Goal: Task Accomplishment & Management: Use online tool/utility

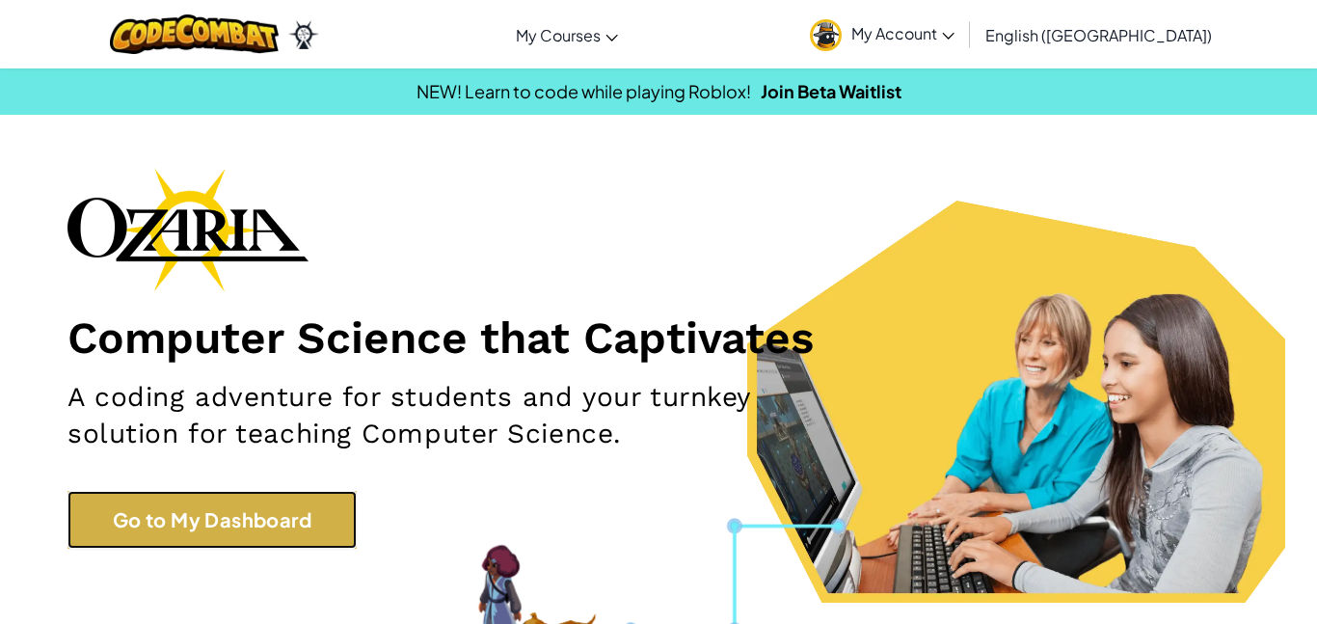
click at [282, 533] on link "Go to My Dashboard" at bounding box center [211, 520] width 289 height 58
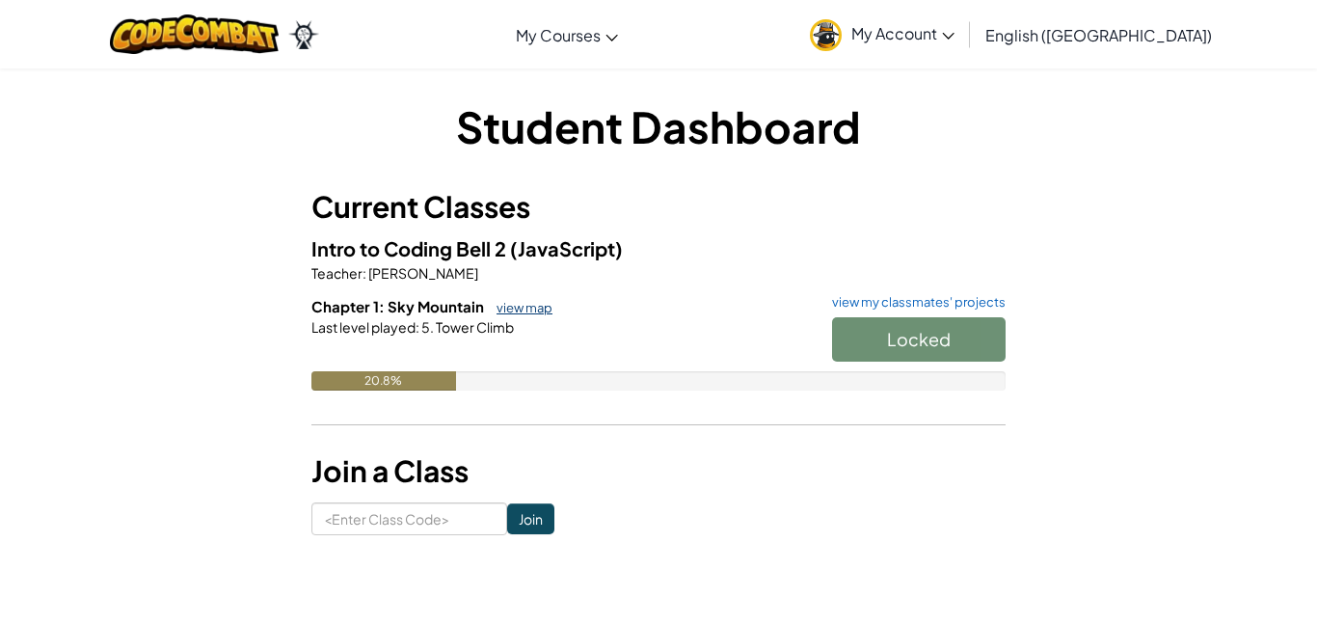
click at [521, 306] on link "view map" at bounding box center [520, 307] width 66 height 15
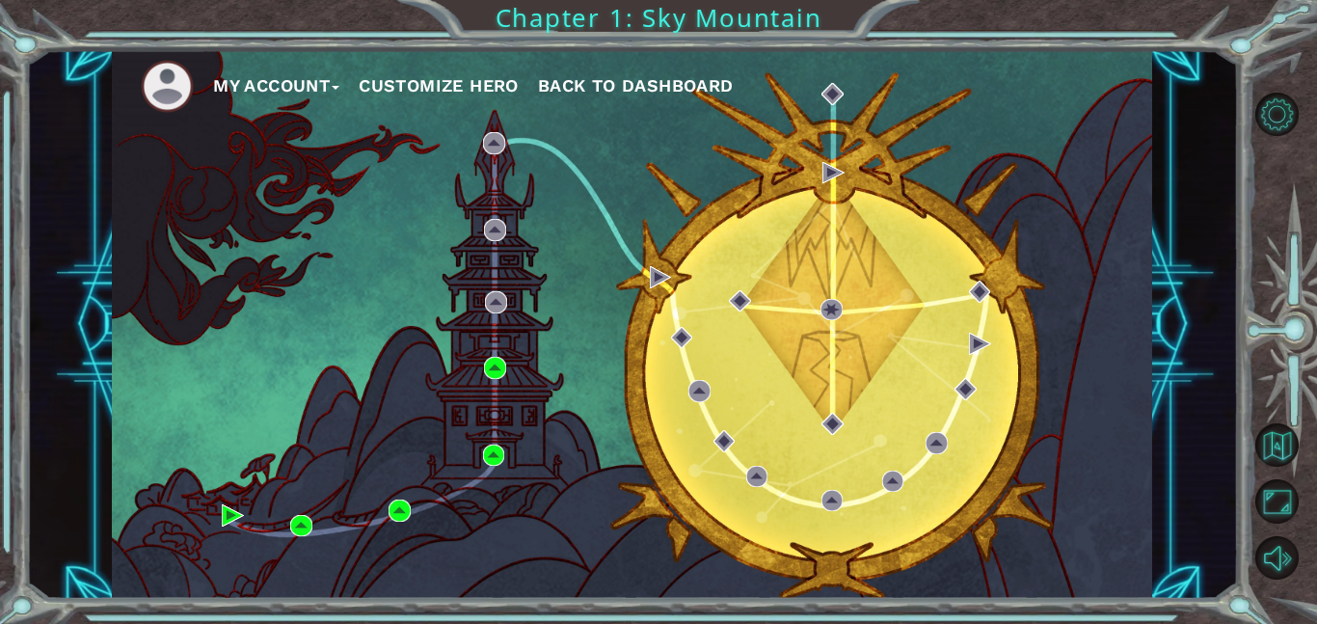
click at [681, 88] on span "Back to Dashboard" at bounding box center [636, 85] width 196 height 20
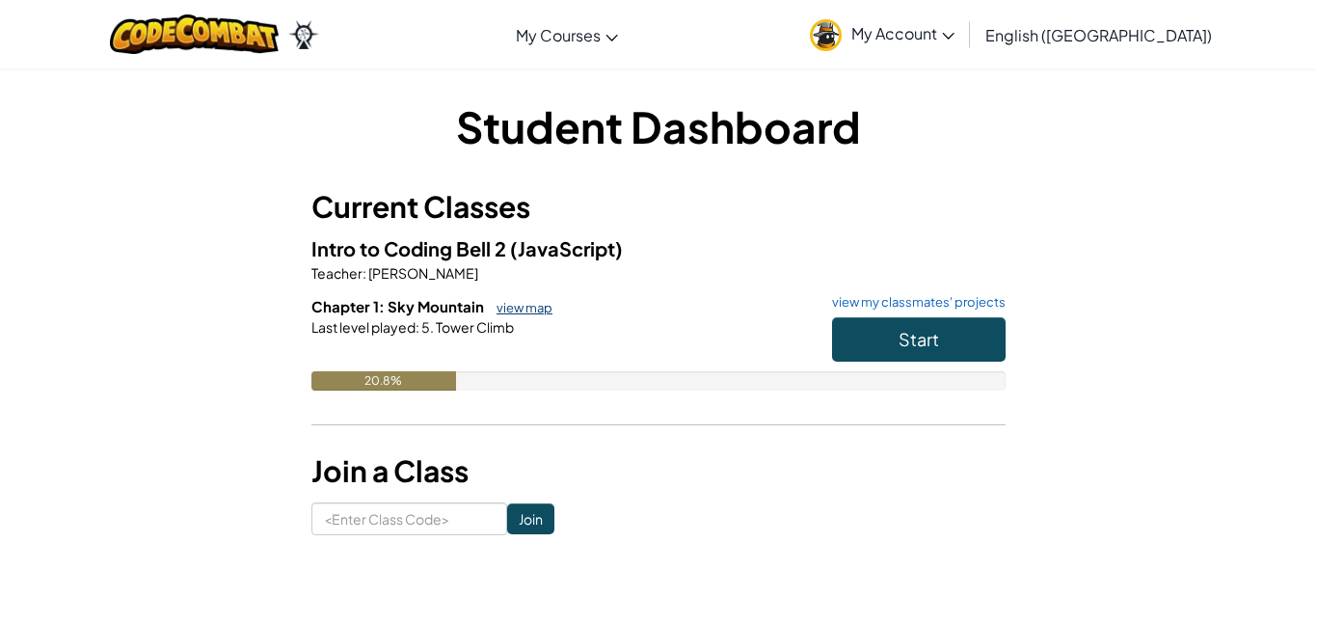
click at [505, 302] on link "view map" at bounding box center [520, 307] width 66 height 15
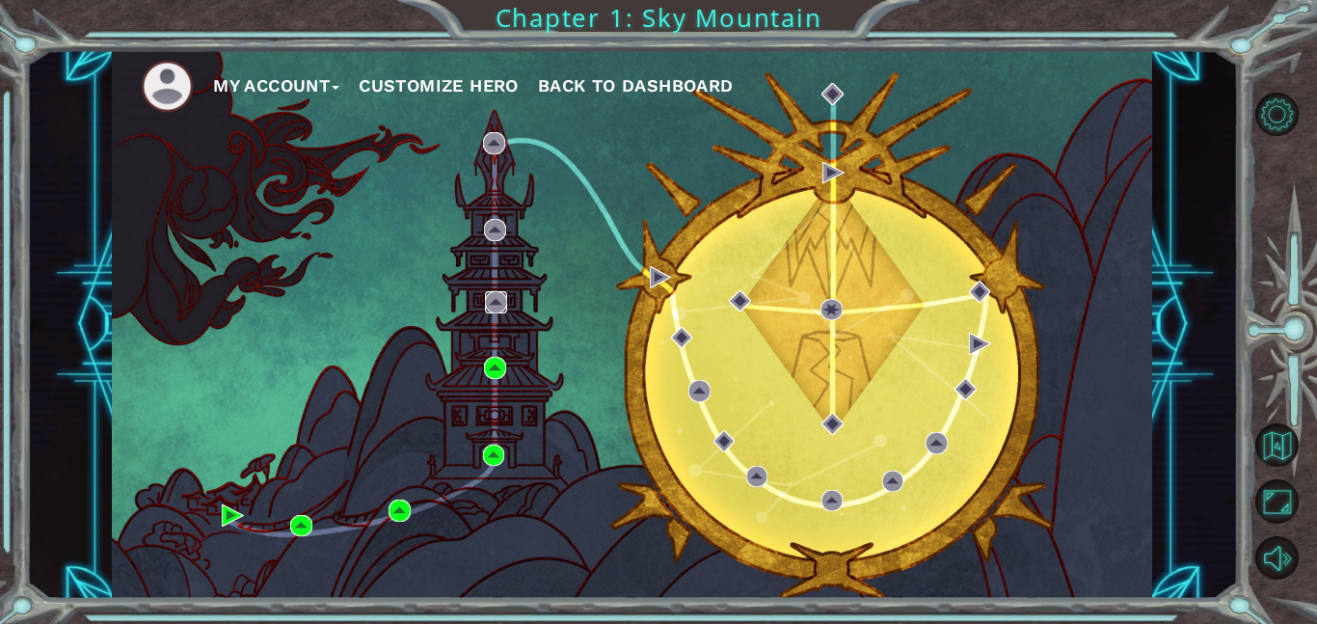
click at [502, 307] on img at bounding box center [496, 302] width 22 height 22
click at [498, 302] on img at bounding box center [496, 302] width 22 height 22
click at [594, 81] on span "Back to Dashboard" at bounding box center [636, 85] width 196 height 20
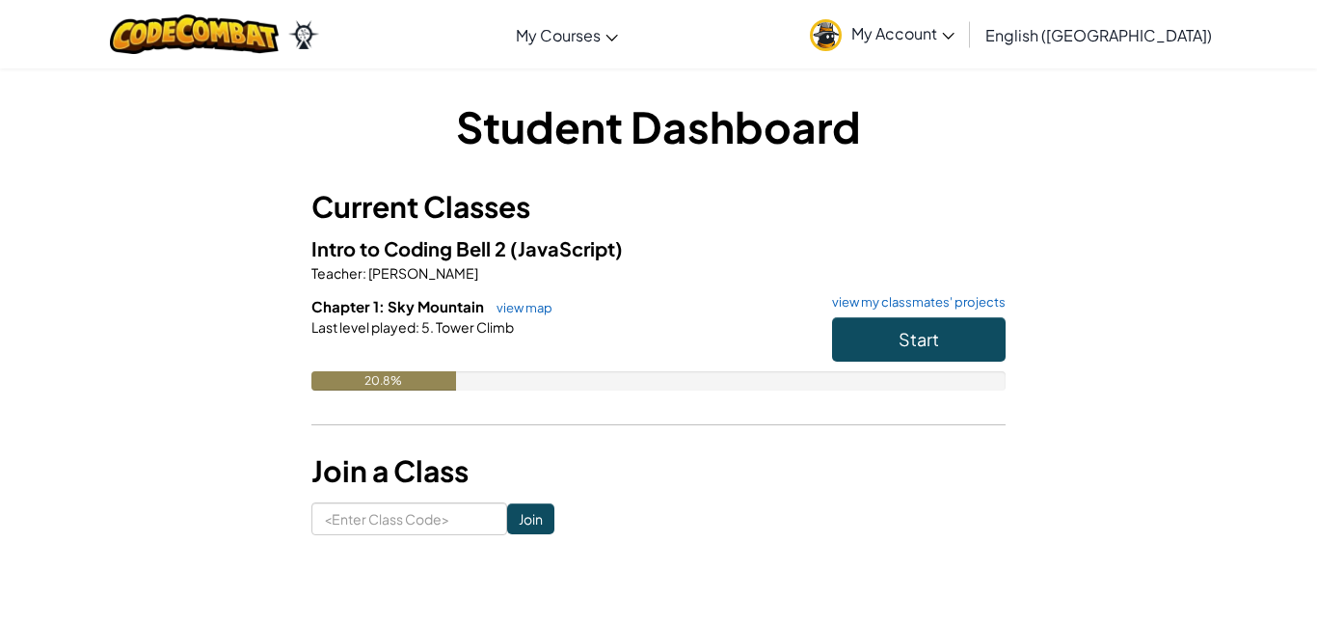
click at [517, 315] on h6 "Chapter 1: Sky Mountain view map view my classmates' projects" at bounding box center [658, 306] width 694 height 21
click at [511, 309] on link "view map" at bounding box center [520, 307] width 66 height 15
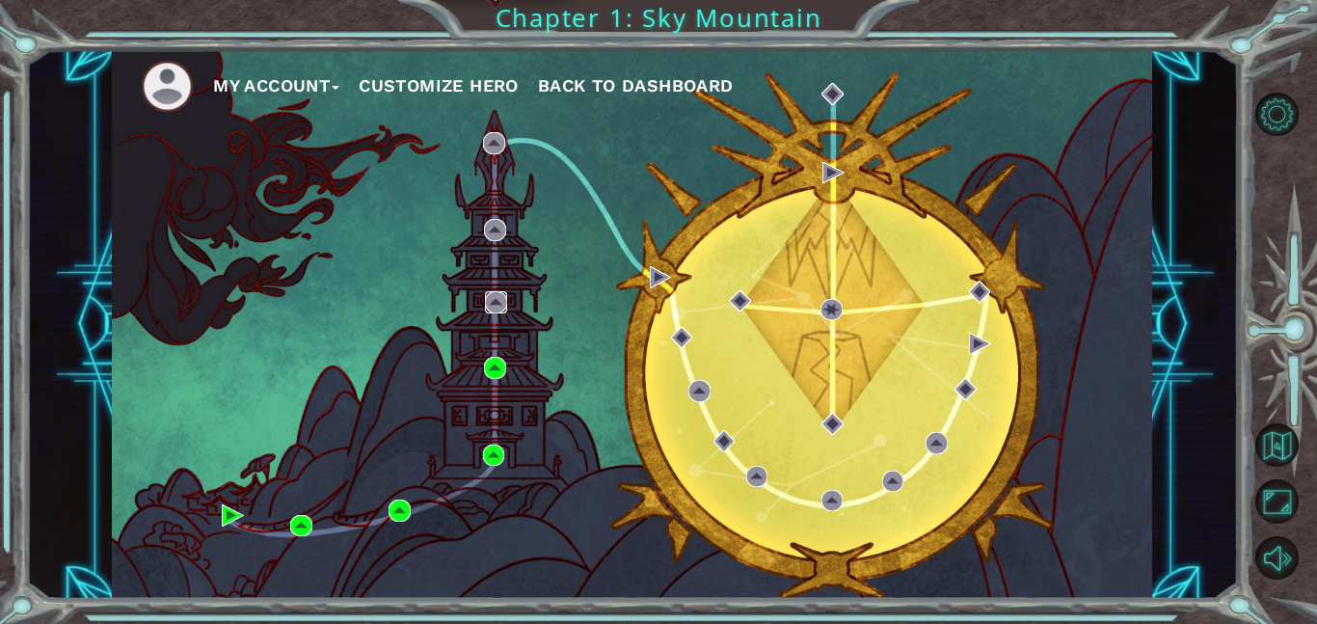
click at [503, 309] on img at bounding box center [496, 302] width 22 height 22
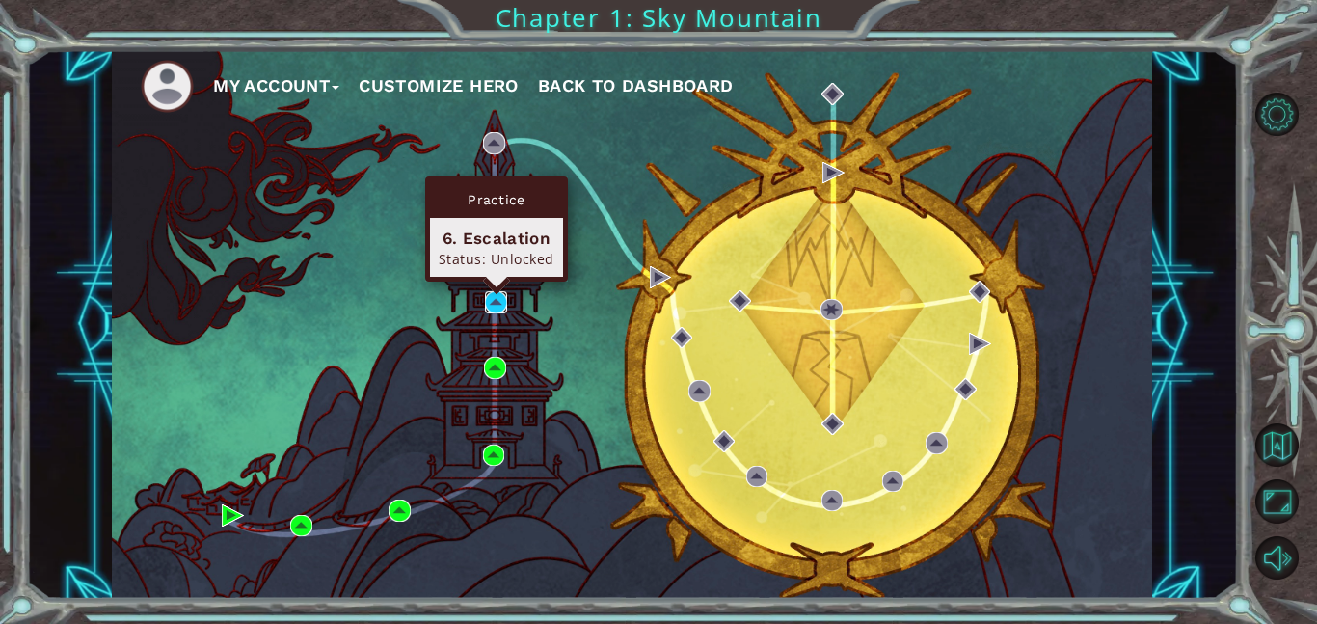
click at [503, 307] on img at bounding box center [496, 302] width 22 height 22
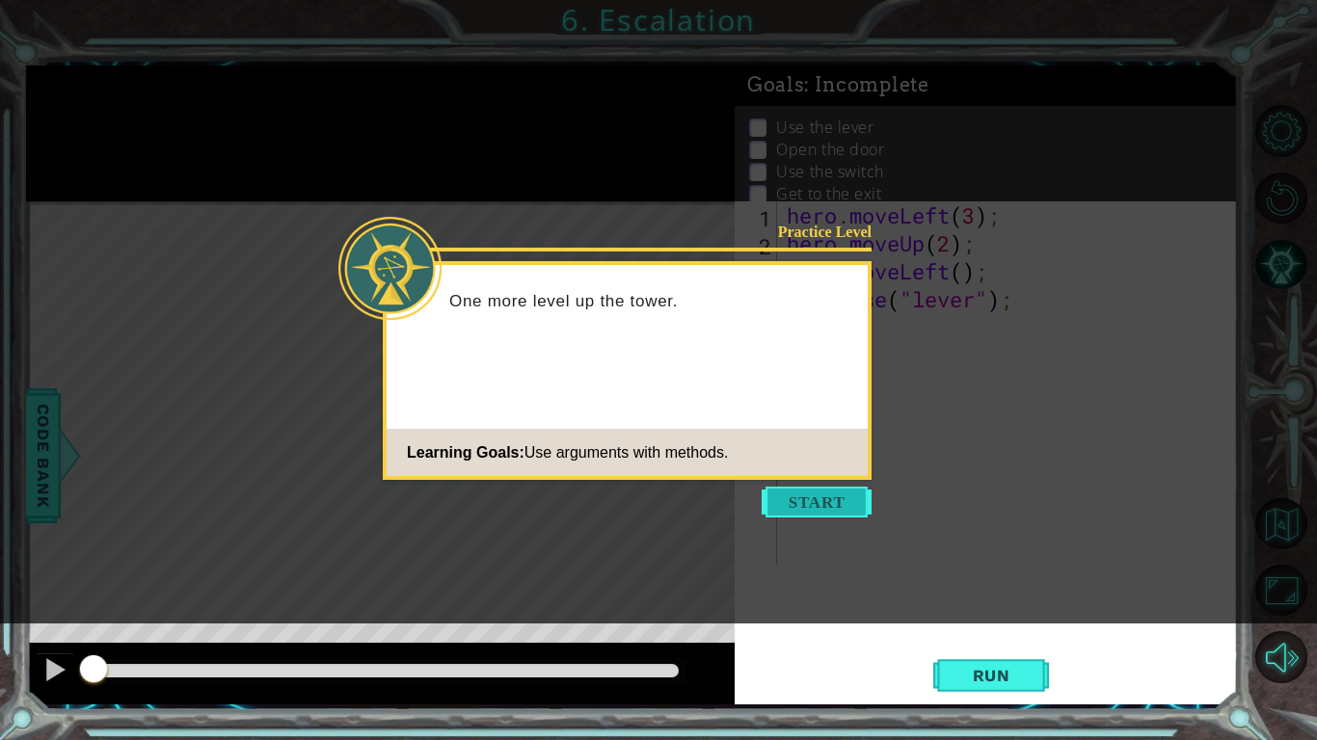
click at [832, 510] on button "Start" at bounding box center [817, 502] width 110 height 31
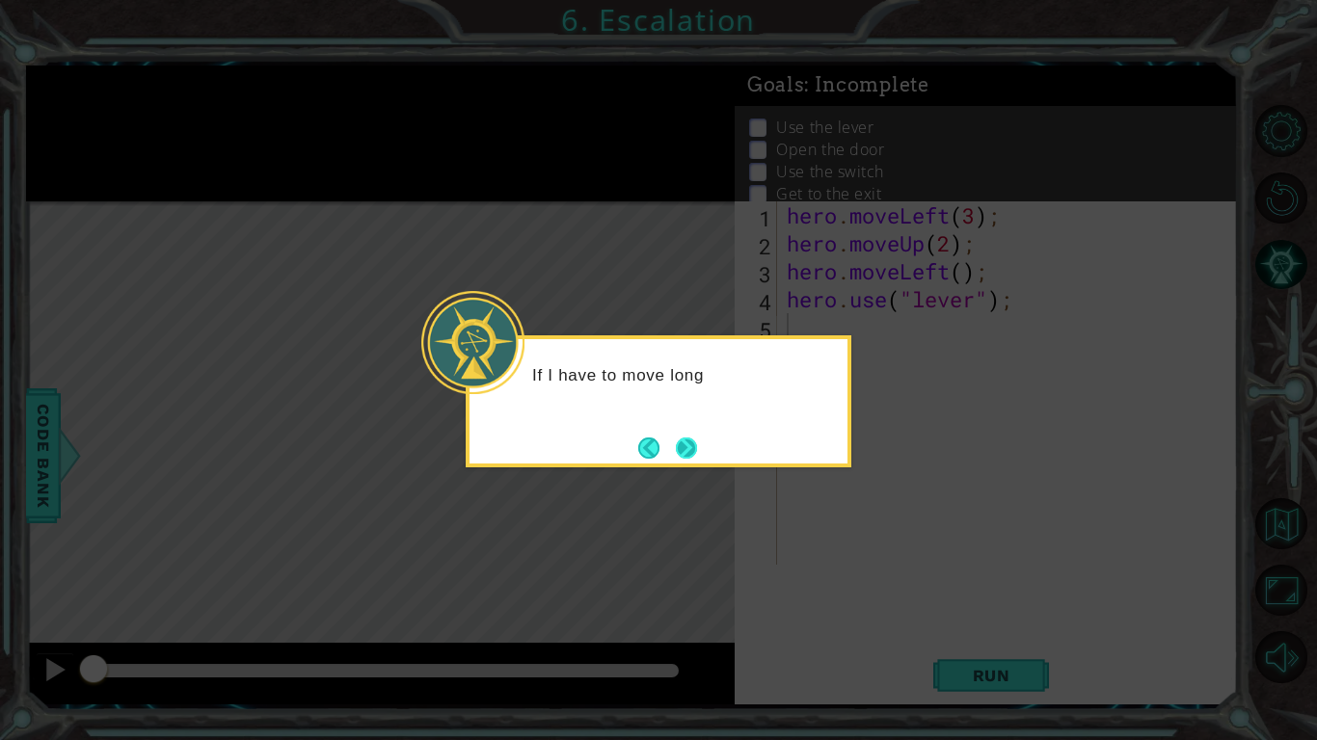
click at [694, 459] on button "Next" at bounding box center [686, 448] width 21 height 21
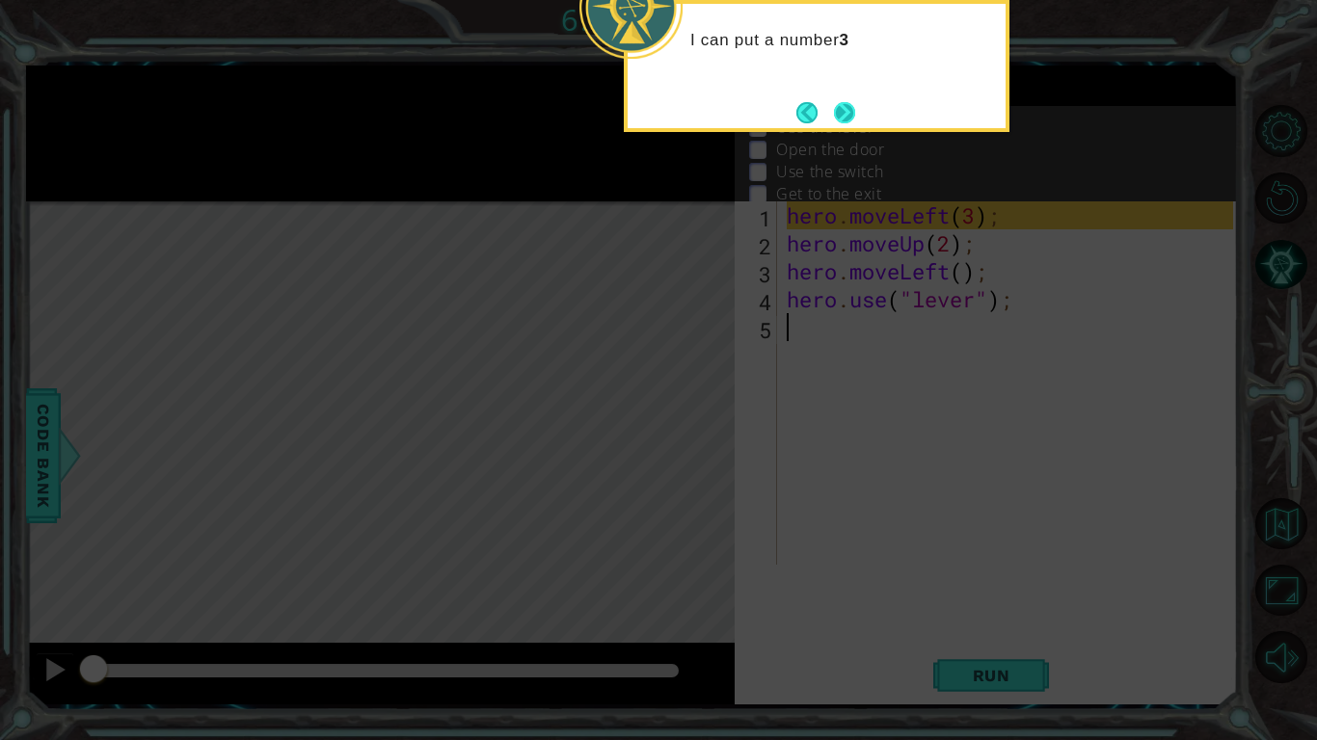
click at [852, 121] on button "Next" at bounding box center [844, 112] width 21 height 21
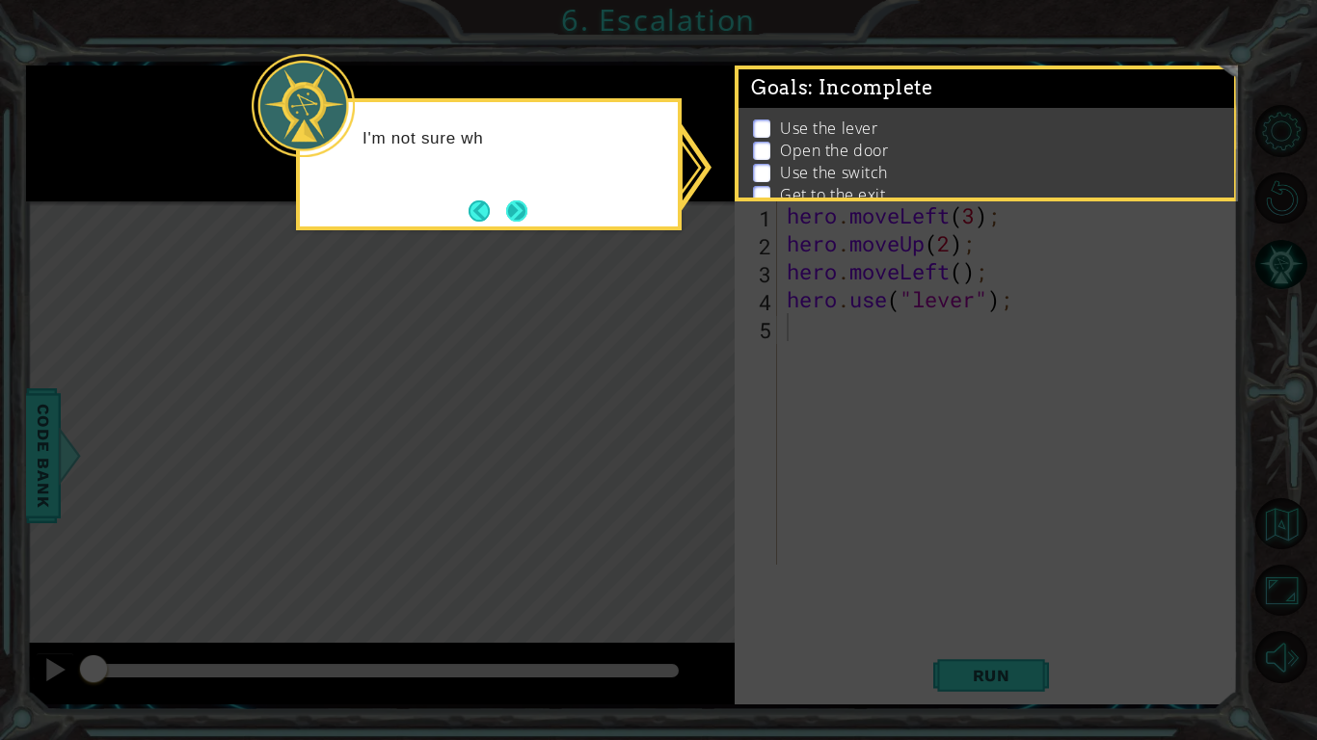
click at [522, 210] on button "Next" at bounding box center [516, 211] width 21 height 21
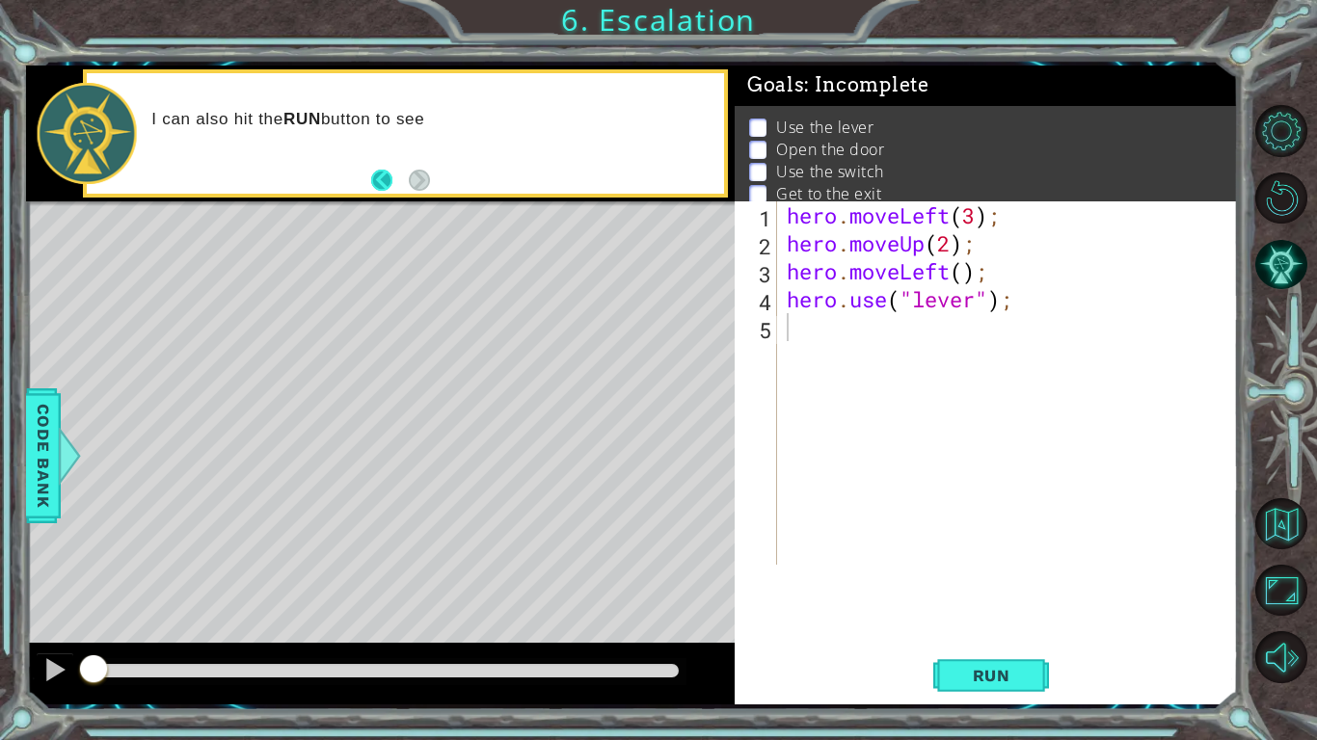
click at [389, 180] on button "Back" at bounding box center [390, 180] width 38 height 21
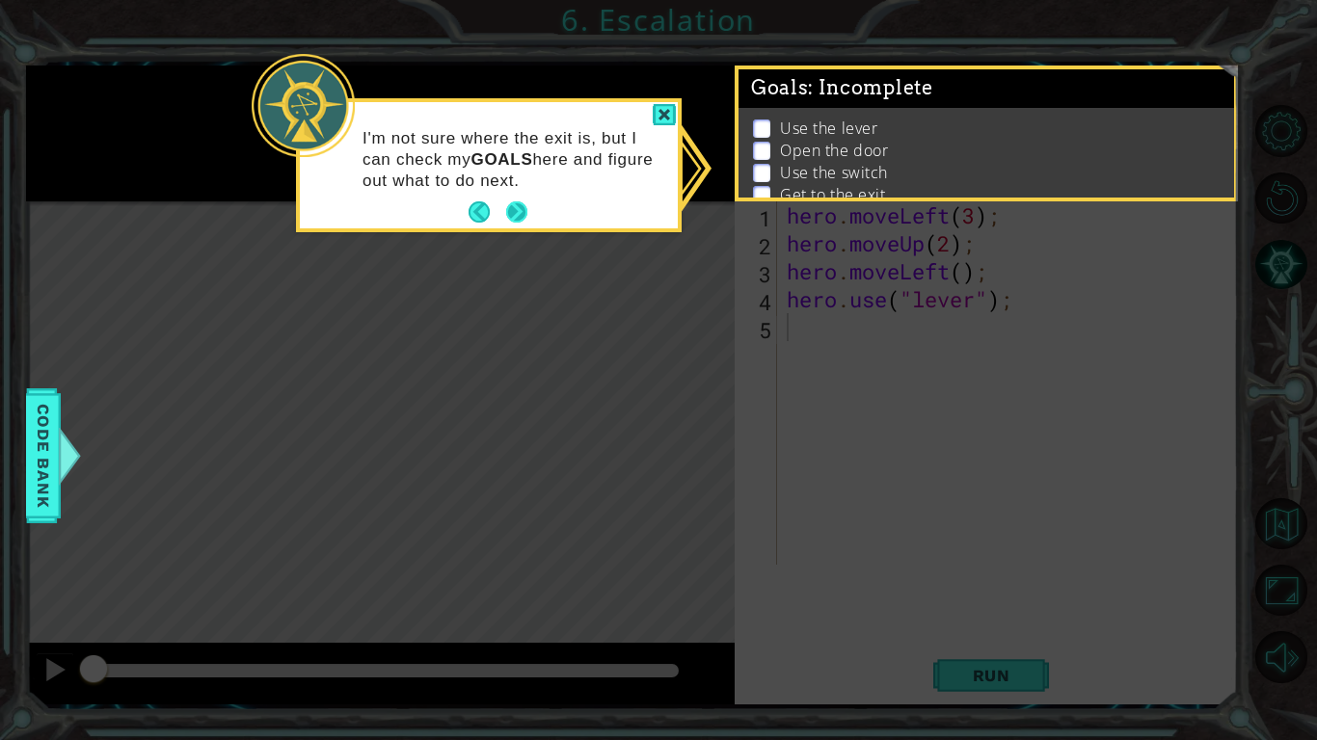
click at [511, 218] on button "Next" at bounding box center [516, 211] width 21 height 21
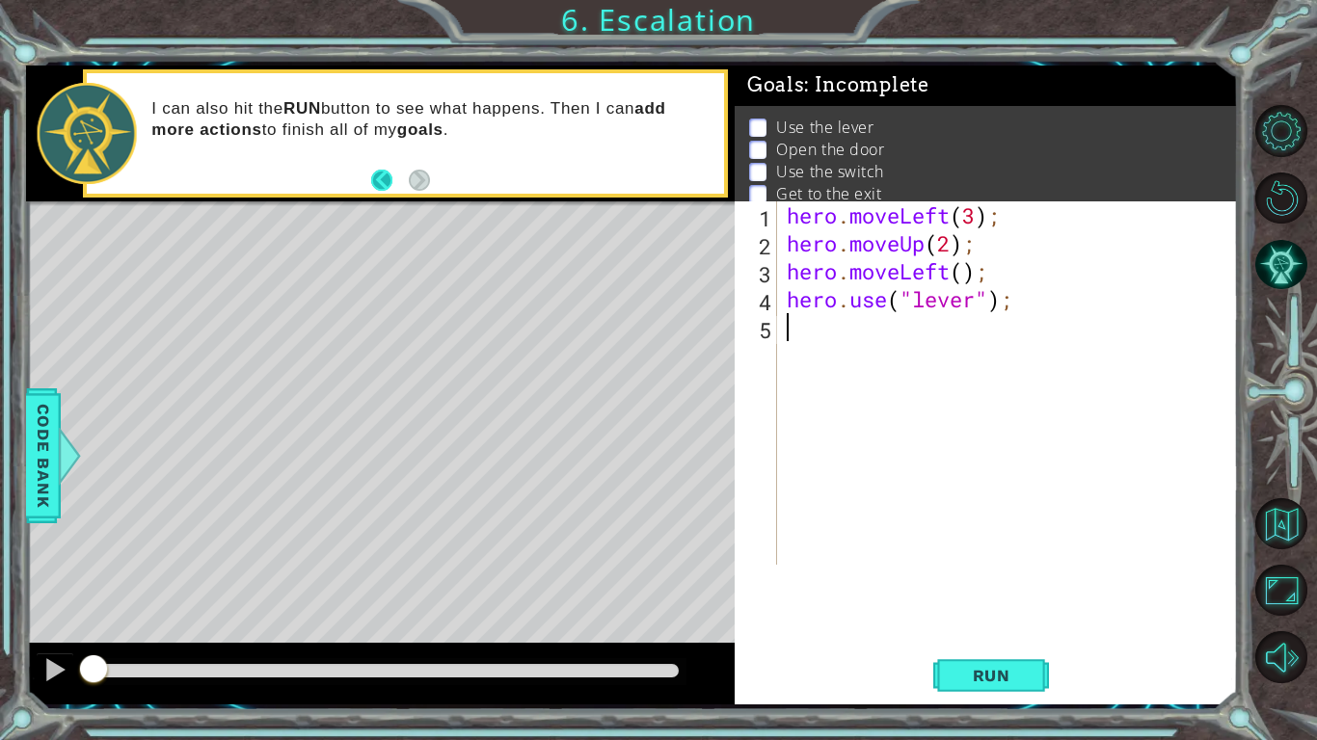
click at [380, 177] on button "Back" at bounding box center [390, 180] width 38 height 21
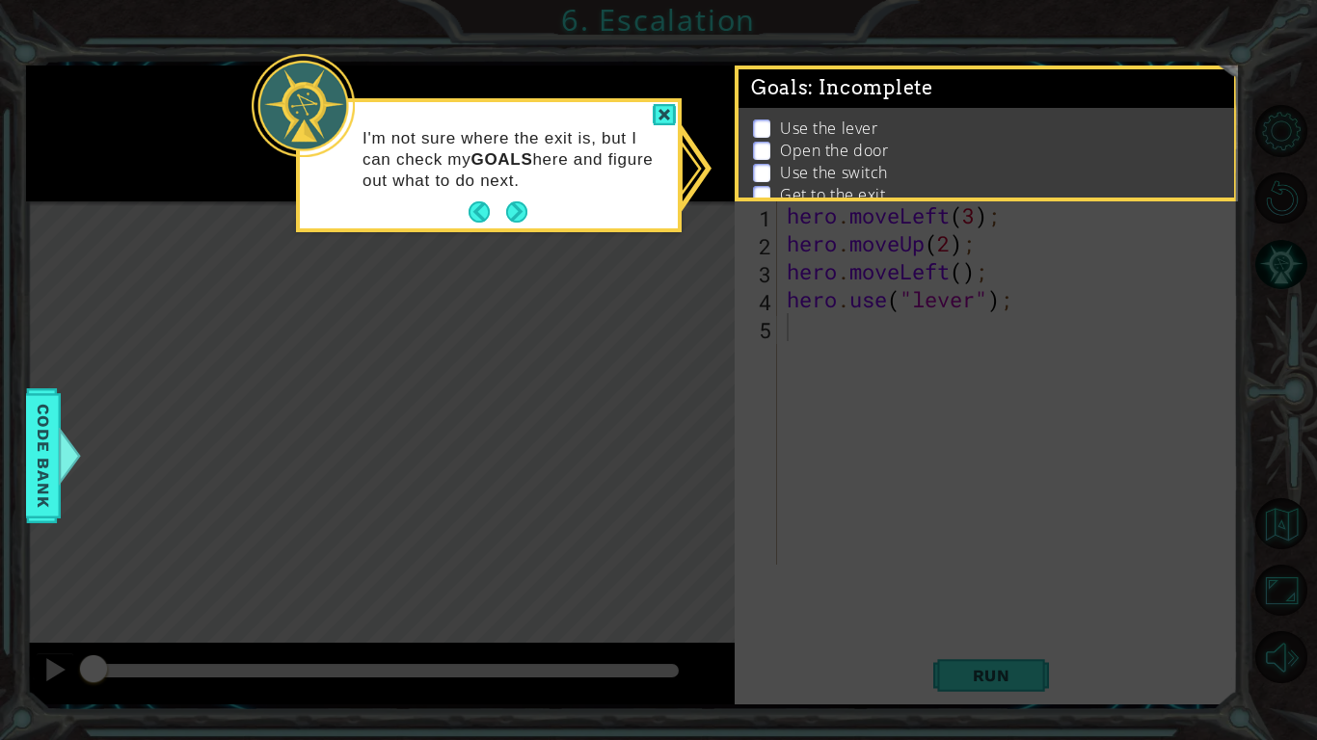
click at [814, 105] on div "Goals : Incomplete" at bounding box center [986, 88] width 496 height 39
click at [662, 121] on div at bounding box center [664, 115] width 23 height 22
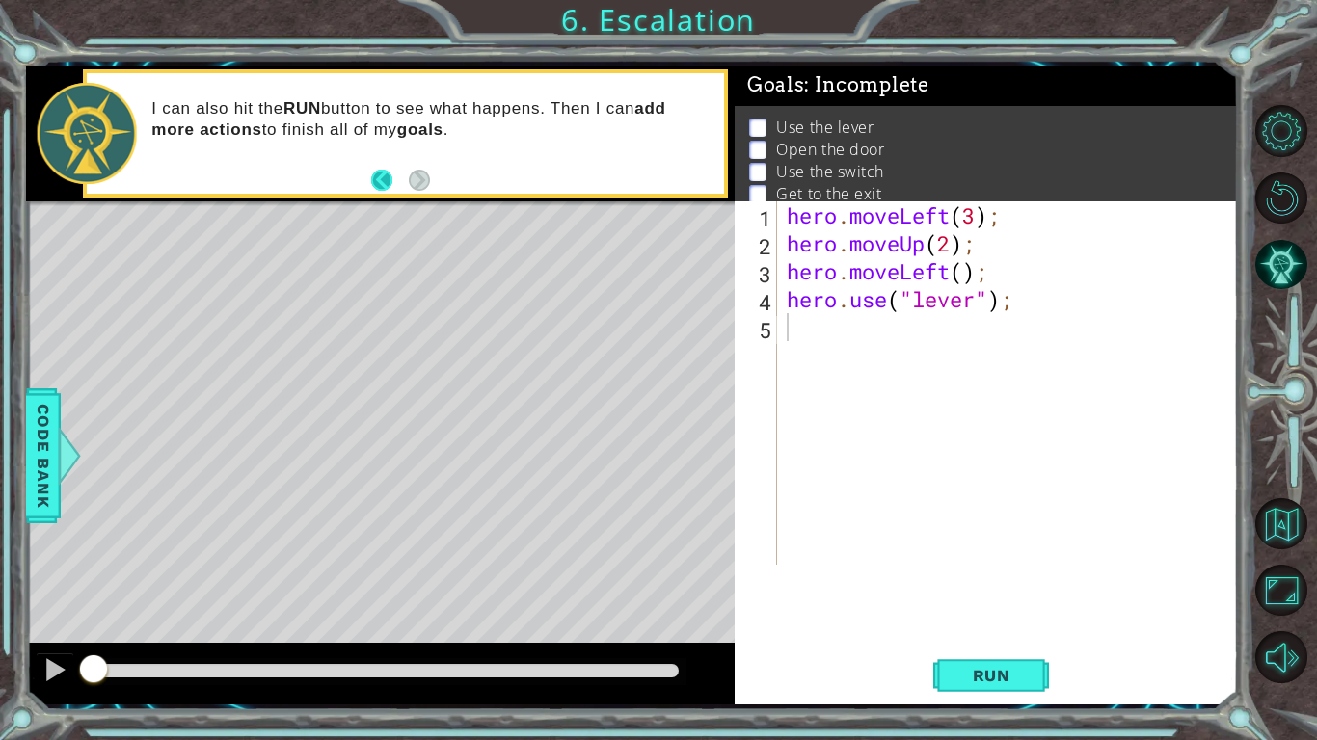
click at [388, 176] on button "Back" at bounding box center [390, 180] width 38 height 21
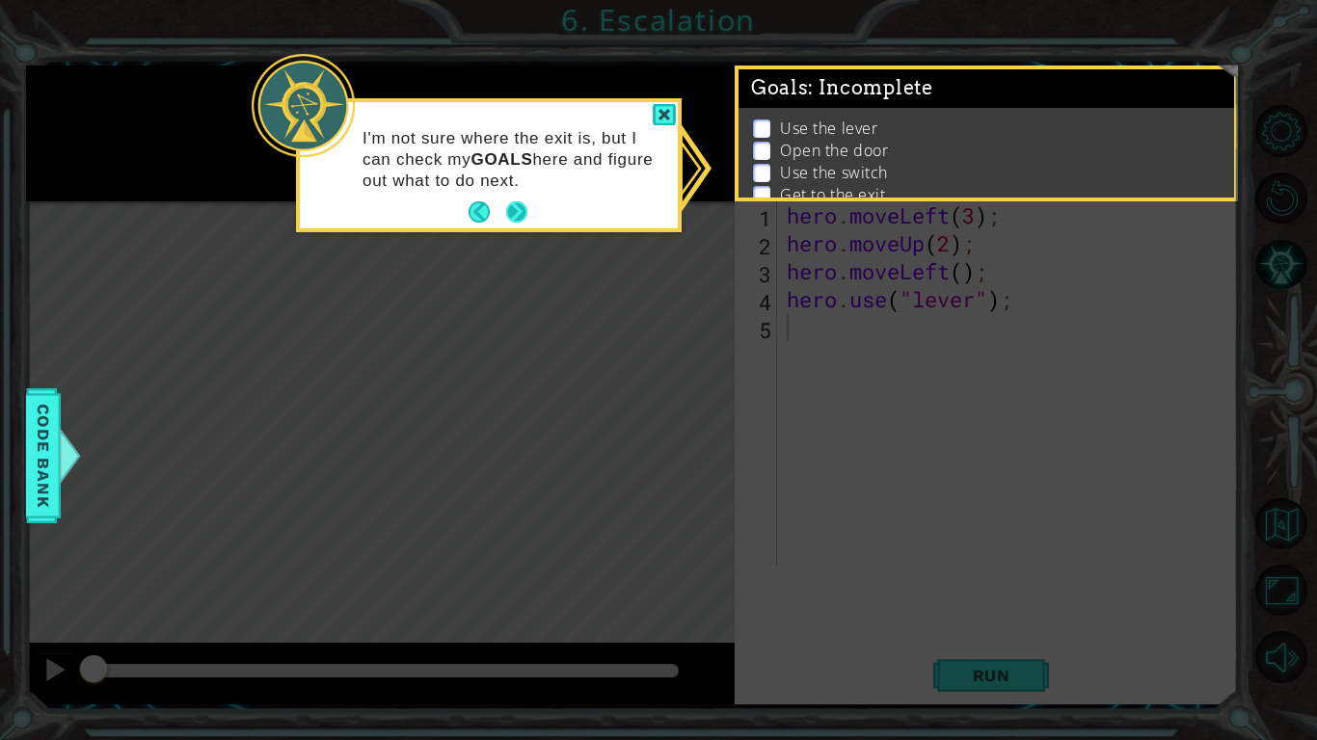
click at [506, 211] on button "Next" at bounding box center [516, 211] width 21 height 21
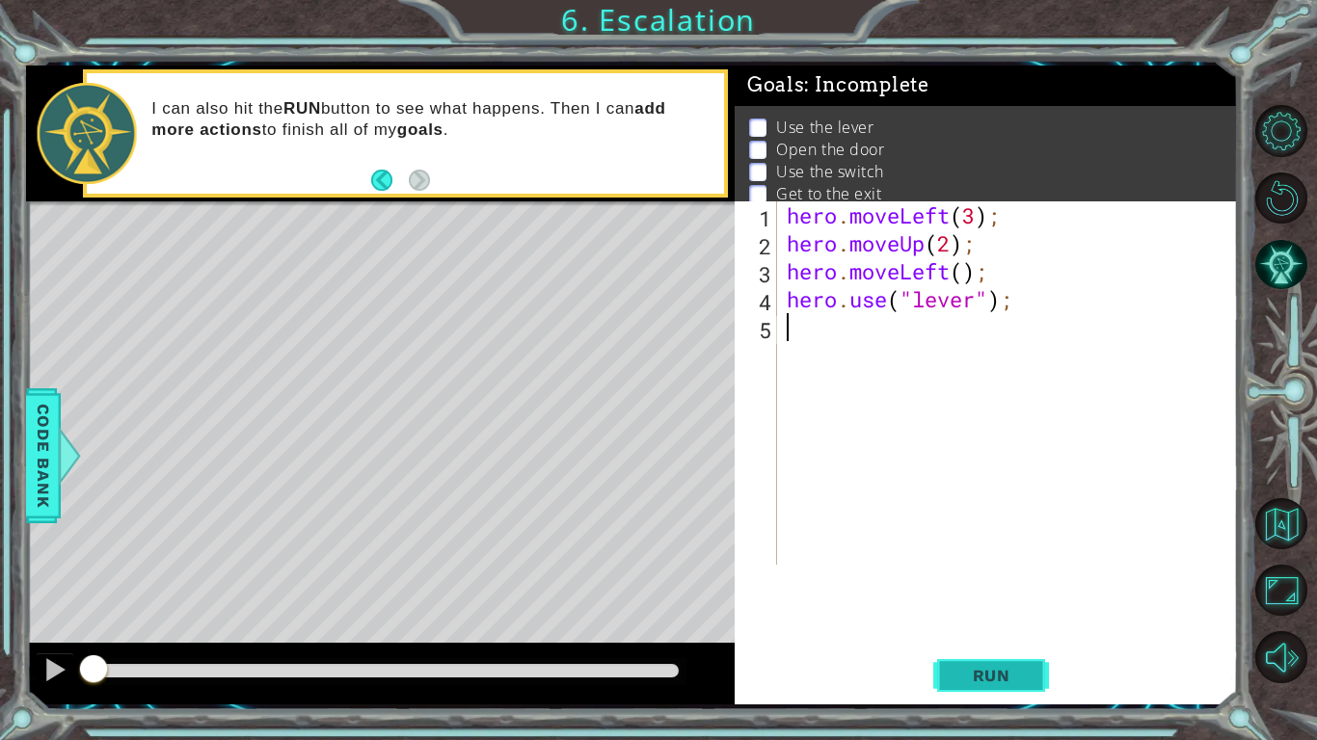
click at [1026, 623] on span "Run" at bounding box center [991, 675] width 76 height 19
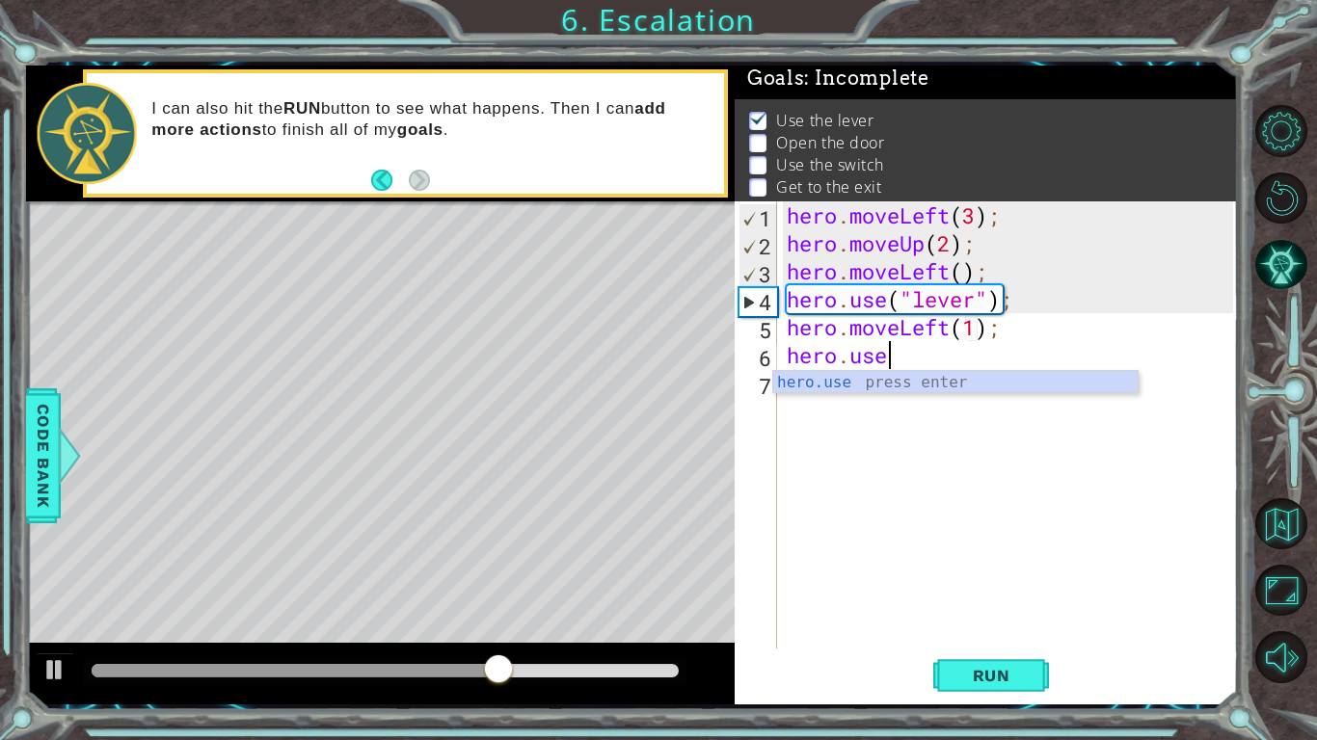
scroll to position [0, 13]
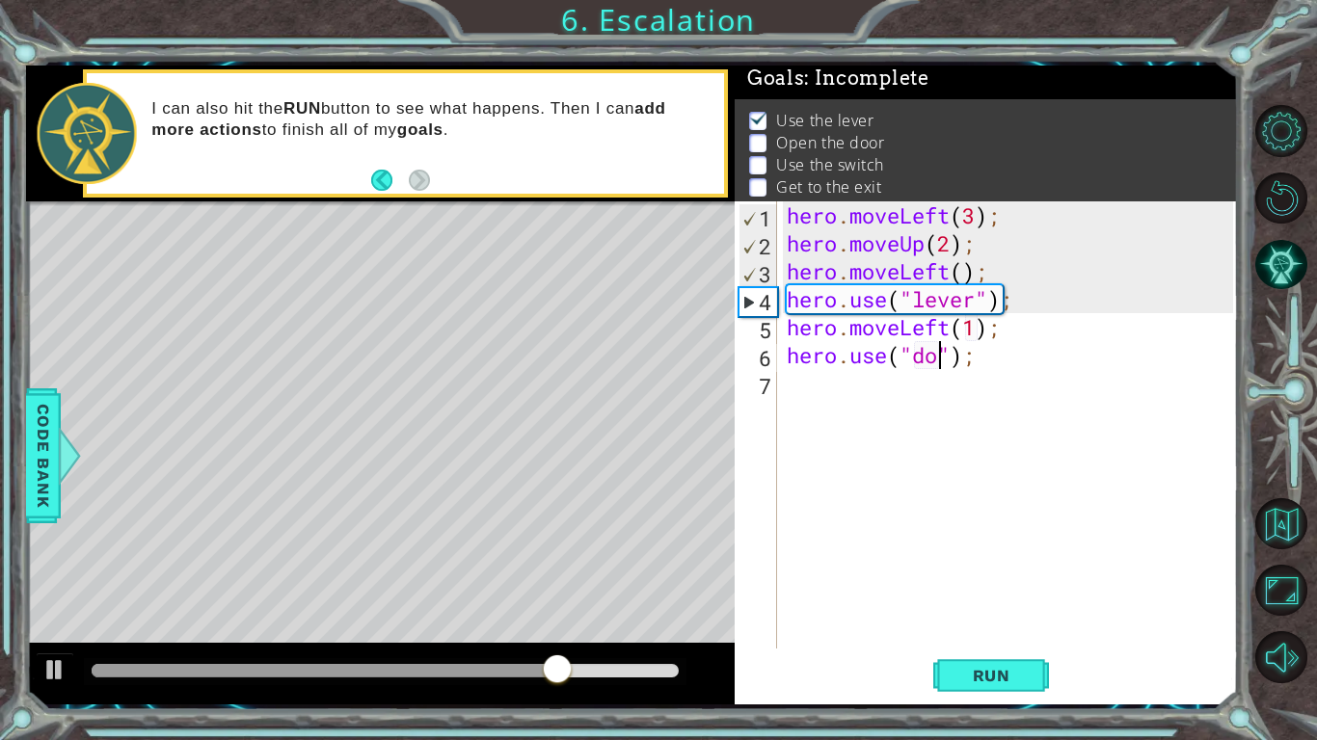
type textarea "hero.use("door");"
click at [960, 623] on span "Run" at bounding box center [991, 675] width 76 height 19
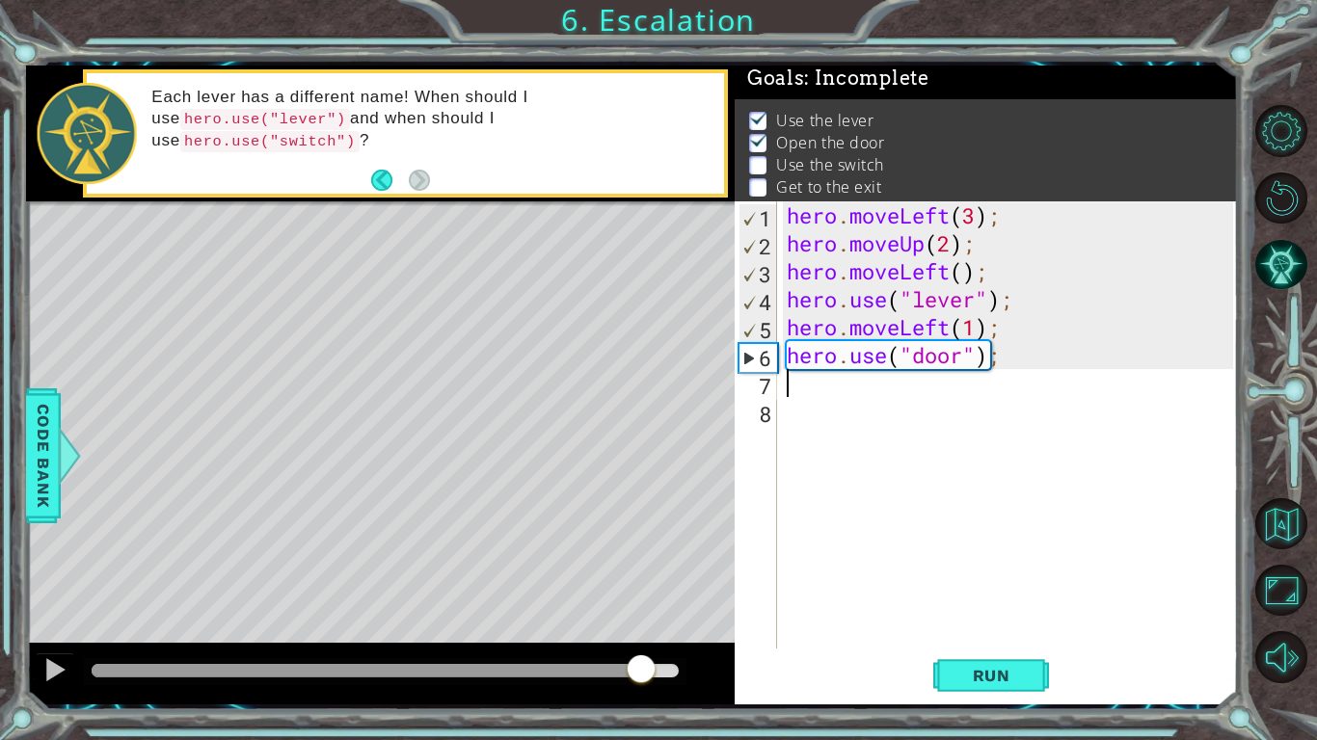
drag, startPoint x: 128, startPoint y: 663, endPoint x: 720, endPoint y: 637, distance: 592.5
click at [720, 623] on div "methods hero moveDown(steps) moveUp(steps) moveLeft(steps) moveRight(steps) use…" at bounding box center [632, 385] width 1212 height 639
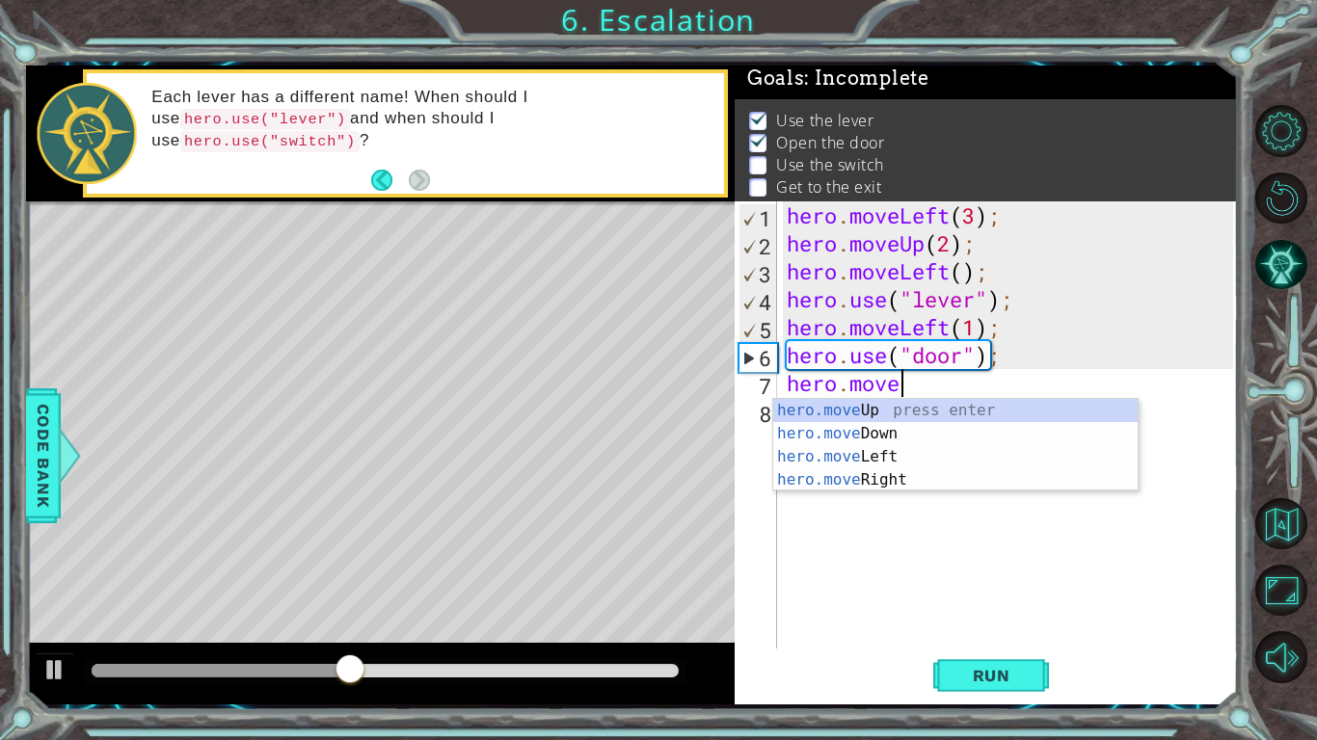
scroll to position [0, 5]
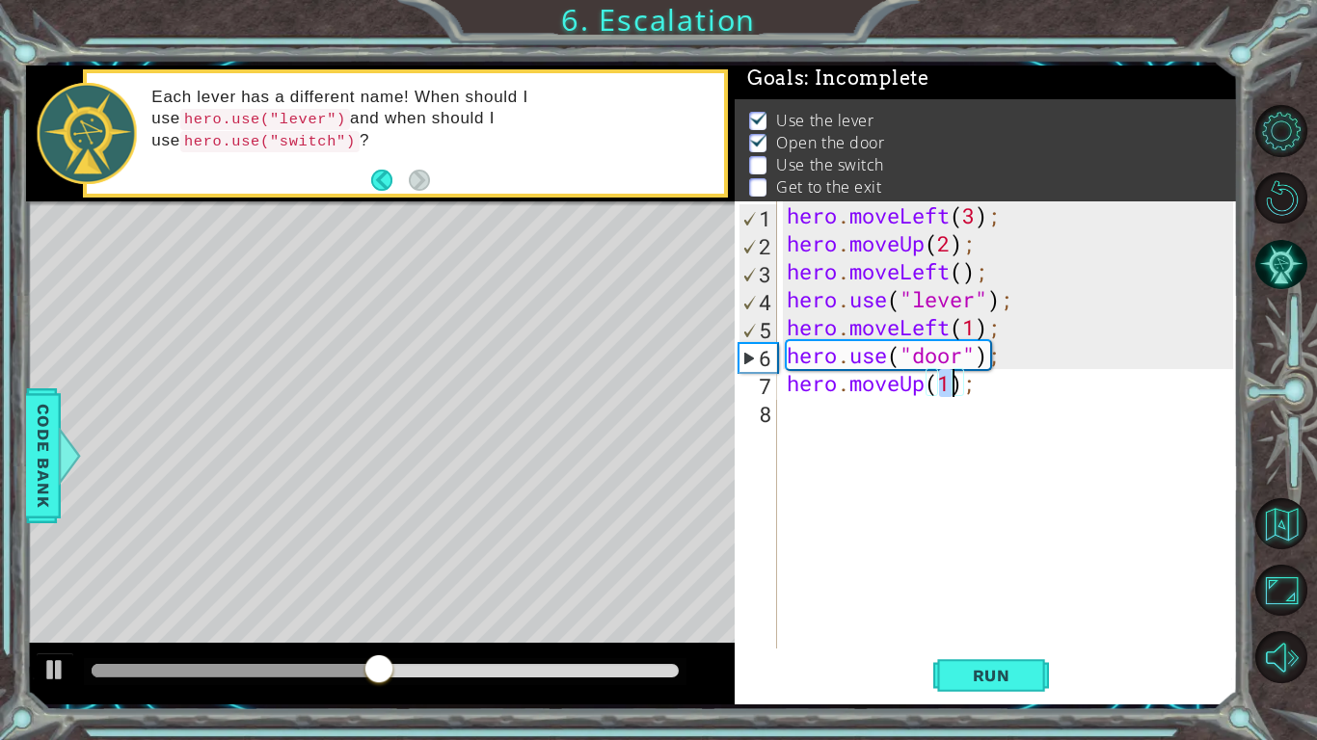
type textarea "hero.moveUp(2);"
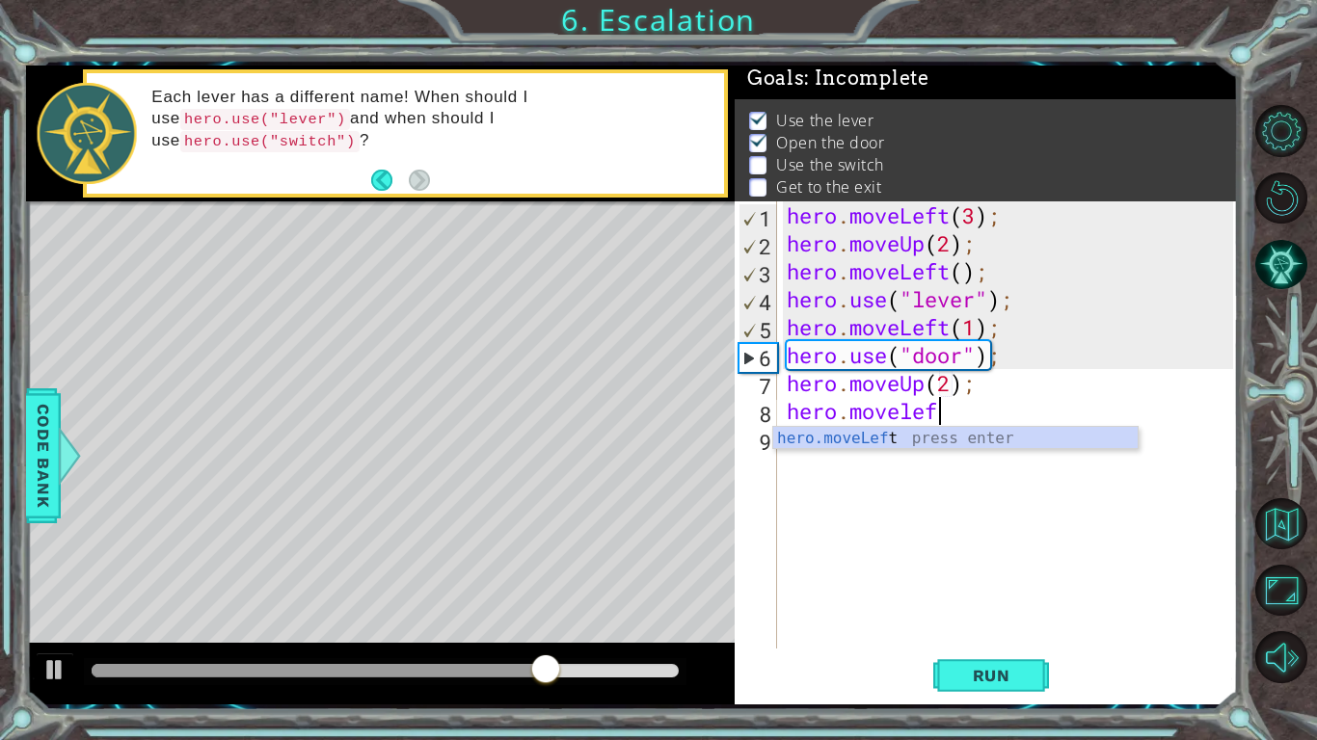
scroll to position [0, 6]
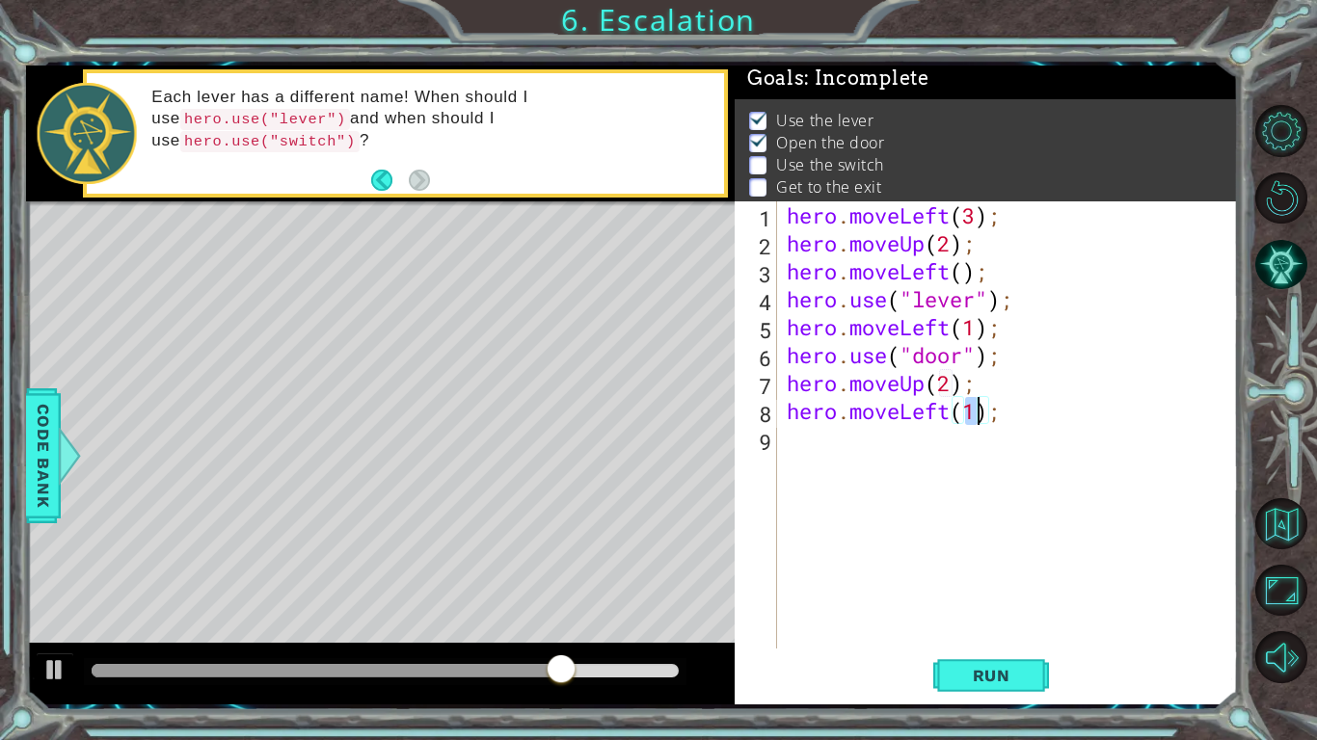
type textarea "hero.moveLeft(2);"
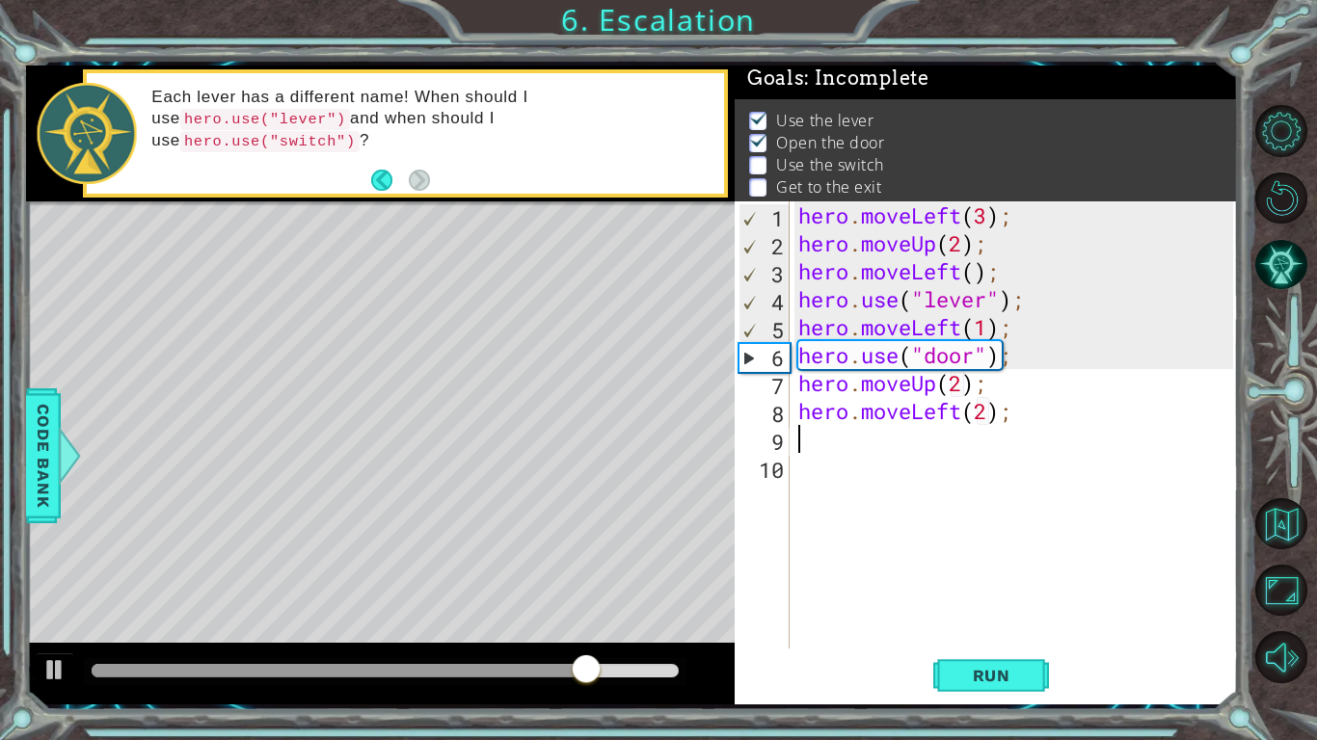
scroll to position [0, 0]
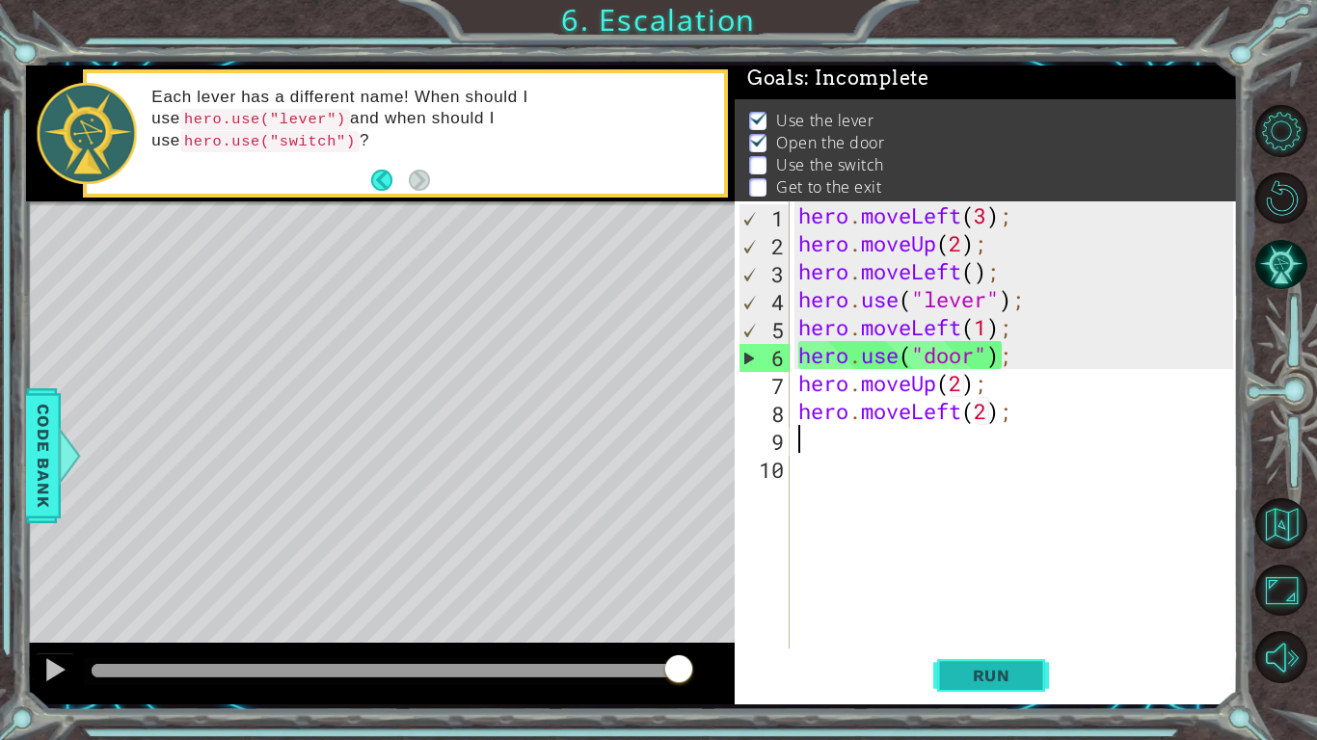
click at [980, 623] on button "Run" at bounding box center [991, 676] width 116 height 50
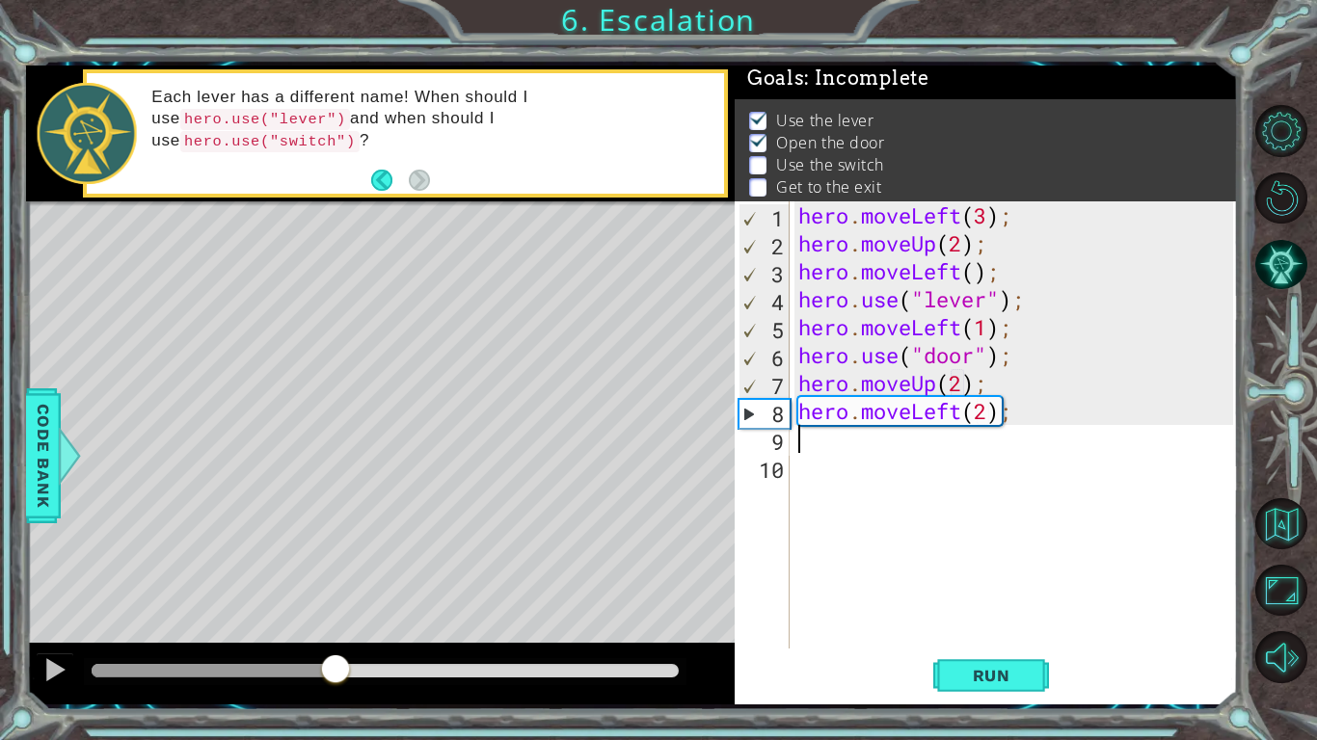
drag, startPoint x: 180, startPoint y: 666, endPoint x: 334, endPoint y: 652, distance: 154.0
click at [334, 623] on div at bounding box center [380, 674] width 709 height 62
click at [906, 404] on div "hero . moveLeft ( 3 ) ; hero . moveUp ( 2 ) ; hero . moveLeft ( ) ; hero . use …" at bounding box center [1018, 452] width 448 height 503
click at [938, 416] on div "hero . moveLeft ( 3 ) ; hero . moveUp ( 2 ) ; hero . moveLeft ( ) ; hero . use …" at bounding box center [1018, 452] width 448 height 503
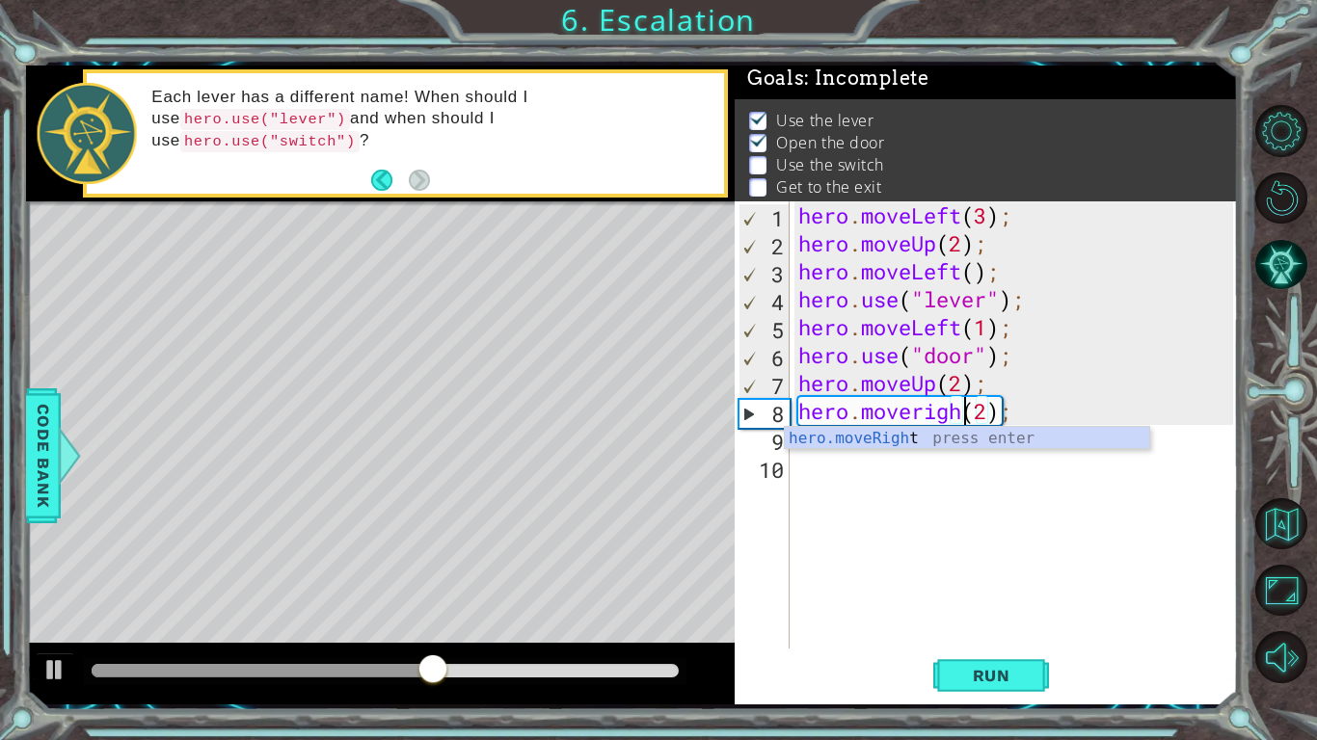
scroll to position [0, 8]
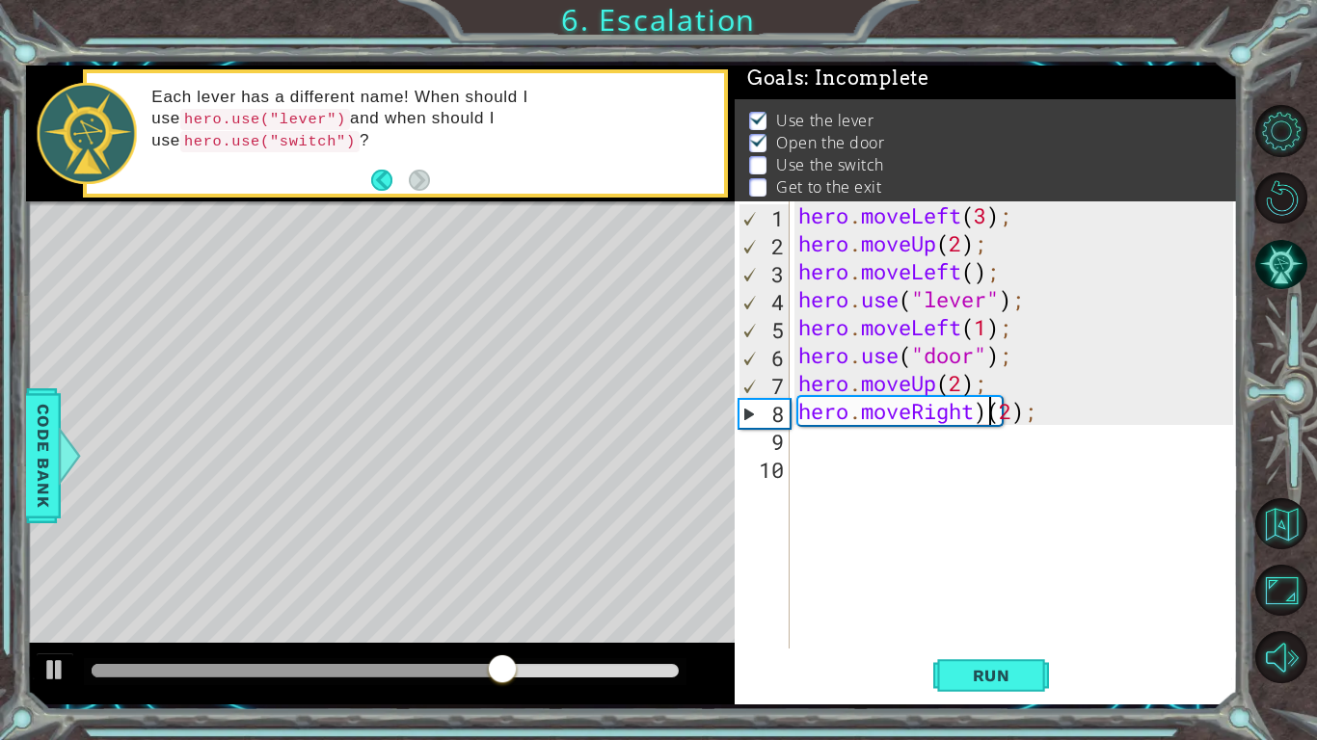
type textarea "hero.moveRight(2);"
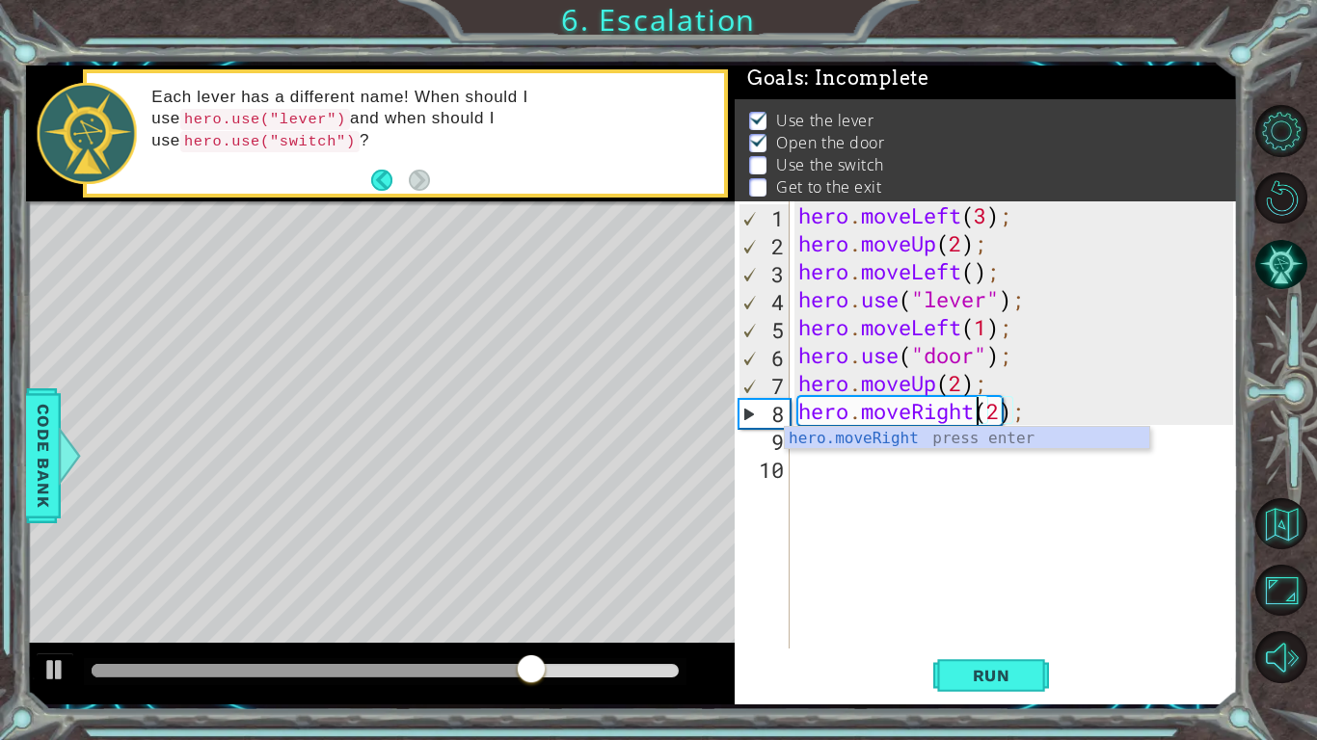
click at [971, 585] on div "hero . moveLeft ( 3 ) ; hero . moveUp ( 2 ) ; hero . moveLeft ( ) ; hero . use …" at bounding box center [1018, 452] width 448 height 503
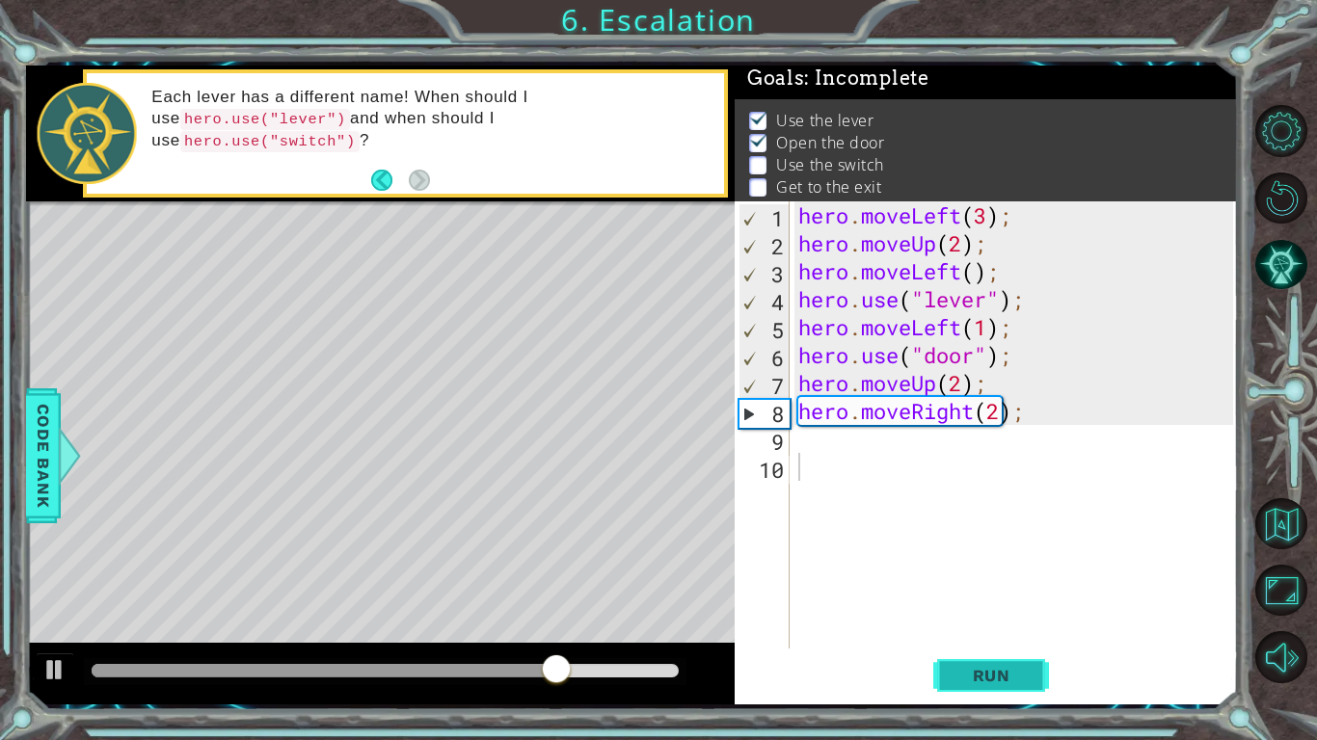
click at [986, 623] on button "Run" at bounding box center [991, 676] width 116 height 50
drag, startPoint x: 143, startPoint y: 665, endPoint x: 390, endPoint y: 654, distance: 248.0
click at [390, 623] on div at bounding box center [385, 670] width 587 height 13
click at [843, 437] on div "hero . moveLeft ( 3 ) ; hero . moveUp ( 2 ) ; hero . moveLeft ( ) ; hero . use …" at bounding box center [1018, 452] width 448 height 503
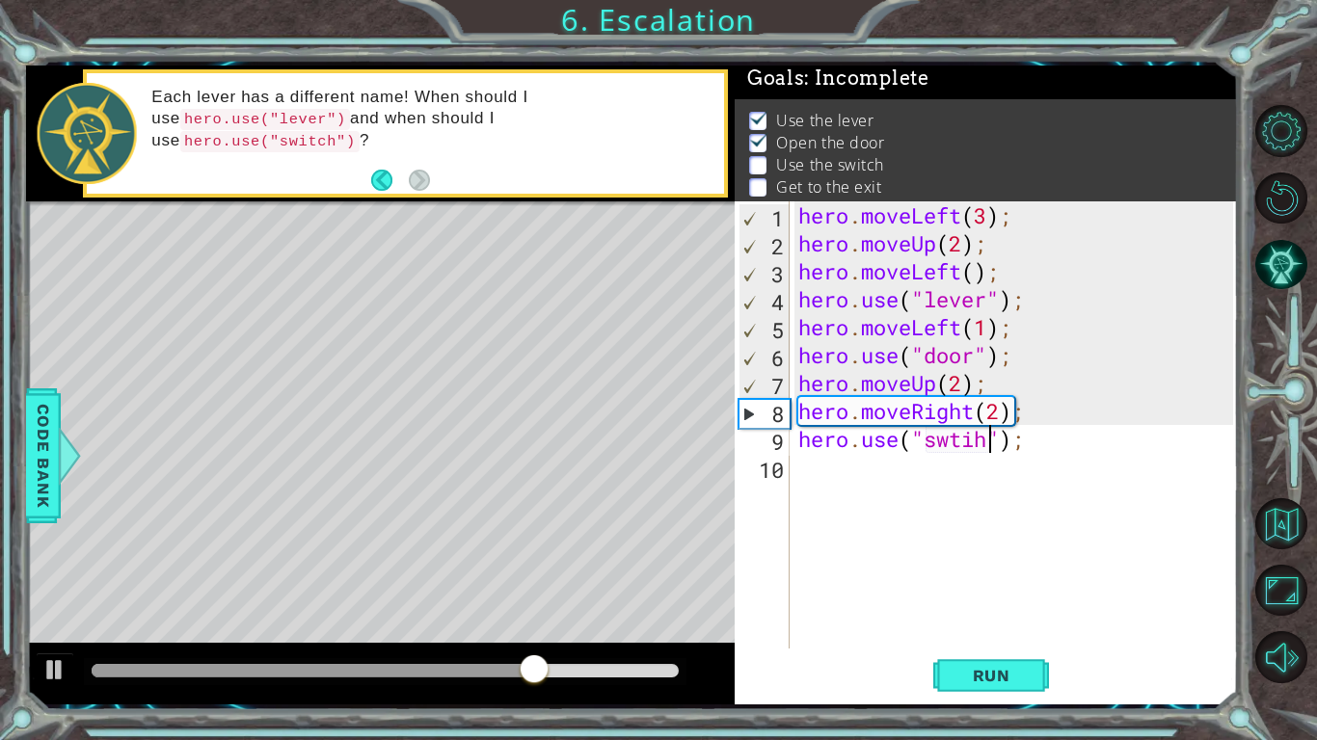
scroll to position [0, 9]
type textarea "hero.use("swtich");"
click at [981, 623] on span "Run" at bounding box center [991, 675] width 76 height 19
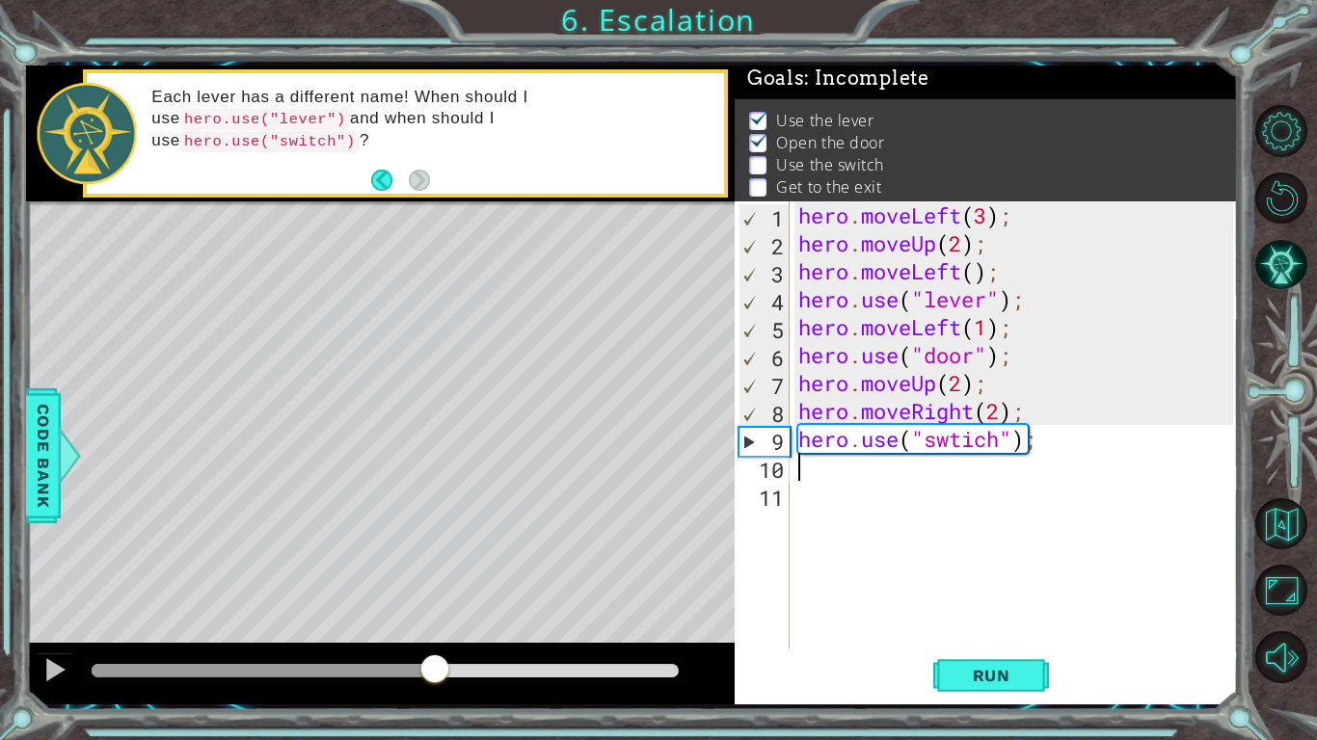
drag, startPoint x: 128, startPoint y: 675, endPoint x: 436, endPoint y: 672, distance: 307.6
click at [436, 623] on div at bounding box center [434, 671] width 35 height 35
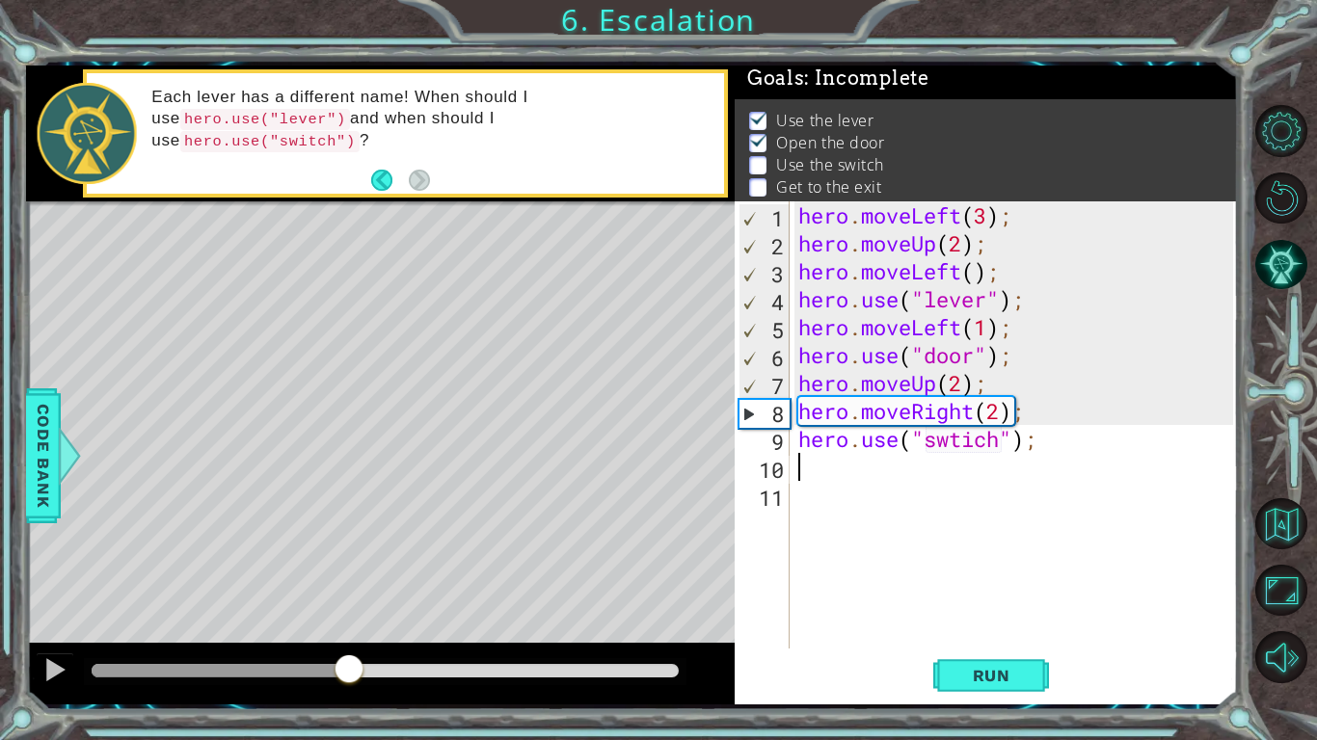
drag, startPoint x: 478, startPoint y: 670, endPoint x: 337, endPoint y: 629, distance: 146.7
click at [337, 623] on div "methods hero moveDown(steps) moveUp(steps) moveLeft(steps) moveRight(steps) use…" at bounding box center [632, 385] width 1212 height 639
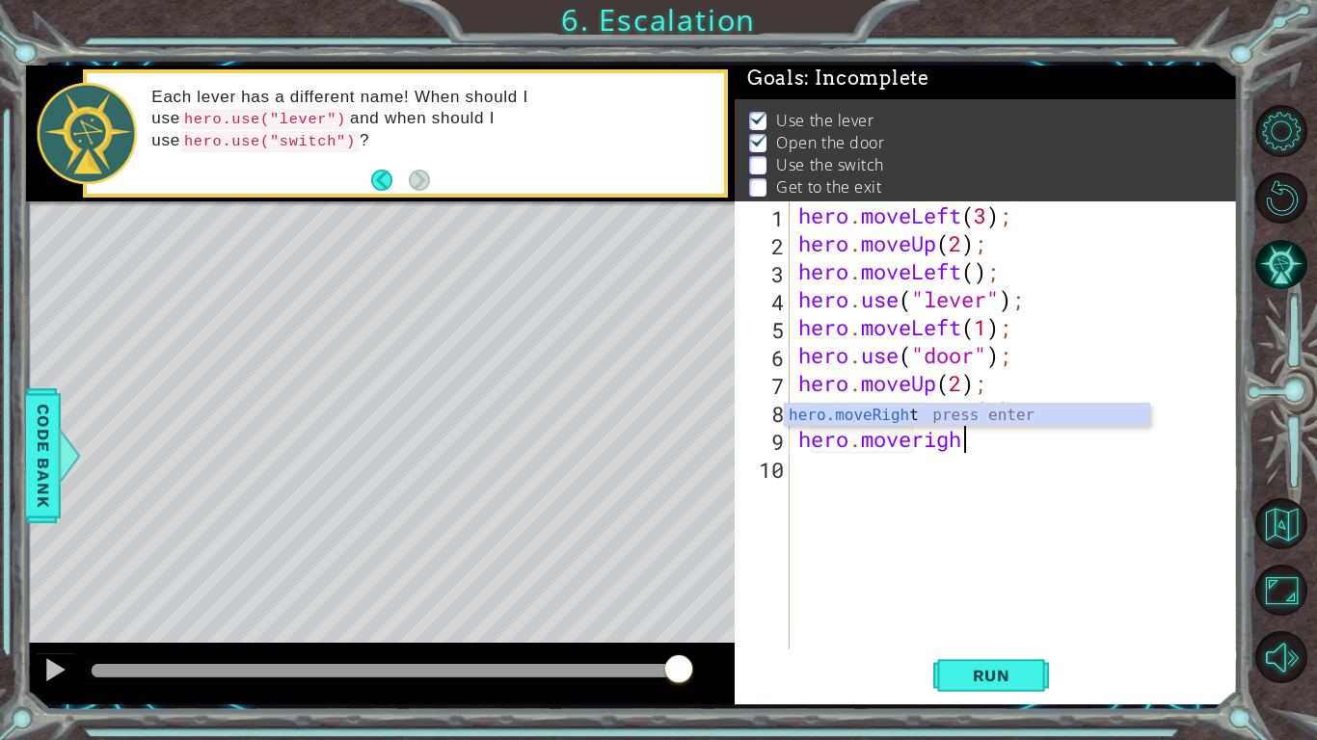
scroll to position [0, 7]
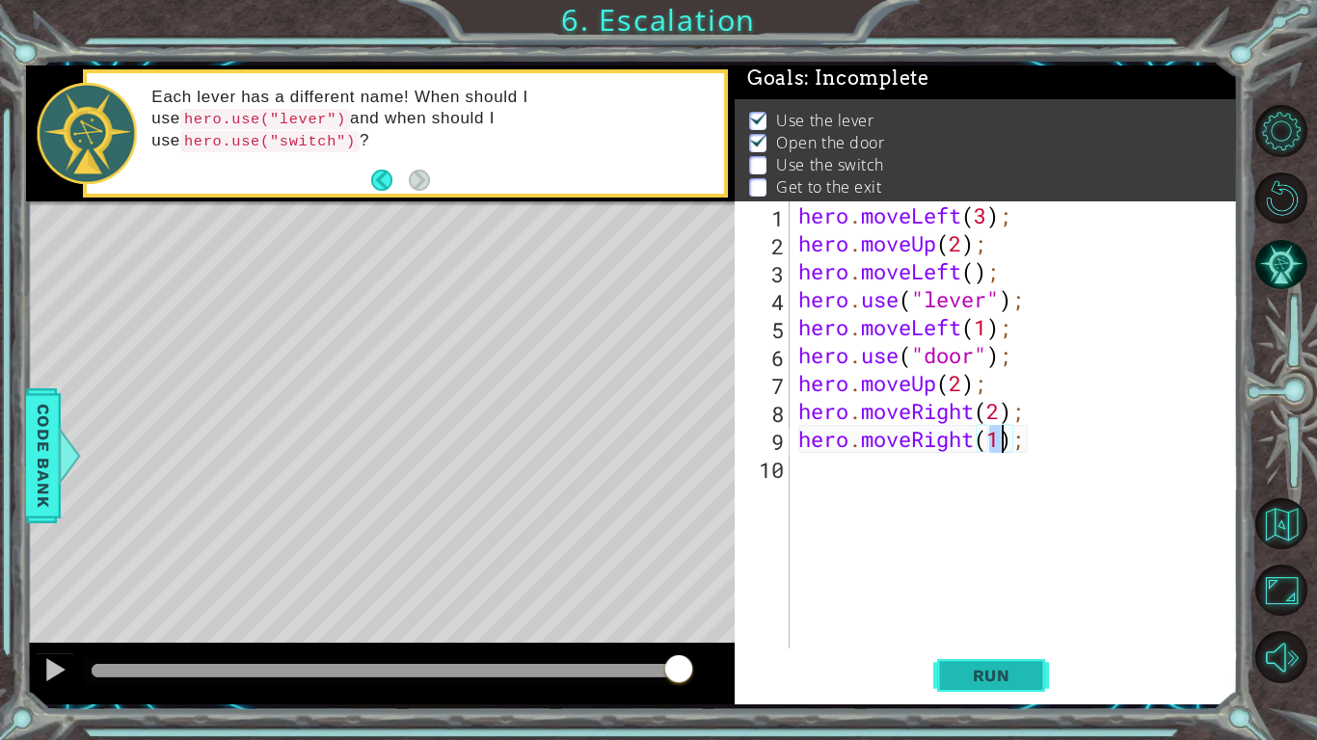
click at [976, 623] on span "Run" at bounding box center [991, 675] width 76 height 19
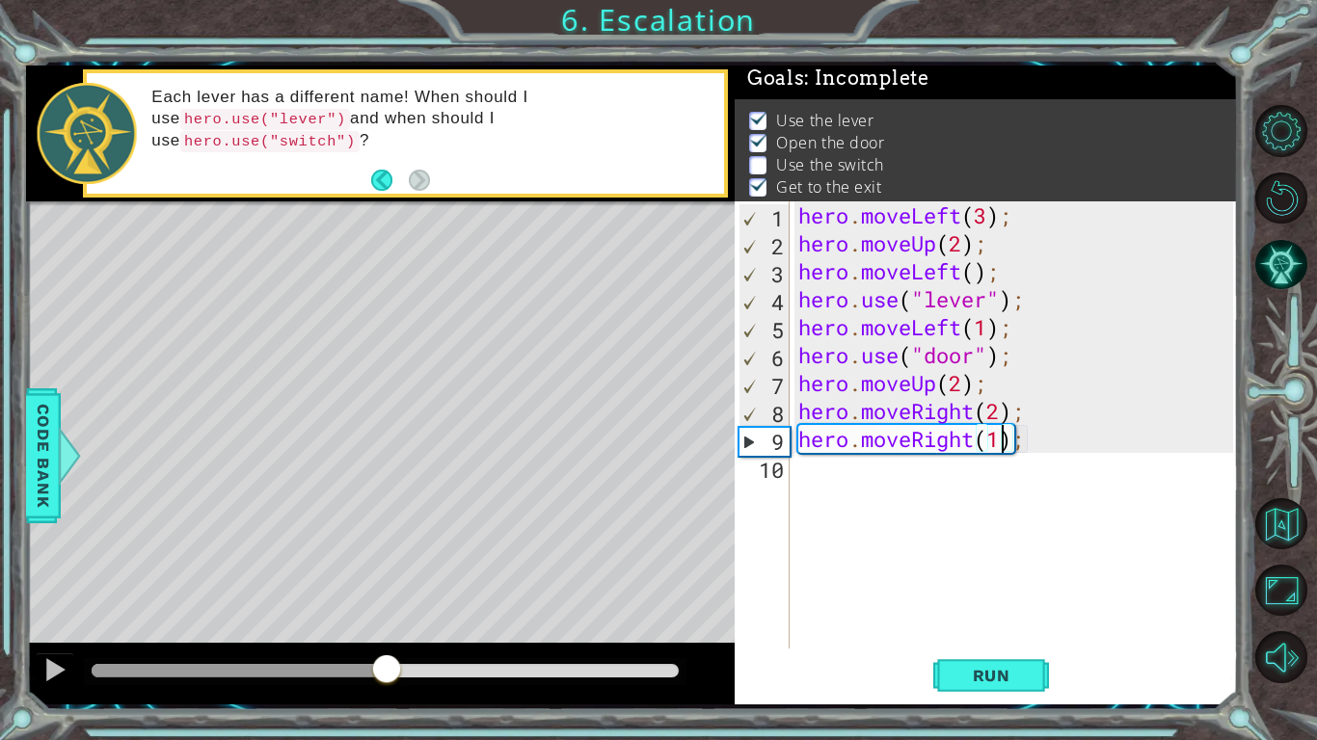
drag, startPoint x: 123, startPoint y: 672, endPoint x: 386, endPoint y: 652, distance: 263.0
click at [386, 623] on div at bounding box center [380, 674] width 709 height 62
drag, startPoint x: 536, startPoint y: 670, endPoint x: 505, endPoint y: 661, distance: 32.0
click at [505, 623] on div at bounding box center [385, 670] width 587 height 13
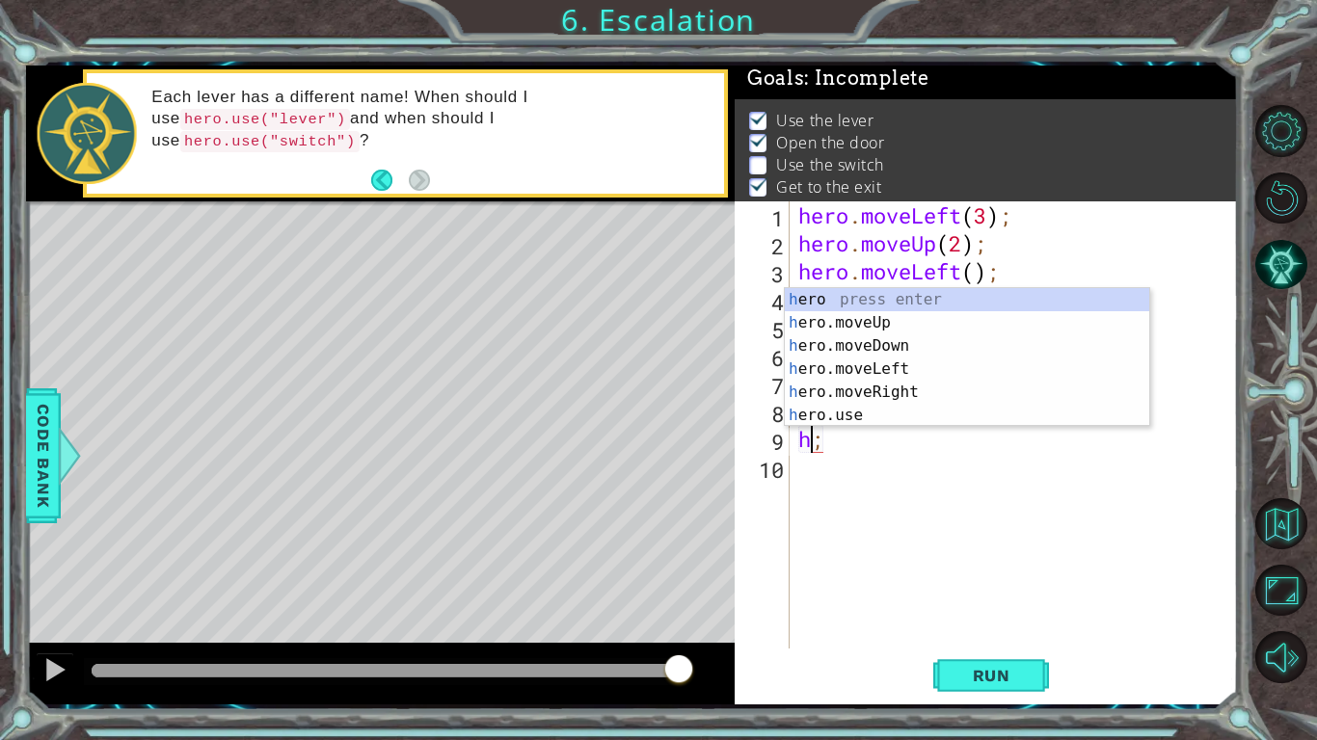
scroll to position [0, 0]
type textarea "h"
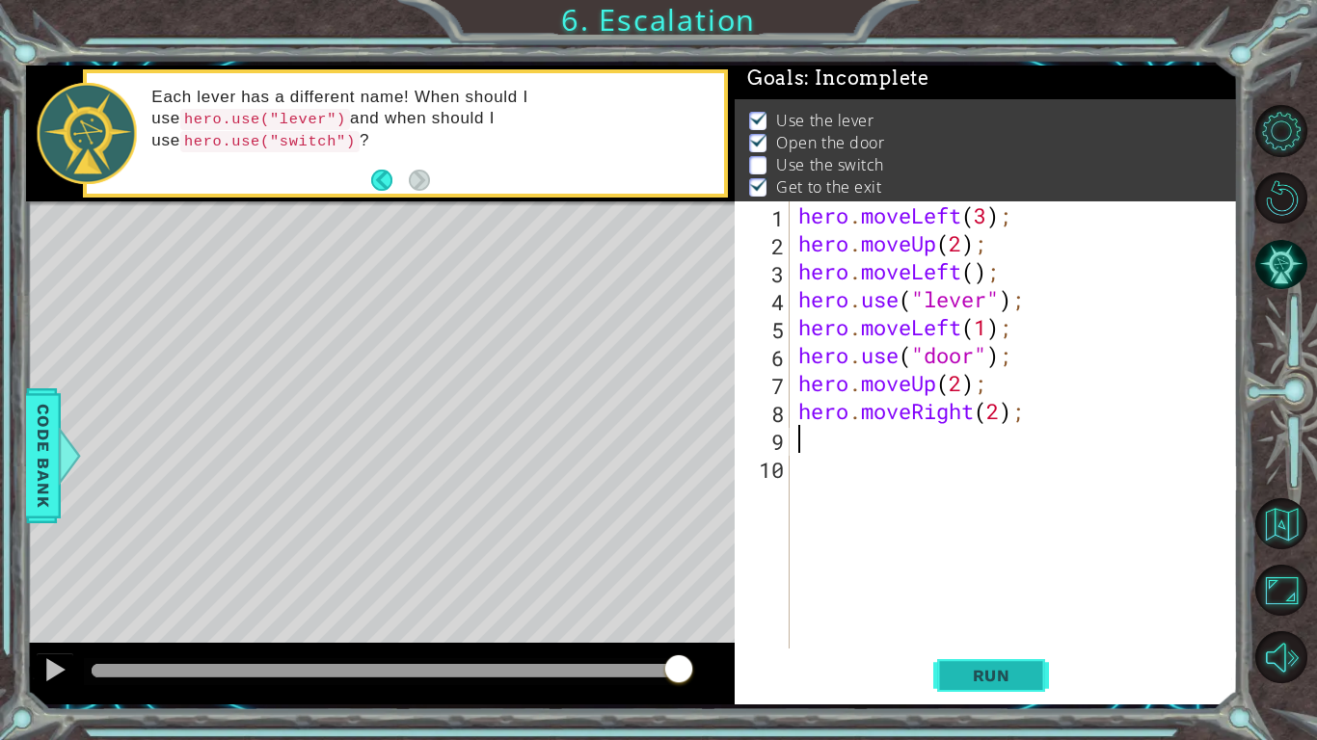
click at [995, 623] on span "Run" at bounding box center [991, 675] width 76 height 19
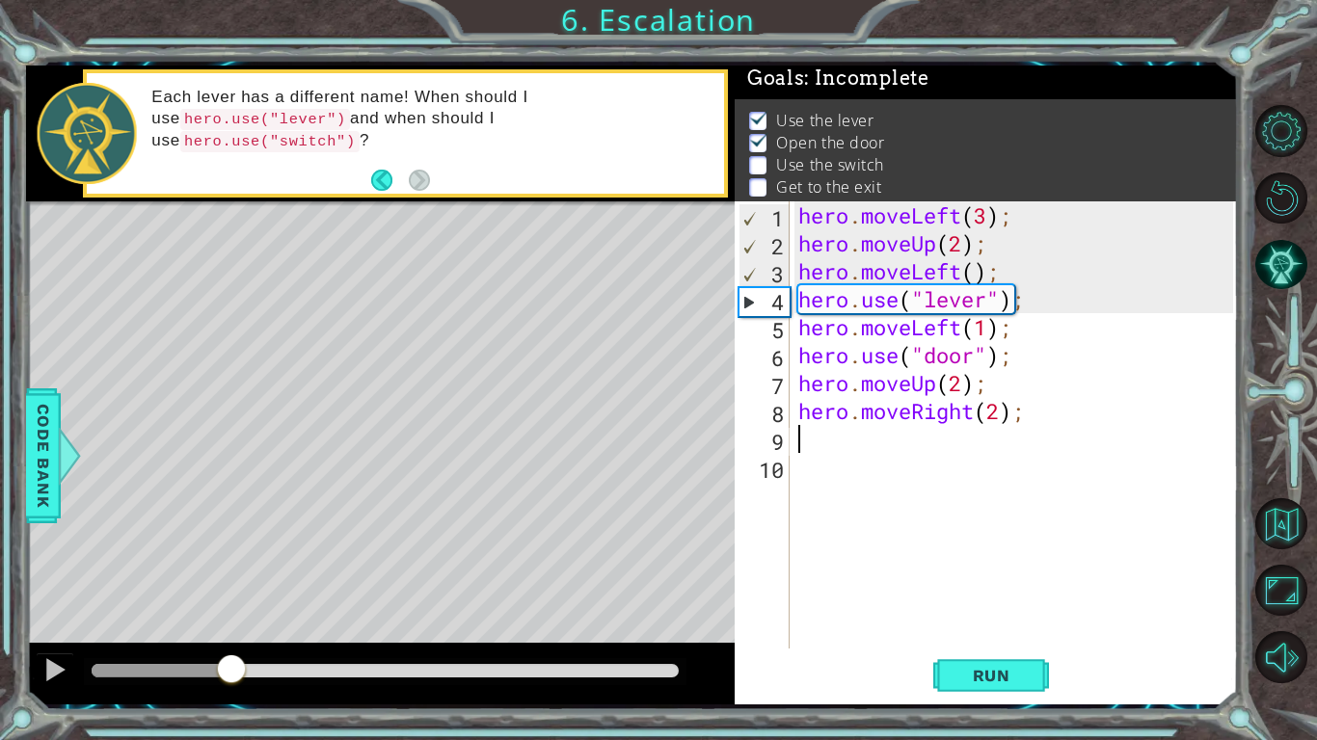
drag, startPoint x: 148, startPoint y: 664, endPoint x: 230, endPoint y: 667, distance: 83.0
click at [230, 623] on div at bounding box center [231, 671] width 35 height 35
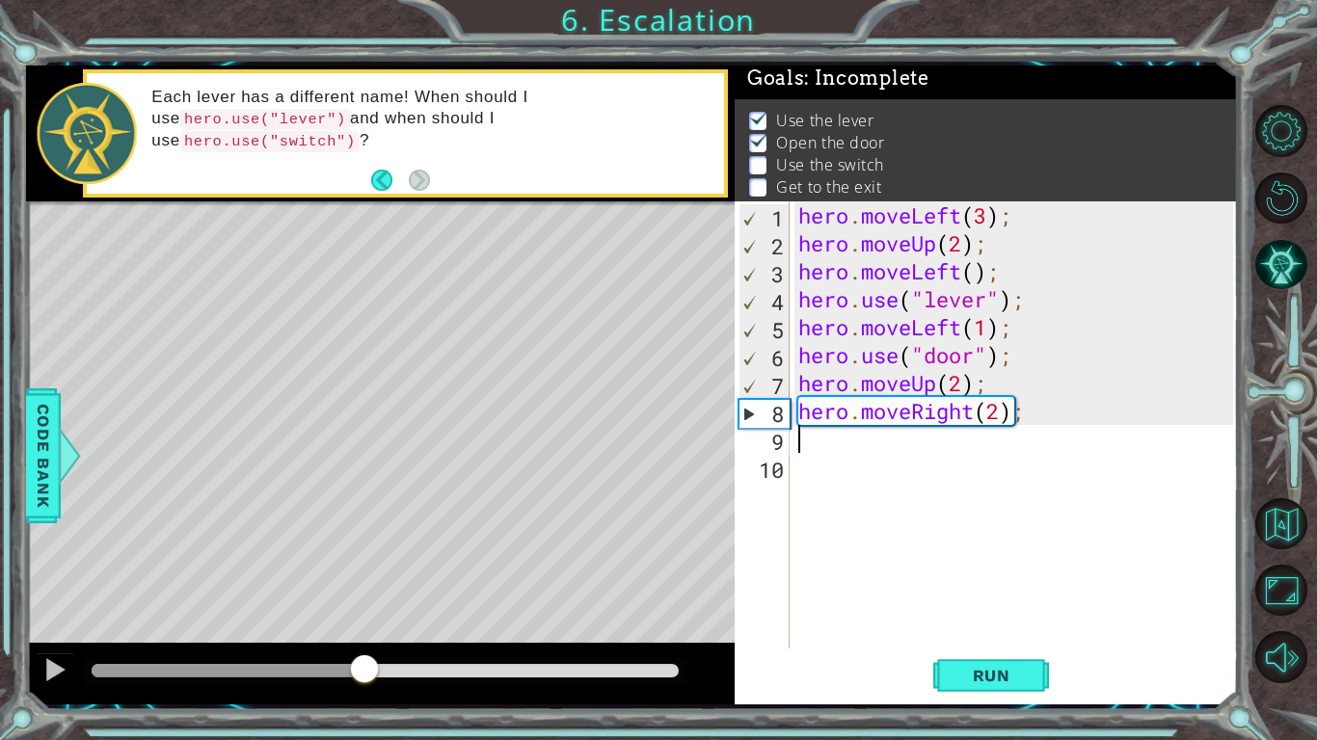
drag, startPoint x: 230, startPoint y: 667, endPoint x: 364, endPoint y: 668, distance: 134.0
click at [364, 623] on div at bounding box center [364, 671] width 35 height 35
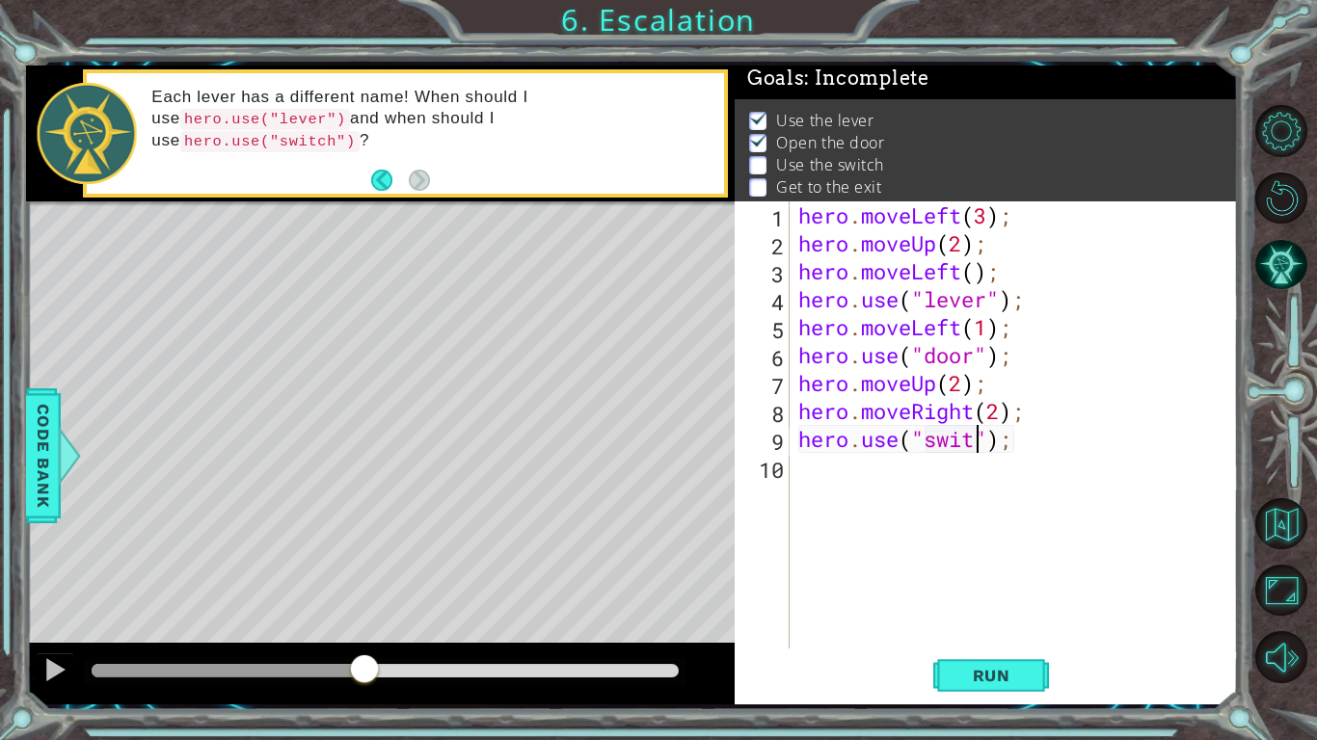
scroll to position [0, 9]
type textarea "hero.use("switch");"
click at [1092, 623] on div "Run" at bounding box center [990, 676] width 503 height 50
click at [1001, 623] on span "Run" at bounding box center [991, 675] width 76 height 19
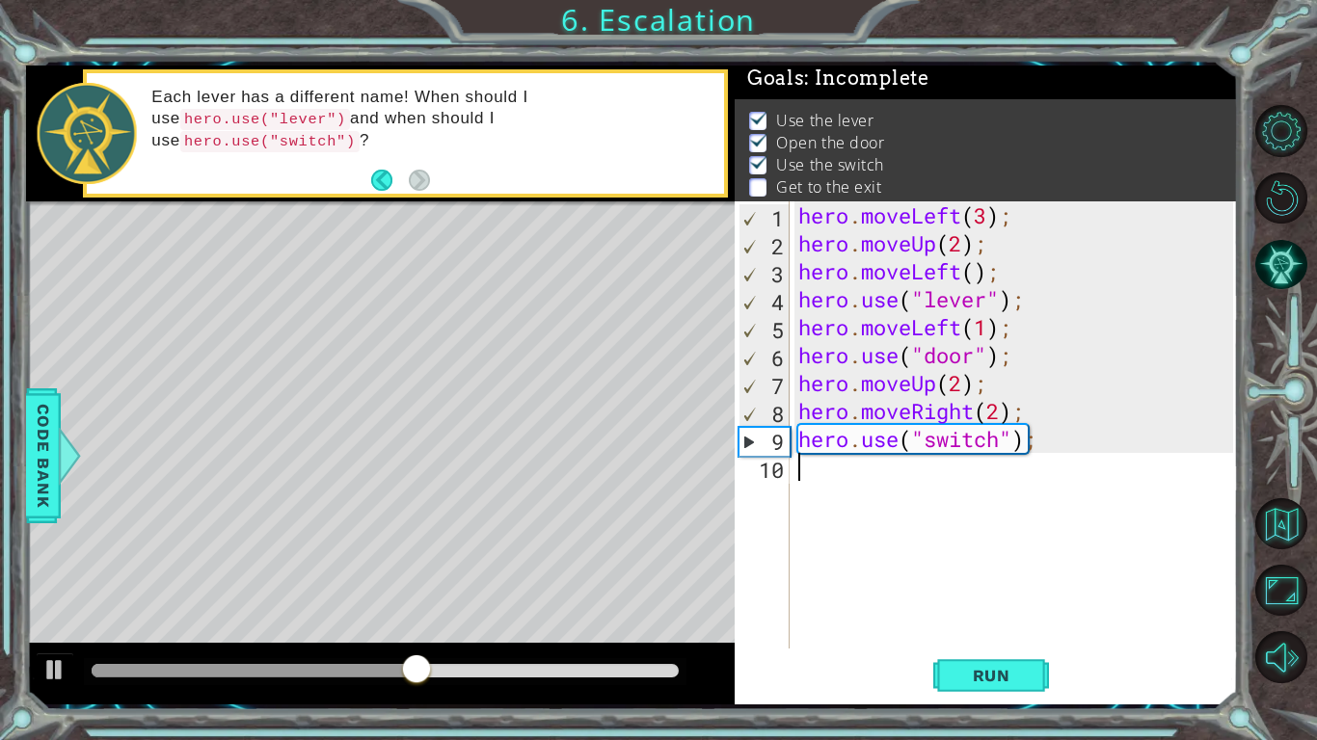
click at [900, 478] on div "hero . moveLeft ( 3 ) ; hero . moveUp ( 2 ) ; hero . moveLeft ( ) ; hero . use …" at bounding box center [1018, 452] width 448 height 503
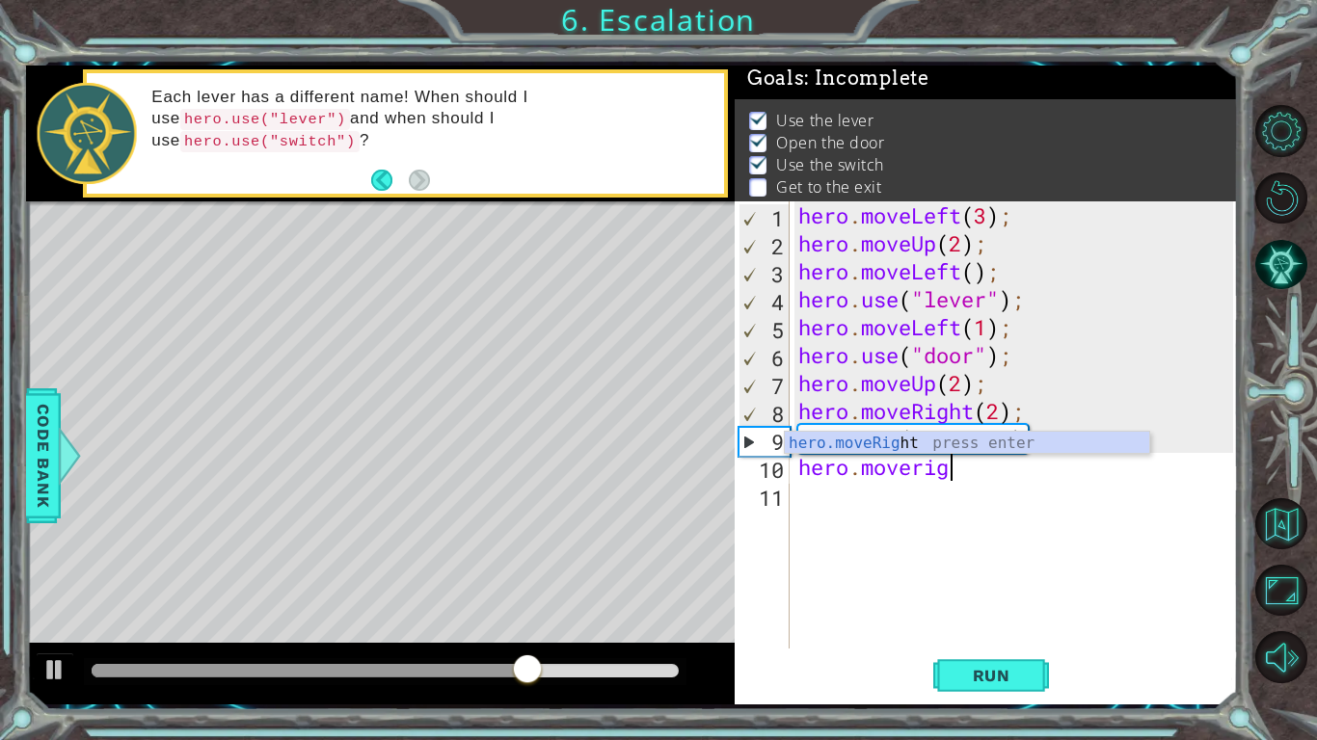
scroll to position [0, 6]
type textarea "hero.moverigjty"
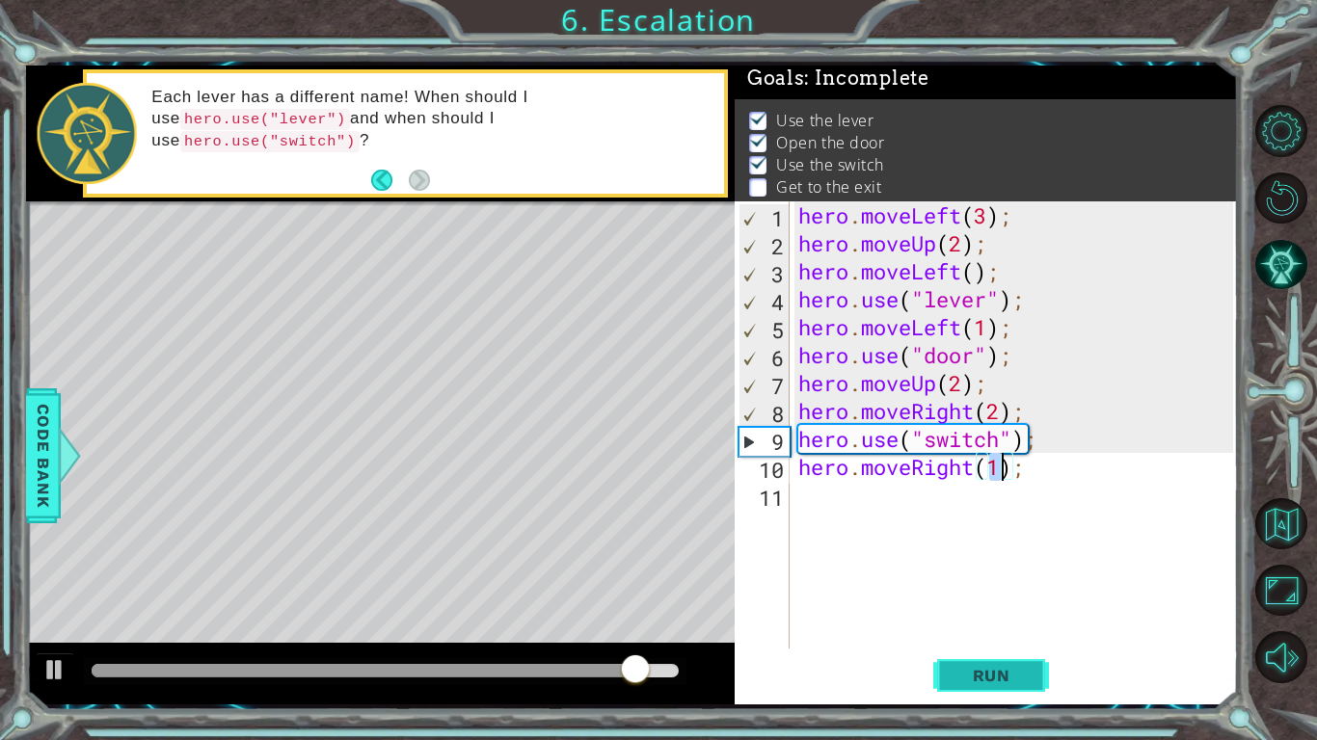
type textarea "hero.moveRight(1);"
click at [959, 623] on span "Run" at bounding box center [991, 675] width 76 height 19
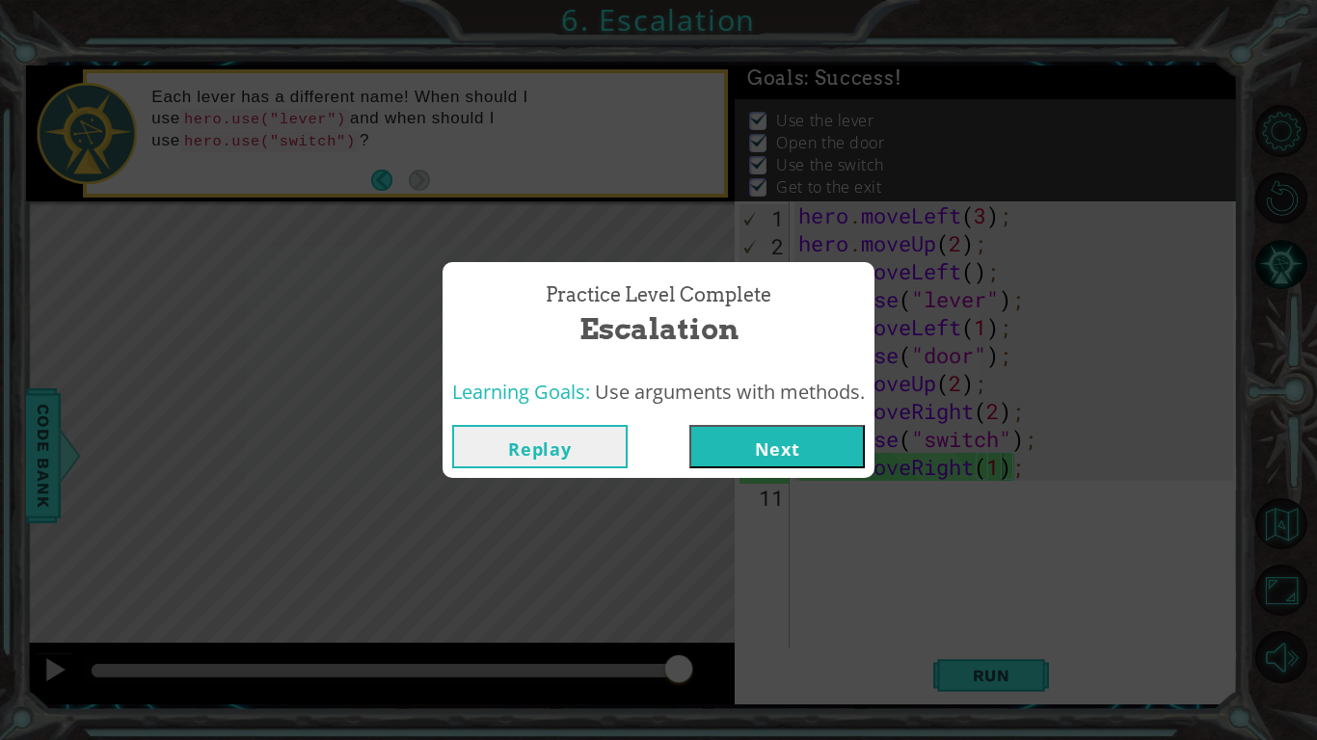
click at [799, 449] on button "Next" at bounding box center [776, 446] width 175 height 43
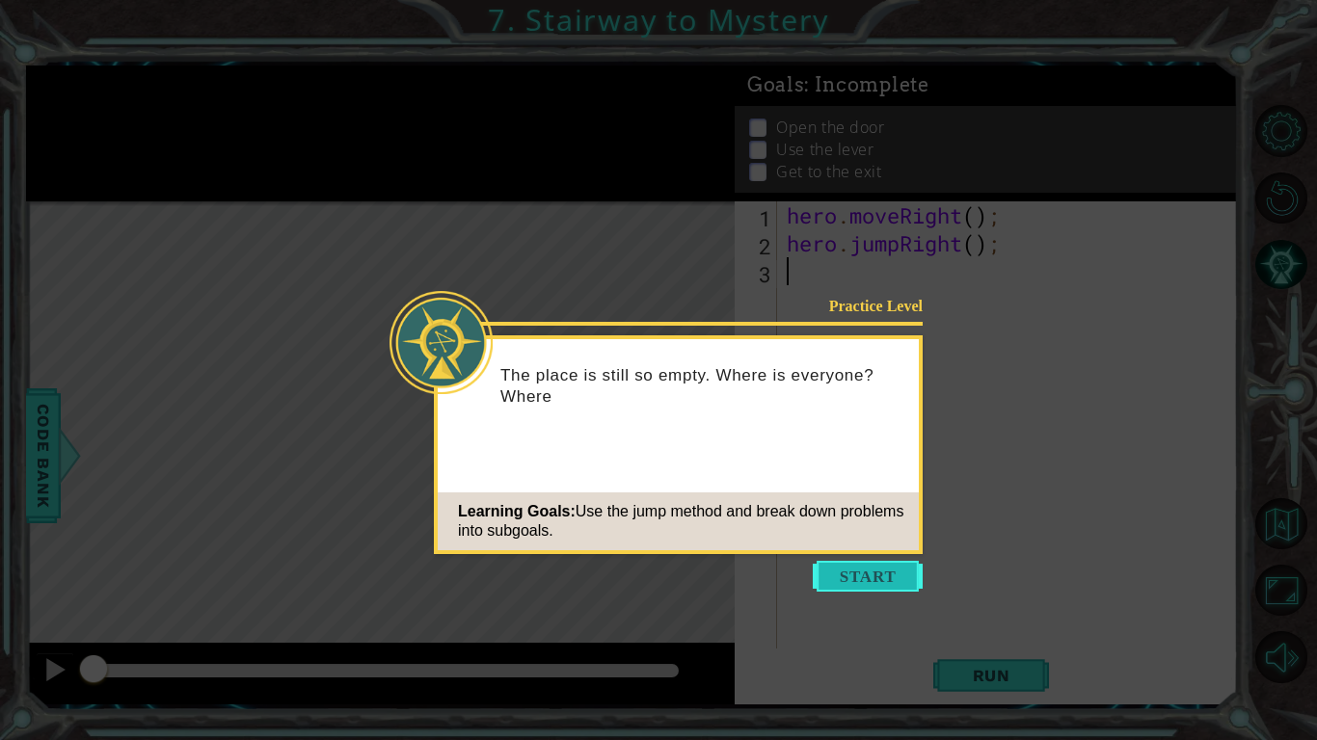
click at [864, 575] on button "Start" at bounding box center [868, 576] width 110 height 31
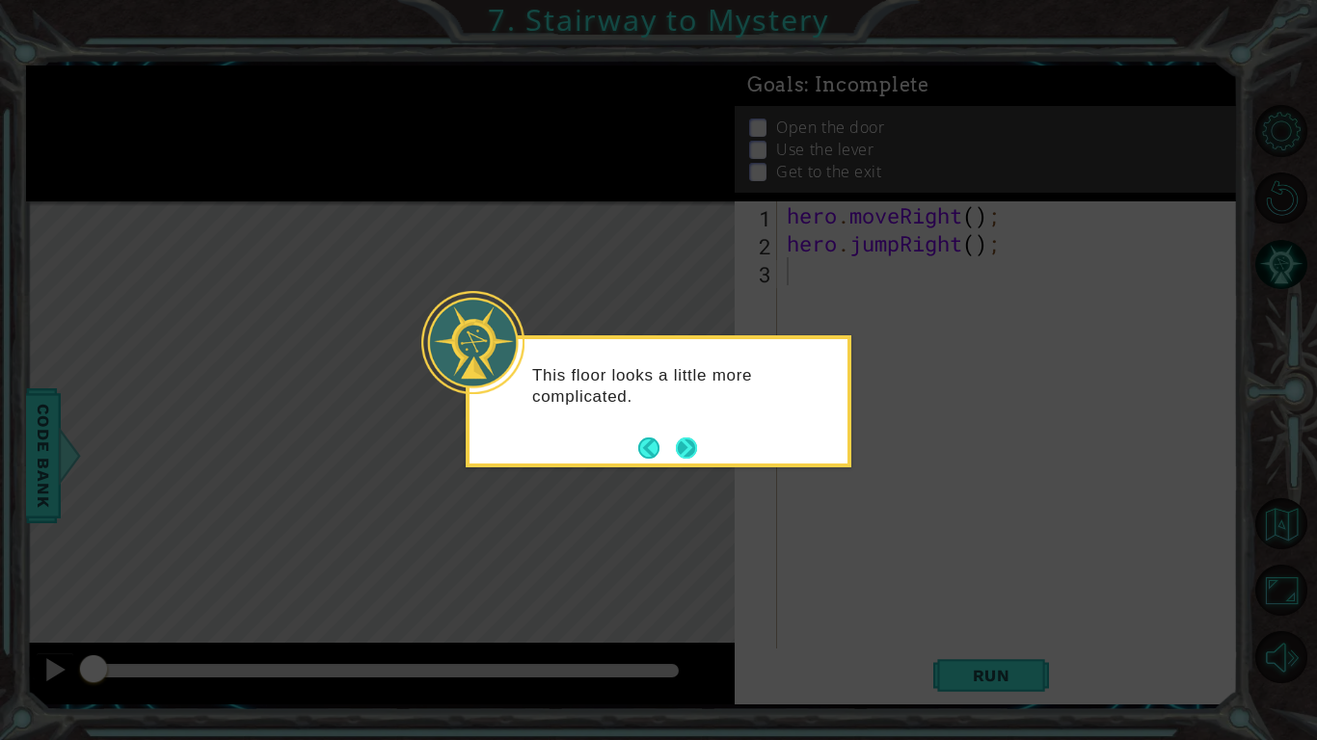
click at [685, 449] on button "Next" at bounding box center [686, 448] width 21 height 21
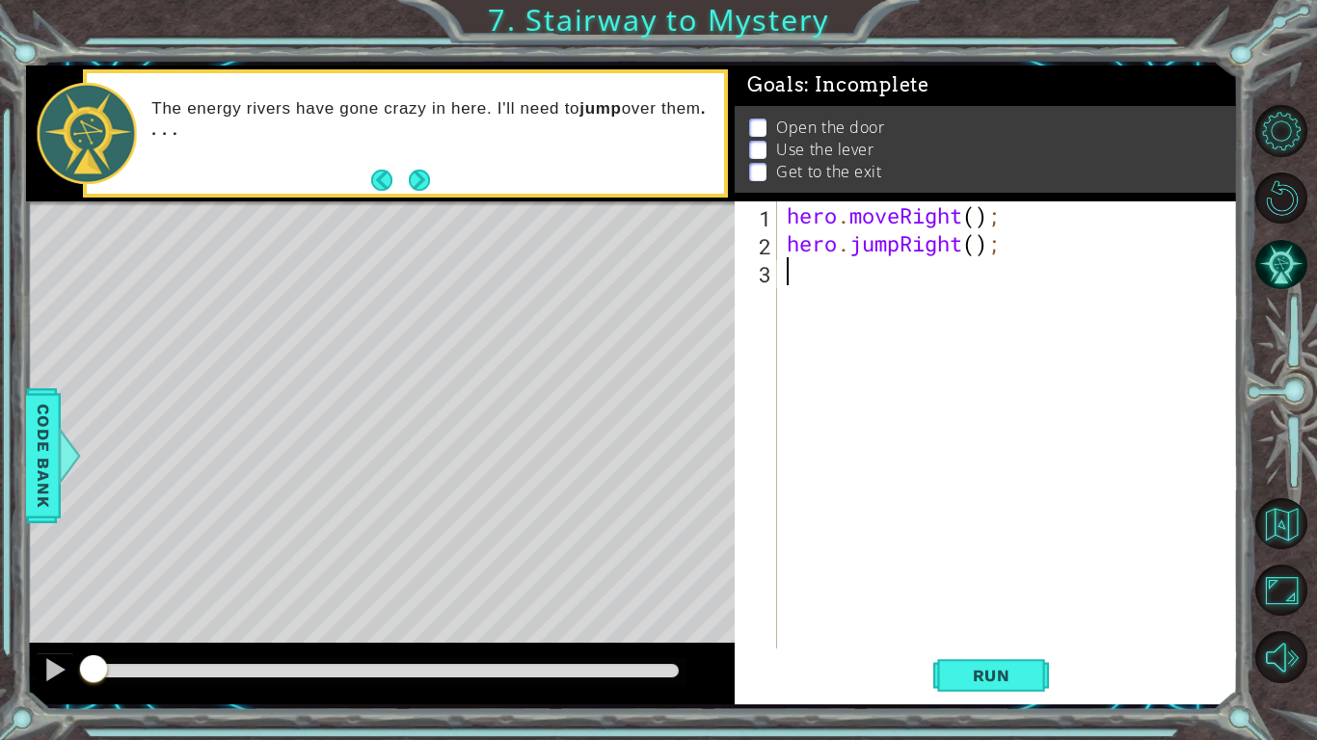
click at [430, 183] on button "Next" at bounding box center [419, 180] width 21 height 21
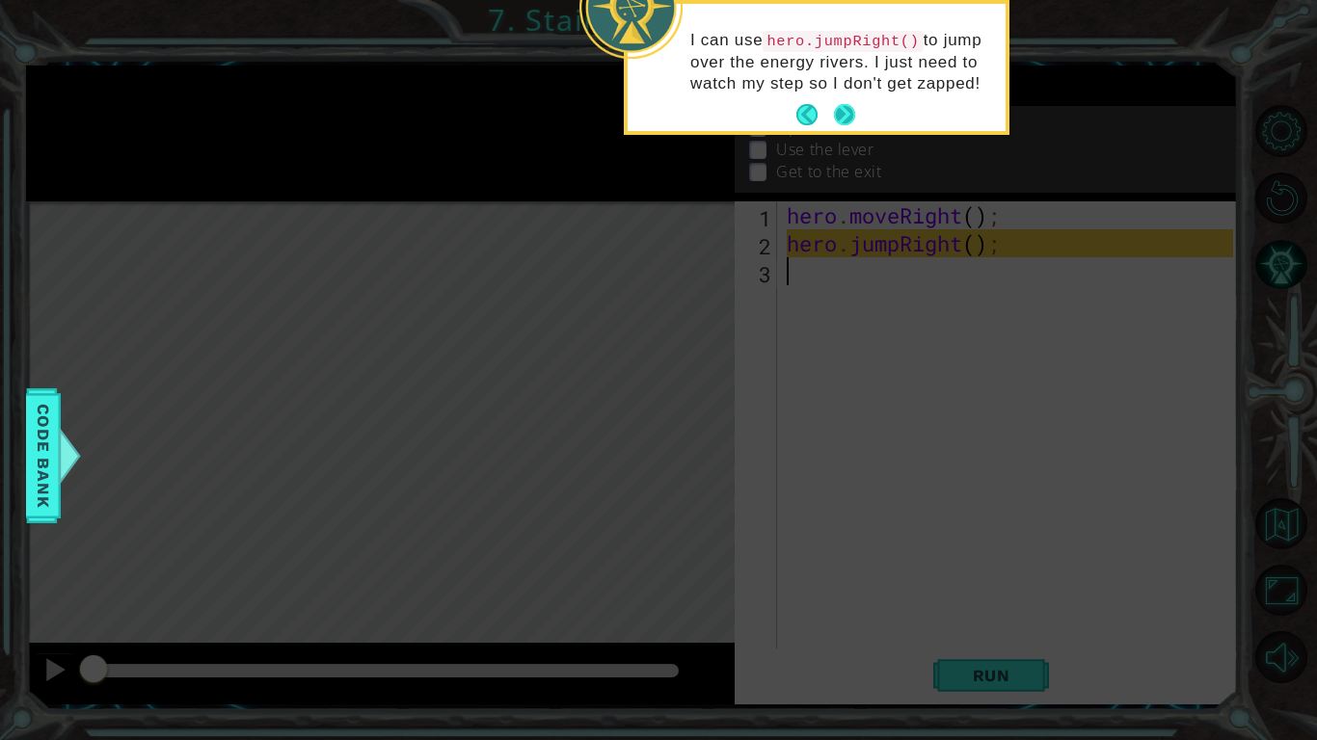
click at [848, 114] on button "Next" at bounding box center [844, 114] width 21 height 21
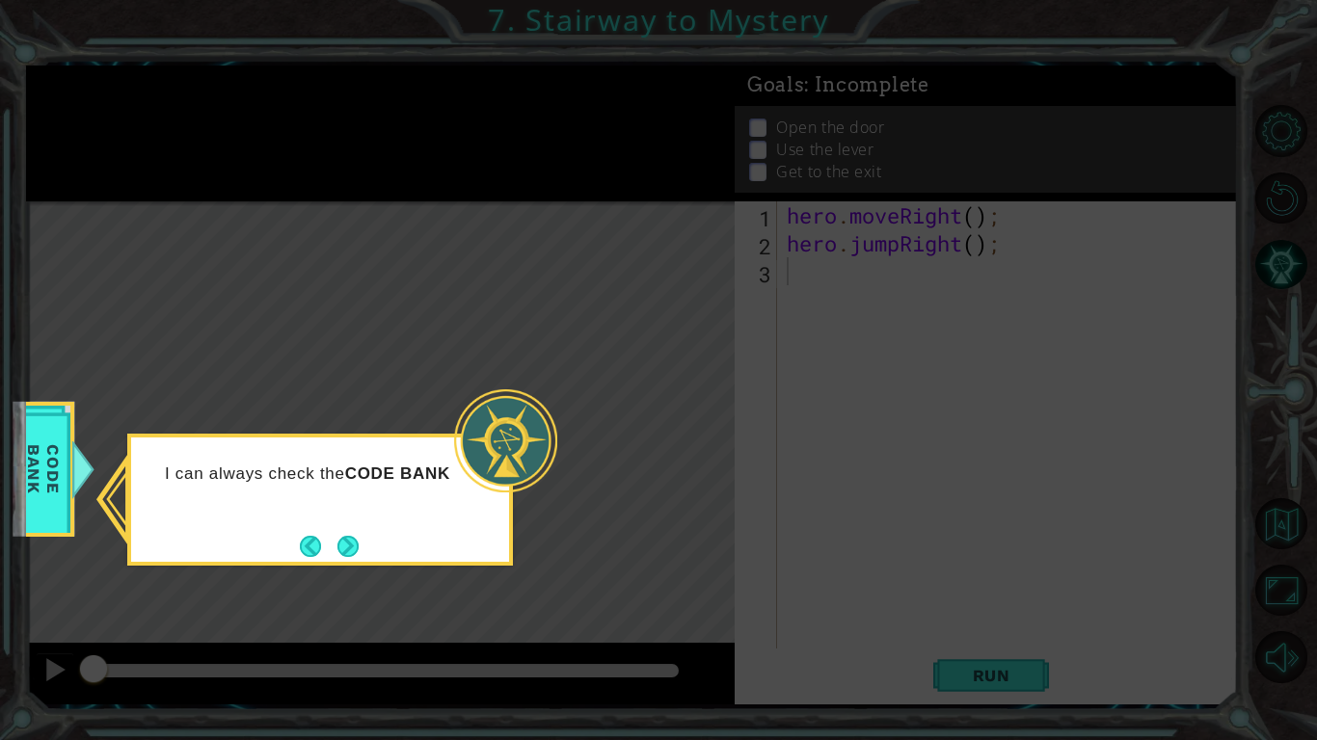
click at [347, 563] on div "I can always check the CODE BANK" at bounding box center [320, 500] width 386 height 132
click at [344, 551] on button "Next" at bounding box center [347, 546] width 21 height 21
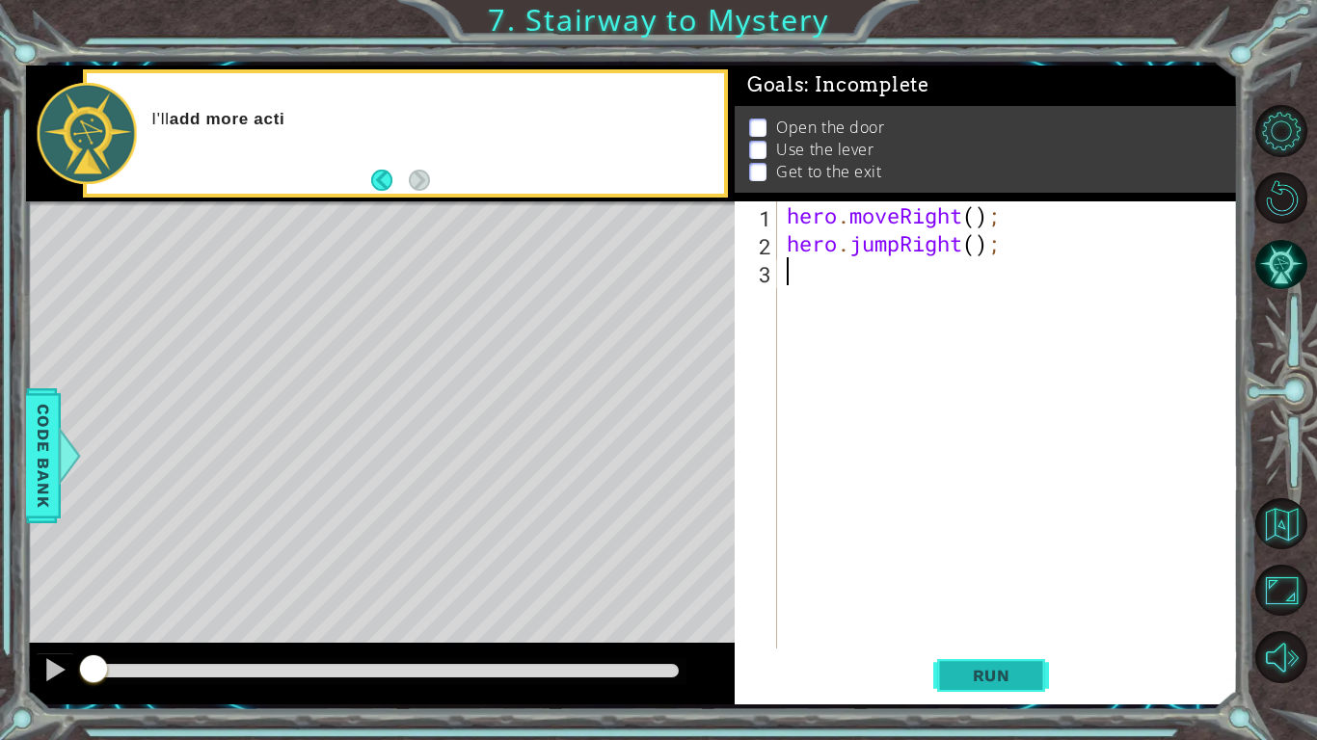
click at [988, 623] on span "Run" at bounding box center [991, 675] width 76 height 19
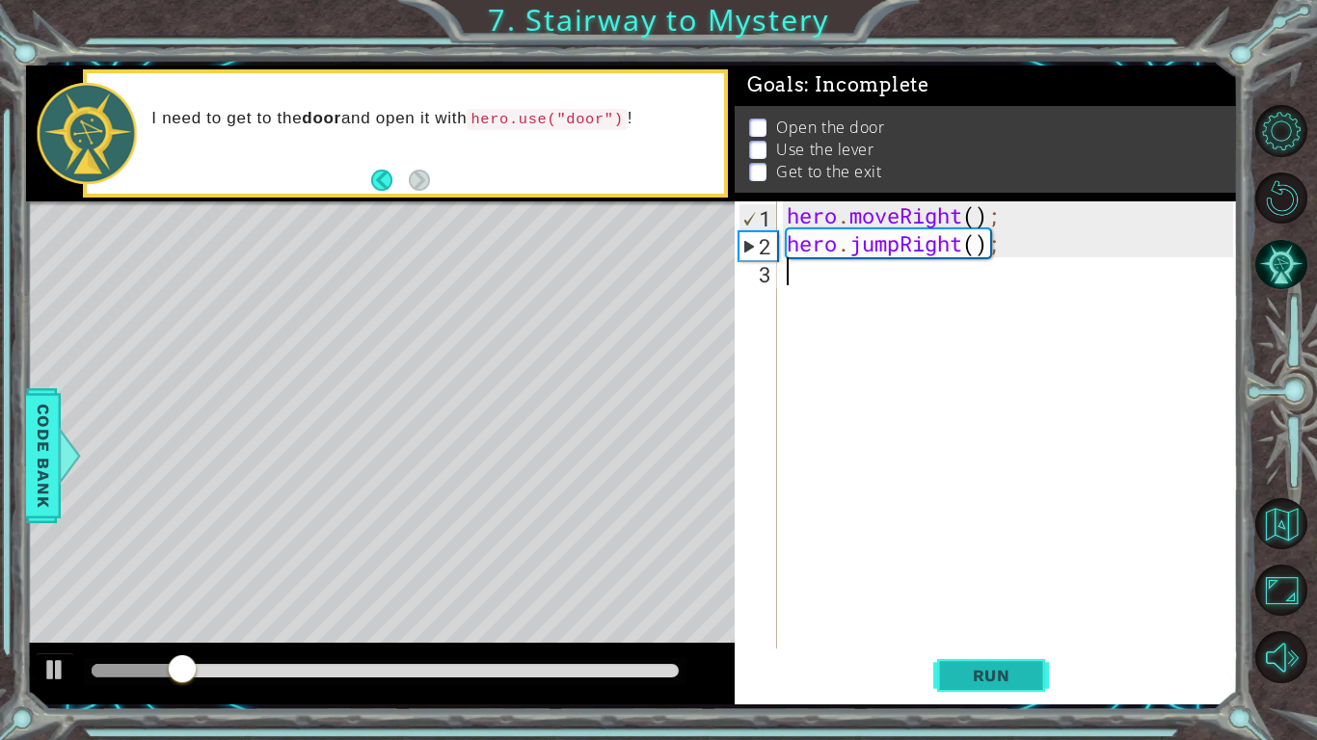
type textarea "e"
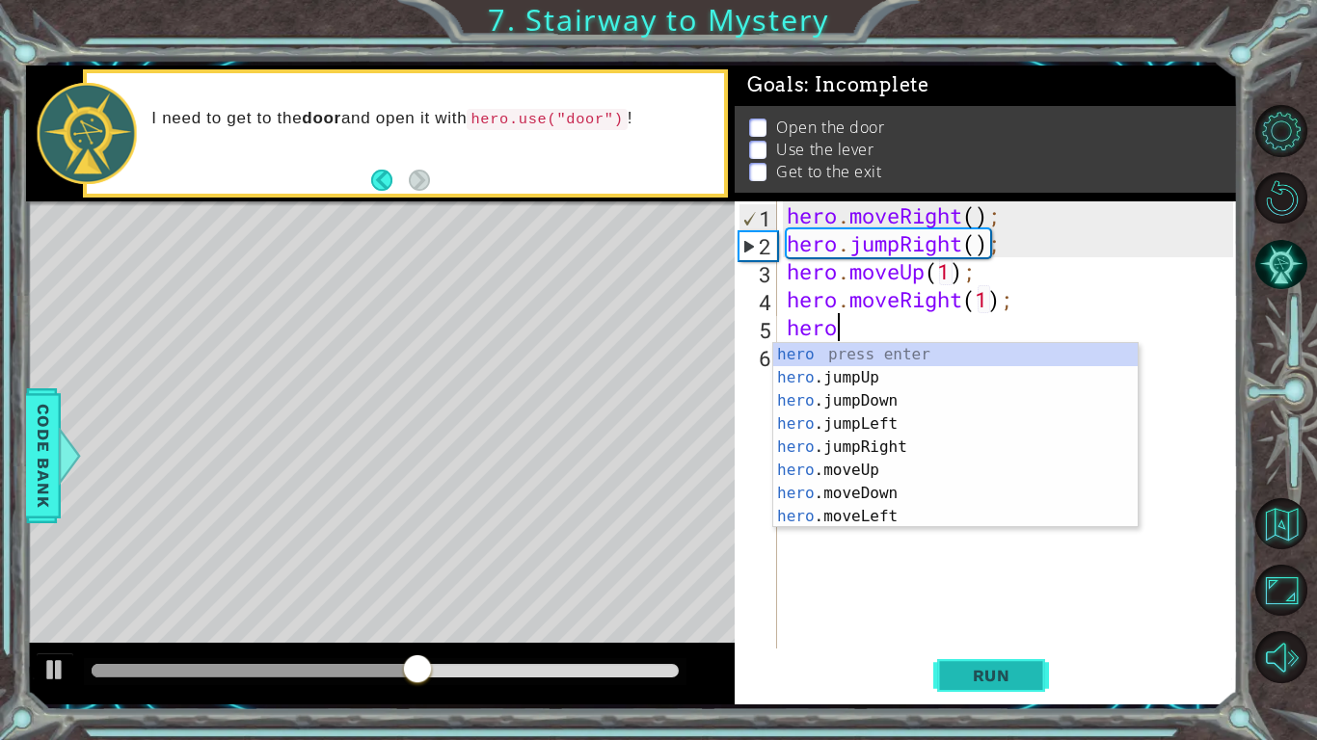
scroll to position [0, 12]
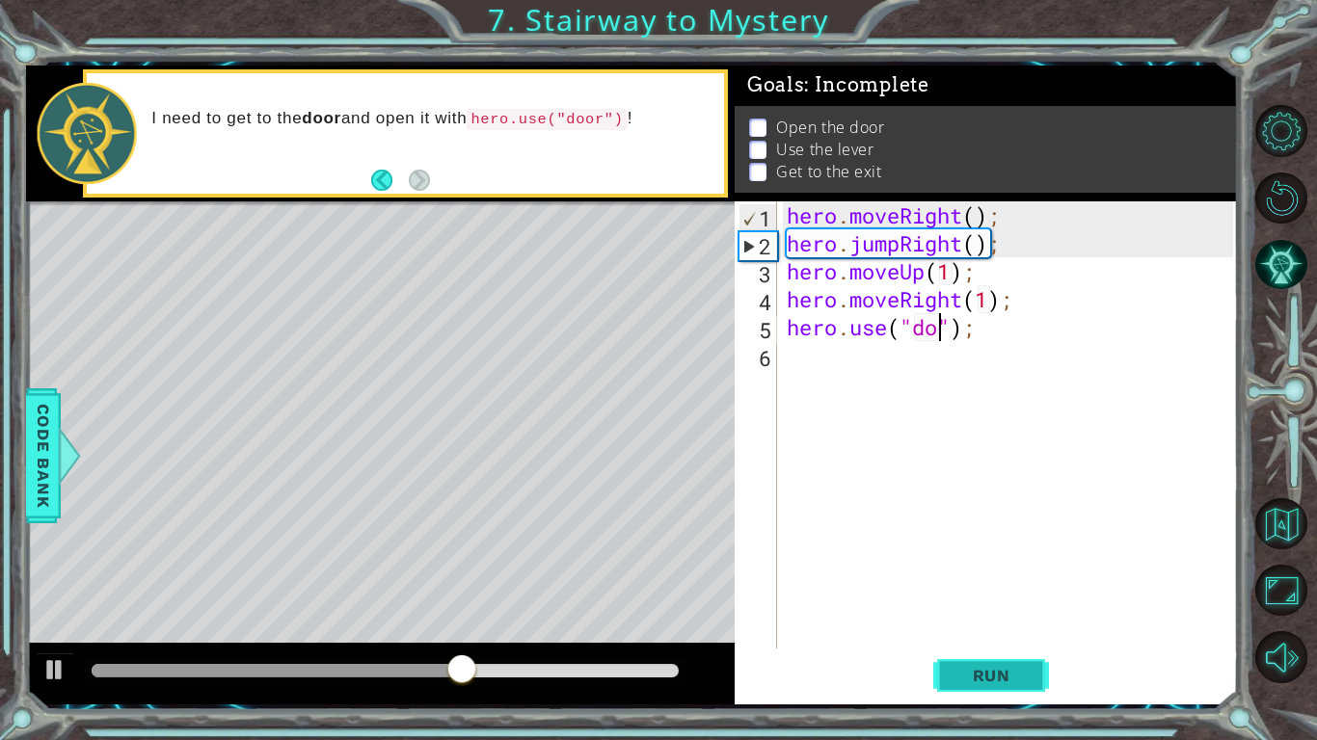
type textarea "hero.use("door");"
click at [1010, 623] on button "Run" at bounding box center [991, 676] width 116 height 50
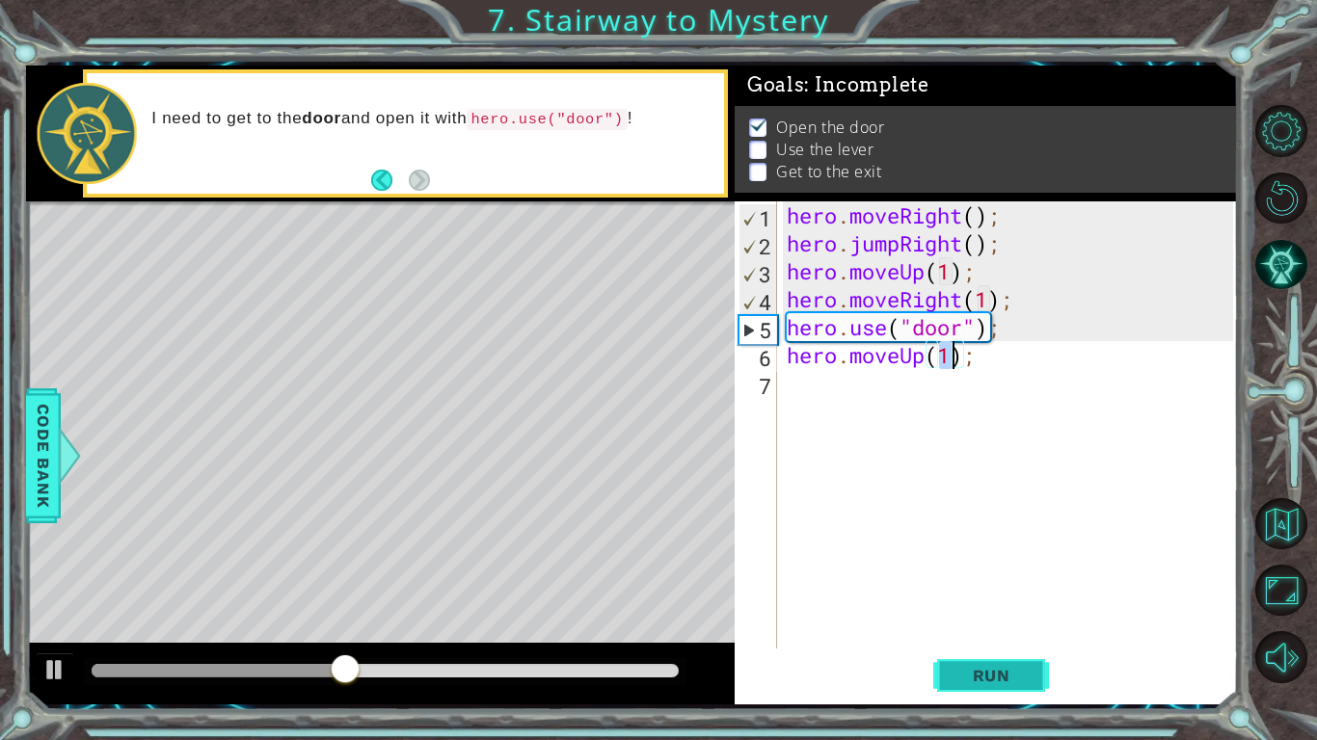
type textarea "hero.moveUp(2);"
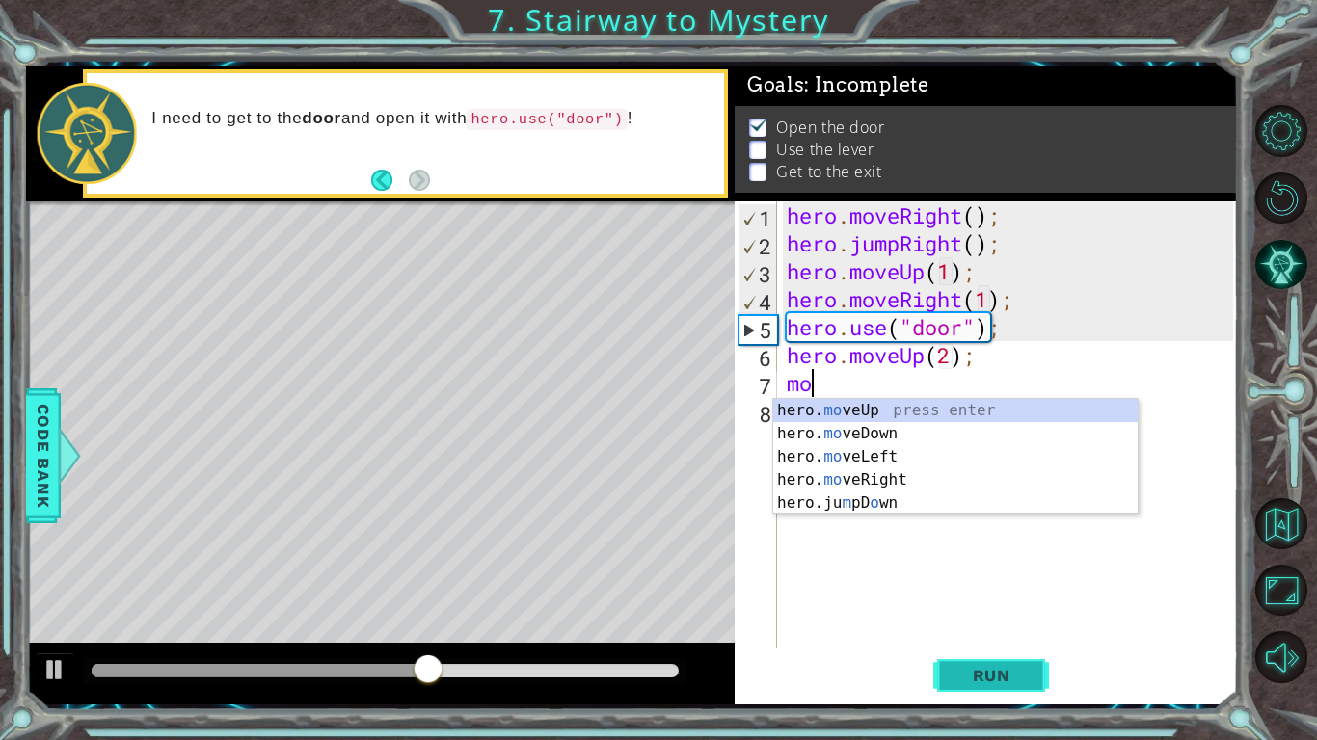
type textarea "m"
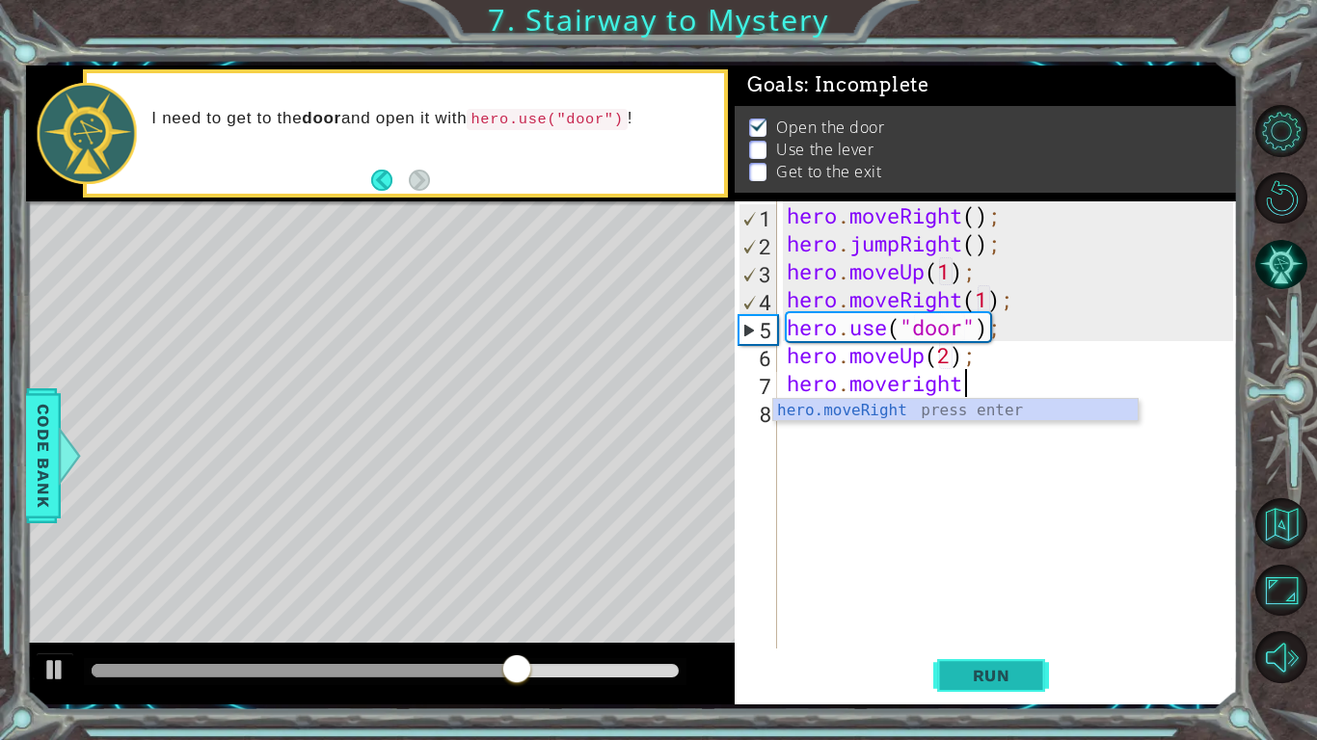
scroll to position [0, 7]
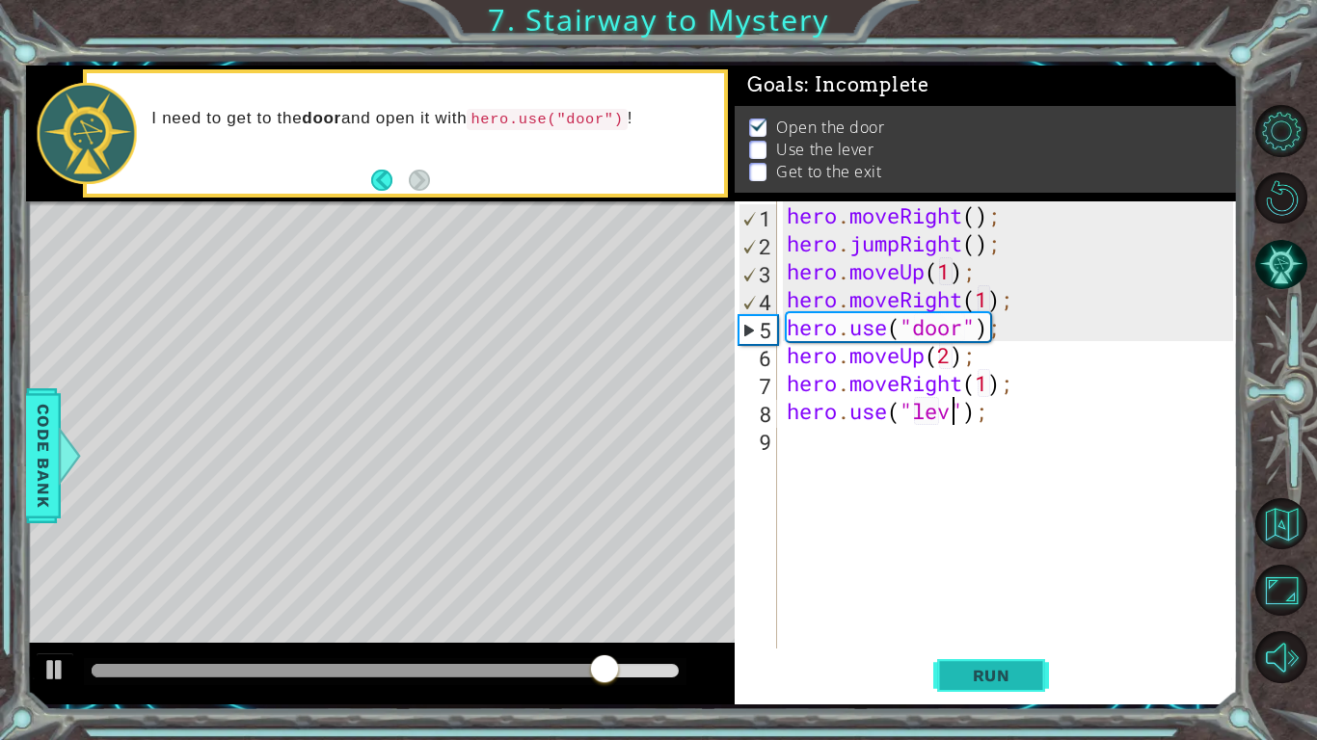
type textarea "hero.use("lever");"
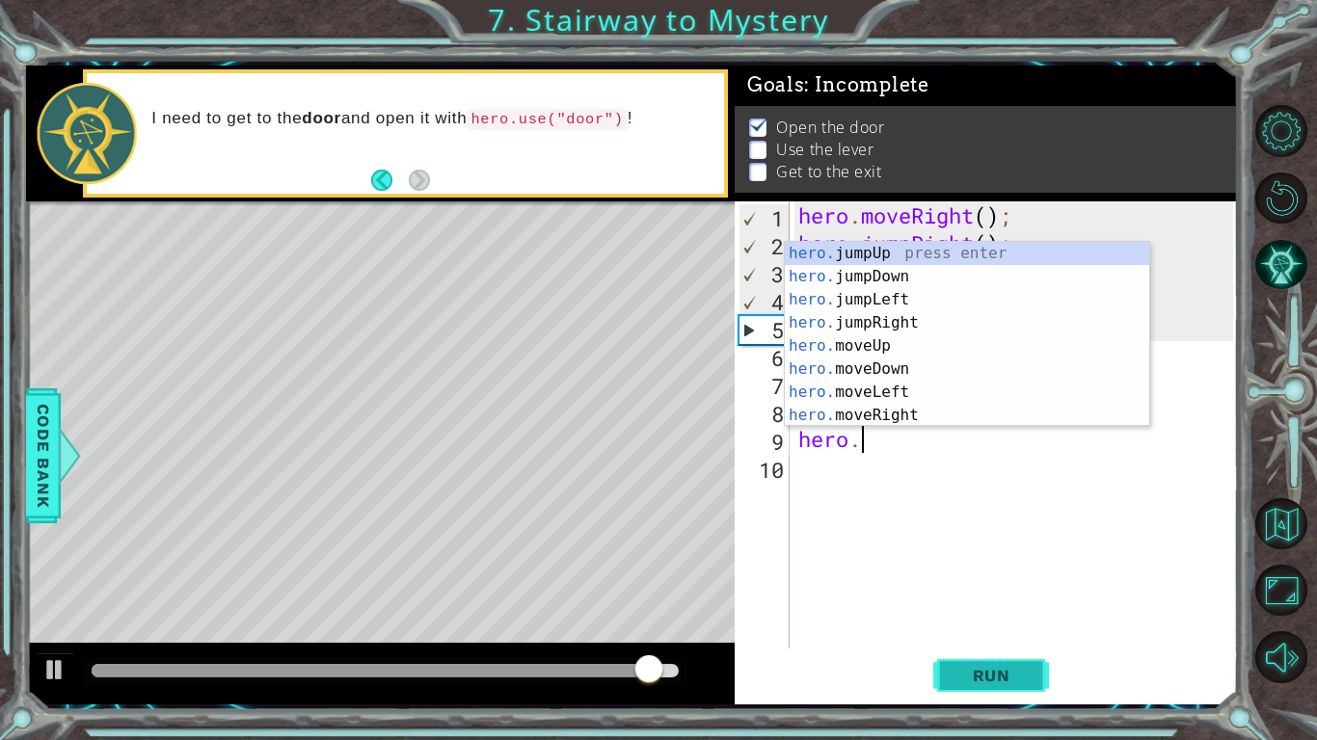
scroll to position [0, 2]
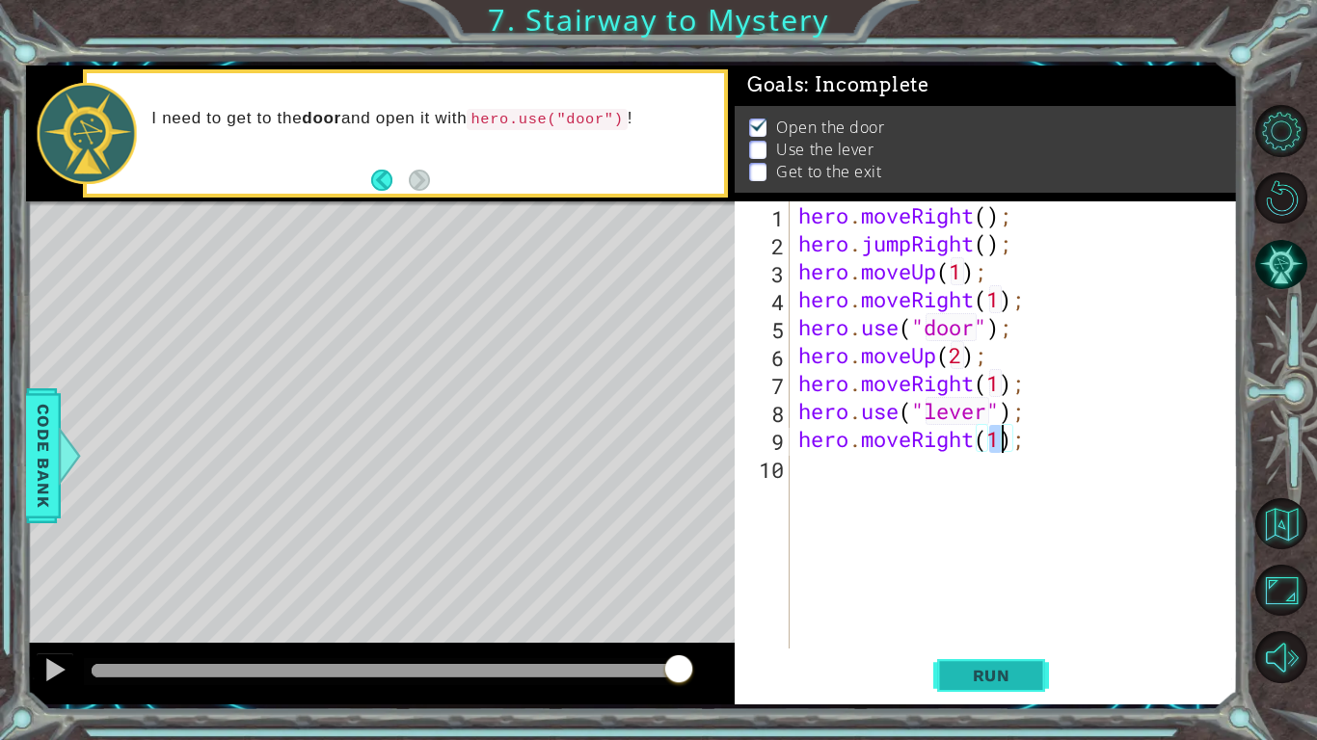
type textarea "hero.moveRight(2);"
click at [962, 623] on button "Run" at bounding box center [991, 676] width 116 height 50
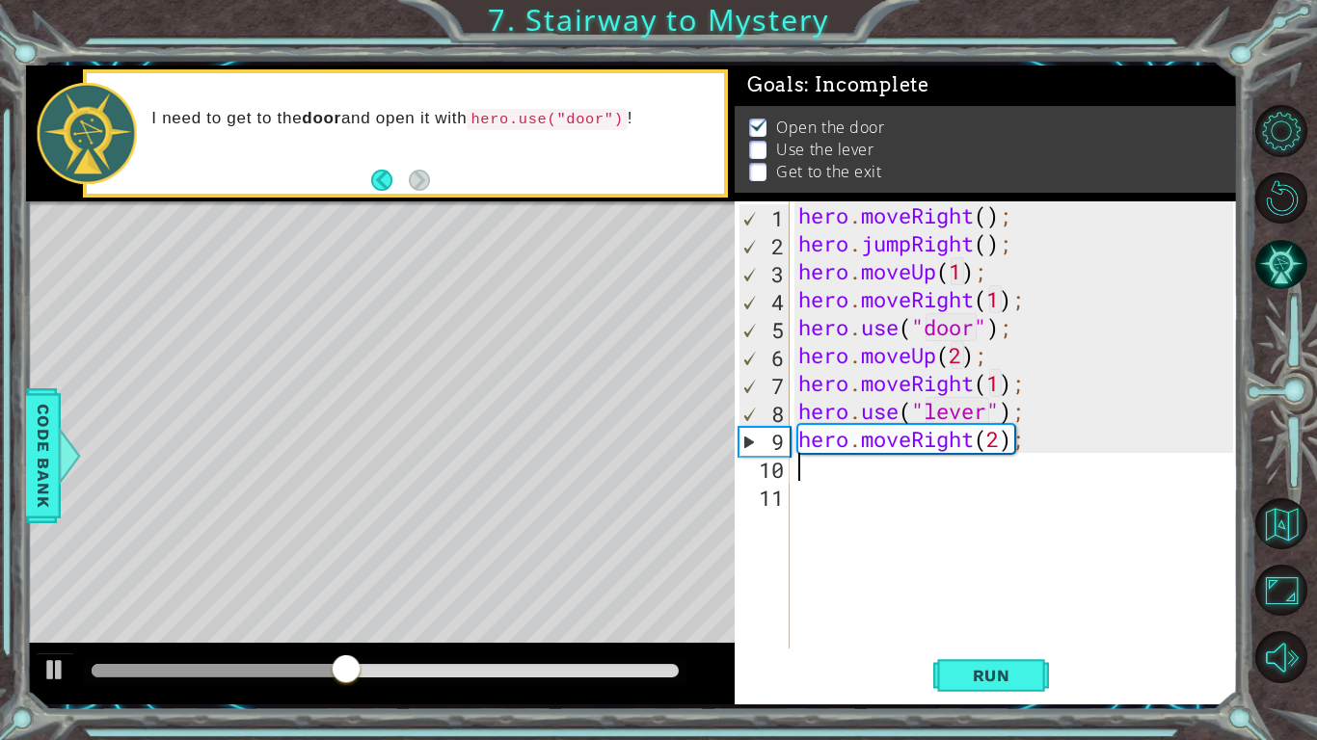
click at [960, 482] on div "hero . moveRight ( ) ; hero . jumpRight ( ) ; hero . moveUp ( 1 ) ; hero . move…" at bounding box center [1018, 452] width 448 height 503
click at [936, 379] on div "hero . moveRight ( ) ; hero . jumpRight ( ) ; hero . moveUp ( 1 ) ; hero . move…" at bounding box center [1018, 452] width 448 height 503
click at [942, 381] on div "hero . moveRight ( ) ; hero . jumpRight ( ) ; hero . moveUp ( 1 ) ; hero . move…" at bounding box center [1018, 452] width 448 height 503
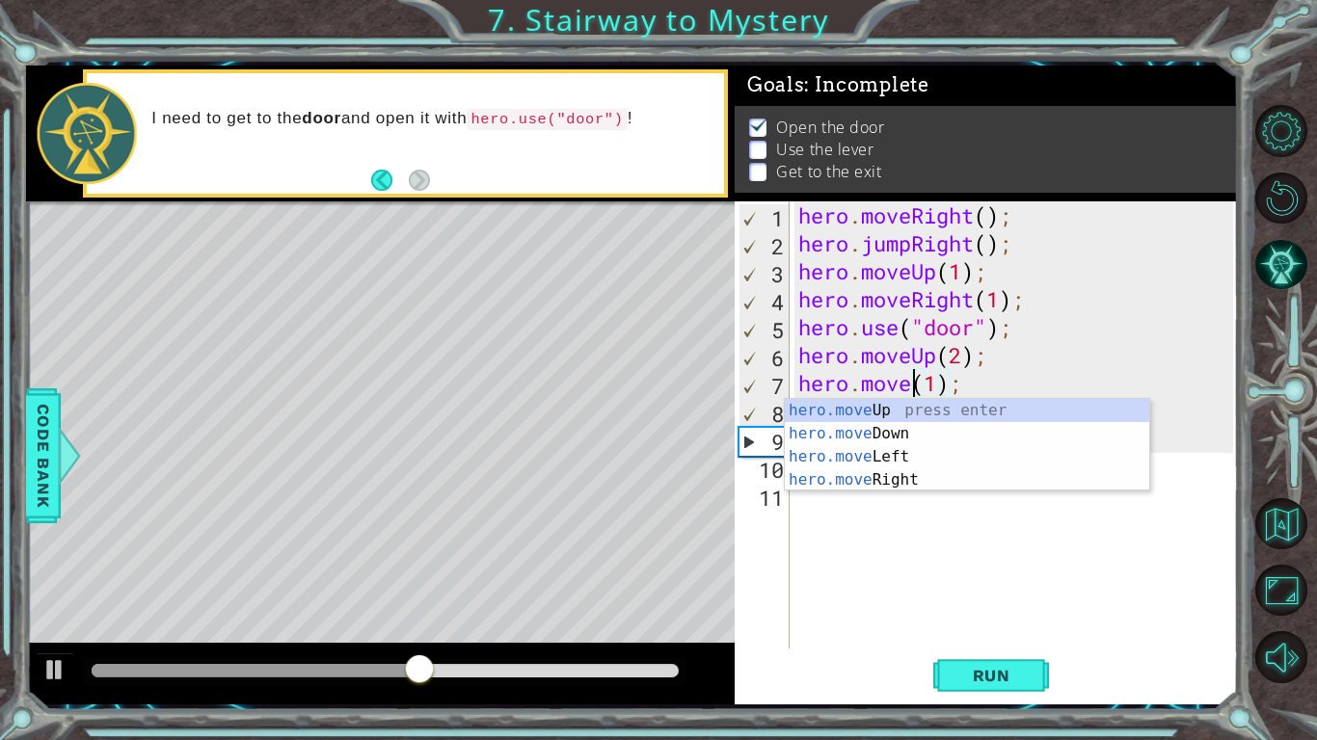
scroll to position [0, 6]
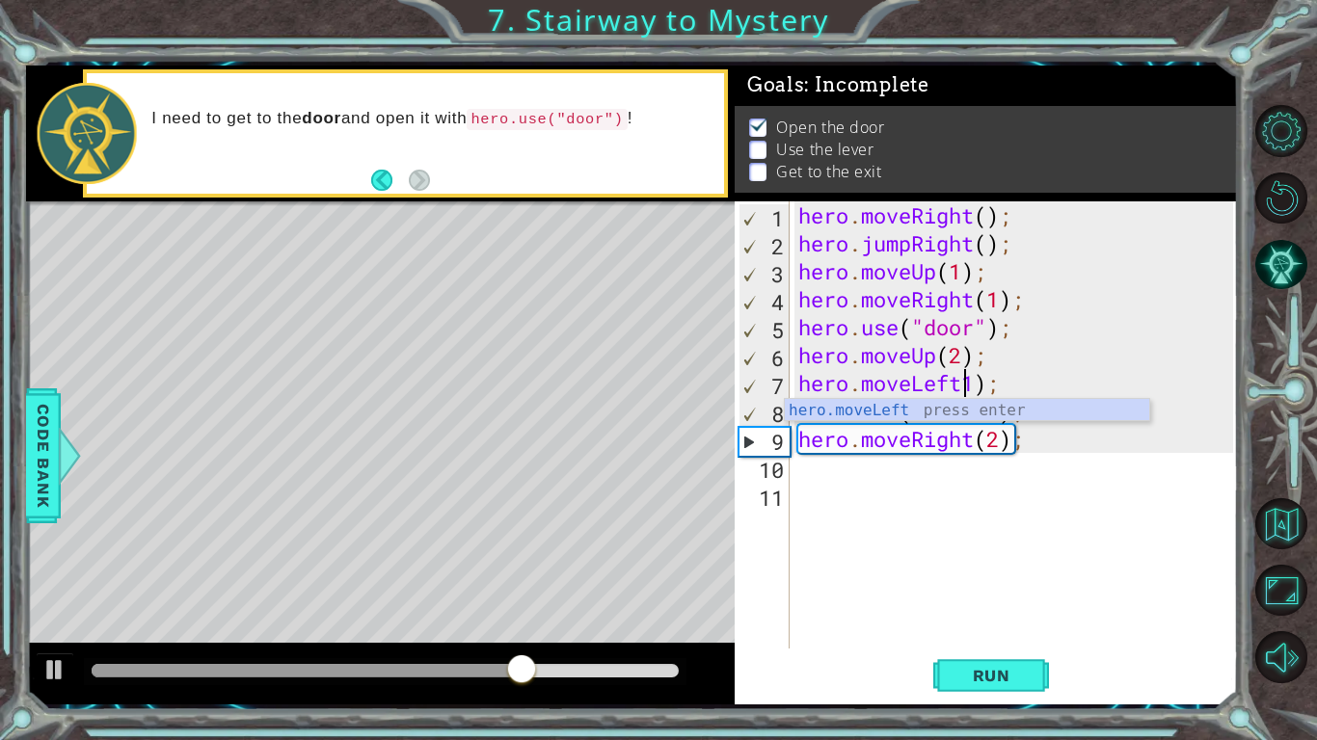
type textarea "hero.moveLeft(1);"
click at [1029, 524] on div "hero . moveRight ( ) ; hero . jumpRight ( ) ; hero . moveUp ( 1 ) ; hero . move…" at bounding box center [1018, 452] width 448 height 503
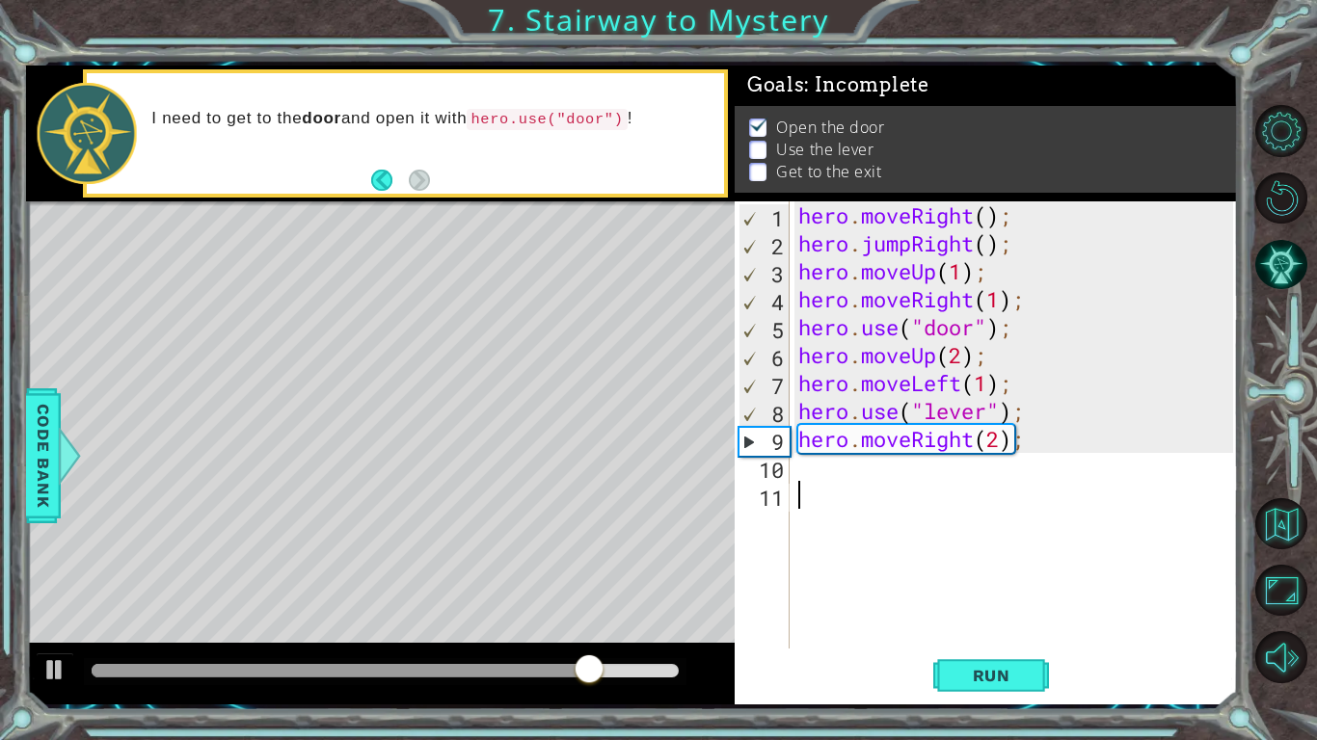
click at [950, 442] on div "hero . moveRight ( ) ; hero . jumpRight ( ) ; hero . moveUp ( 1 ) ; hero . move…" at bounding box center [1018, 452] width 448 height 503
click at [964, 439] on div "hero . moveRight ( ) ; hero . jumpRight ( ) ; hero . moveUp ( 1 ) ; hero . move…" at bounding box center [1018, 452] width 448 height 503
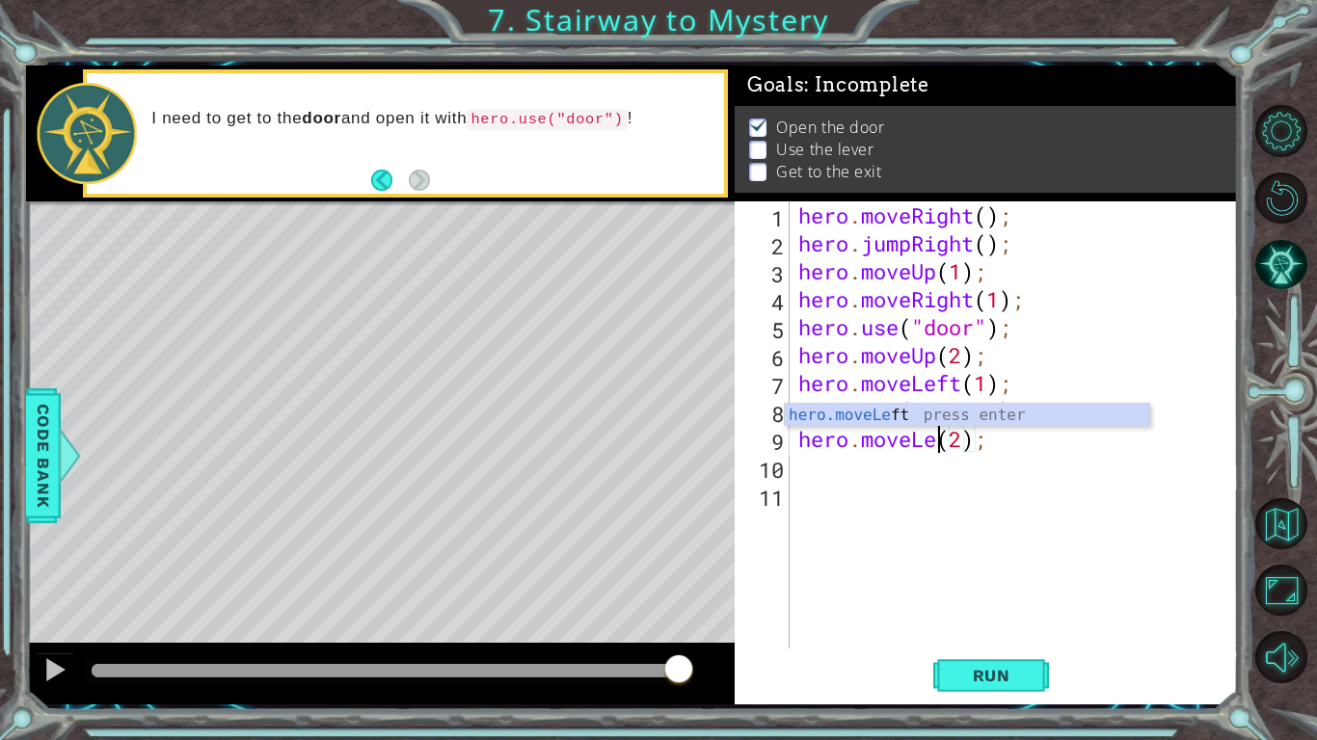
scroll to position [0, 7]
type textarea "hero.moveLeft(2);"
click at [984, 623] on button "Run" at bounding box center [991, 676] width 116 height 50
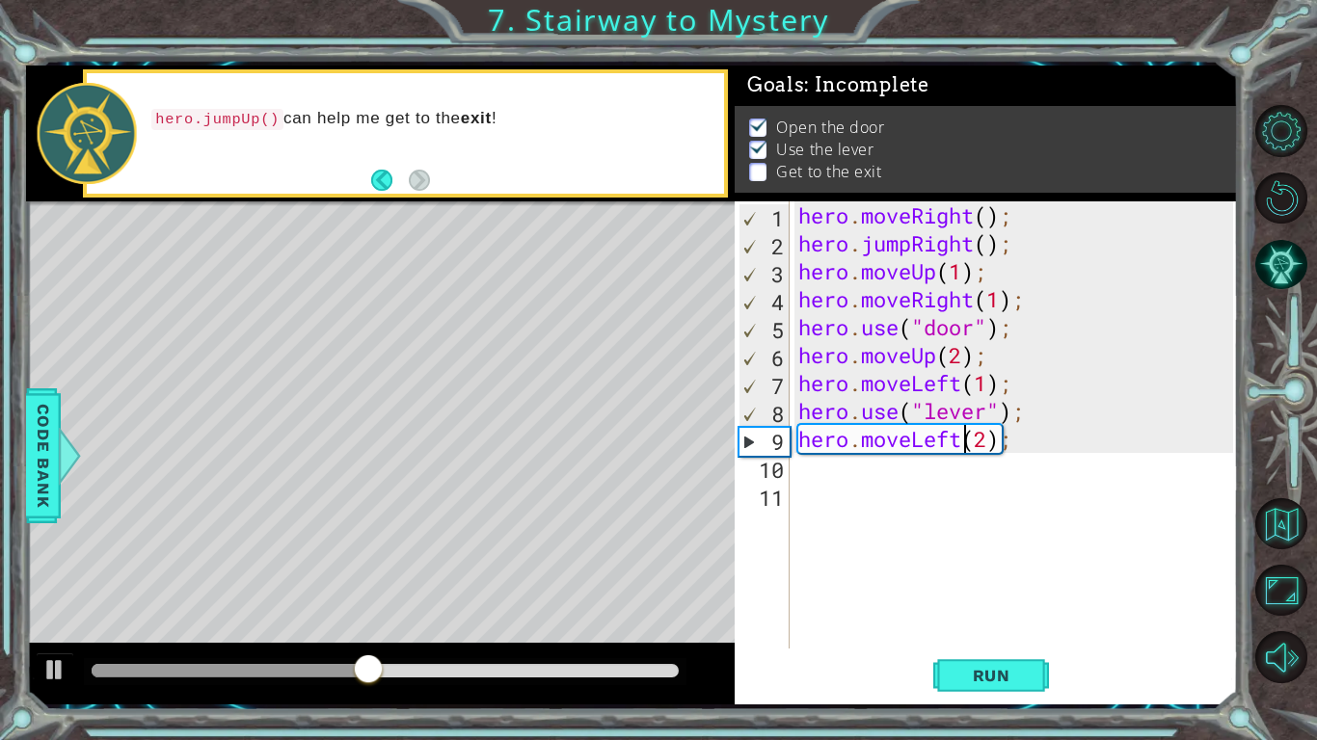
click at [859, 476] on div "hero . moveRight ( ) ; hero . jumpRight ( ) ; hero . moveUp ( 1 ) ; hero . move…" at bounding box center [1018, 452] width 448 height 503
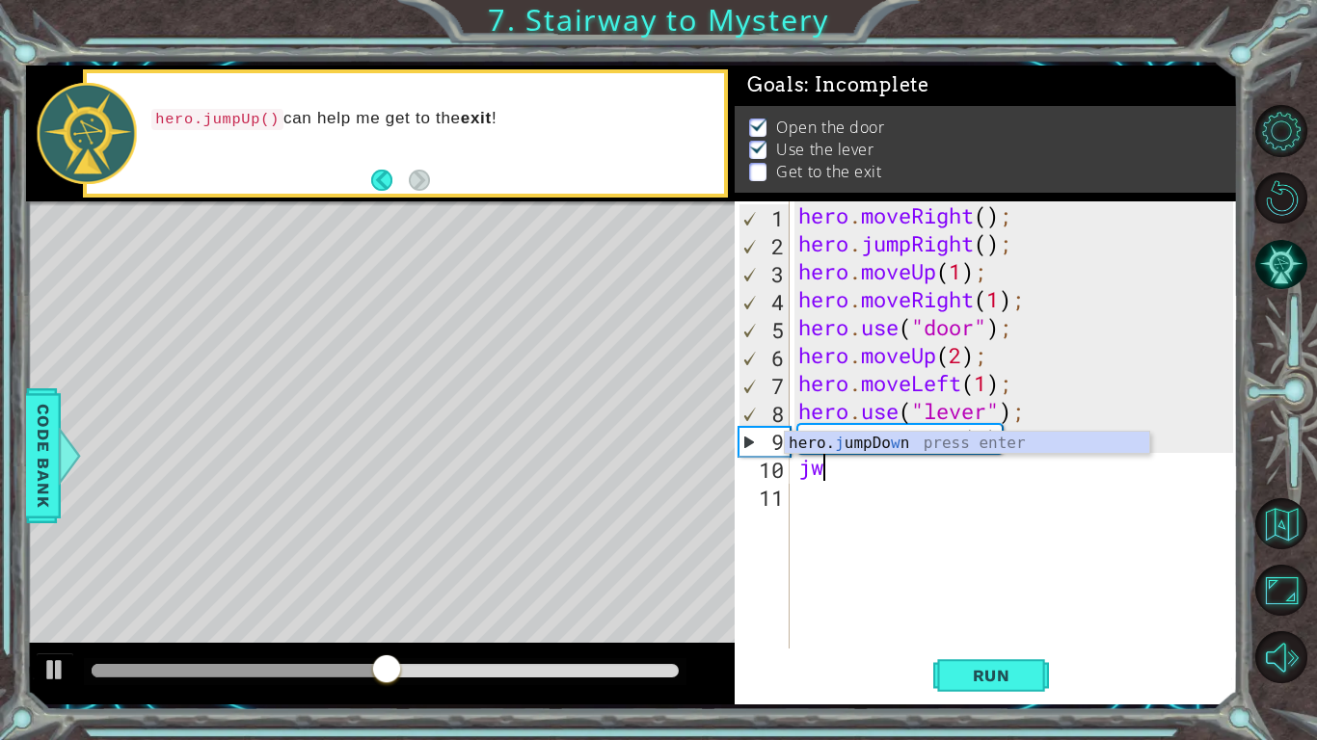
type textarea "j"
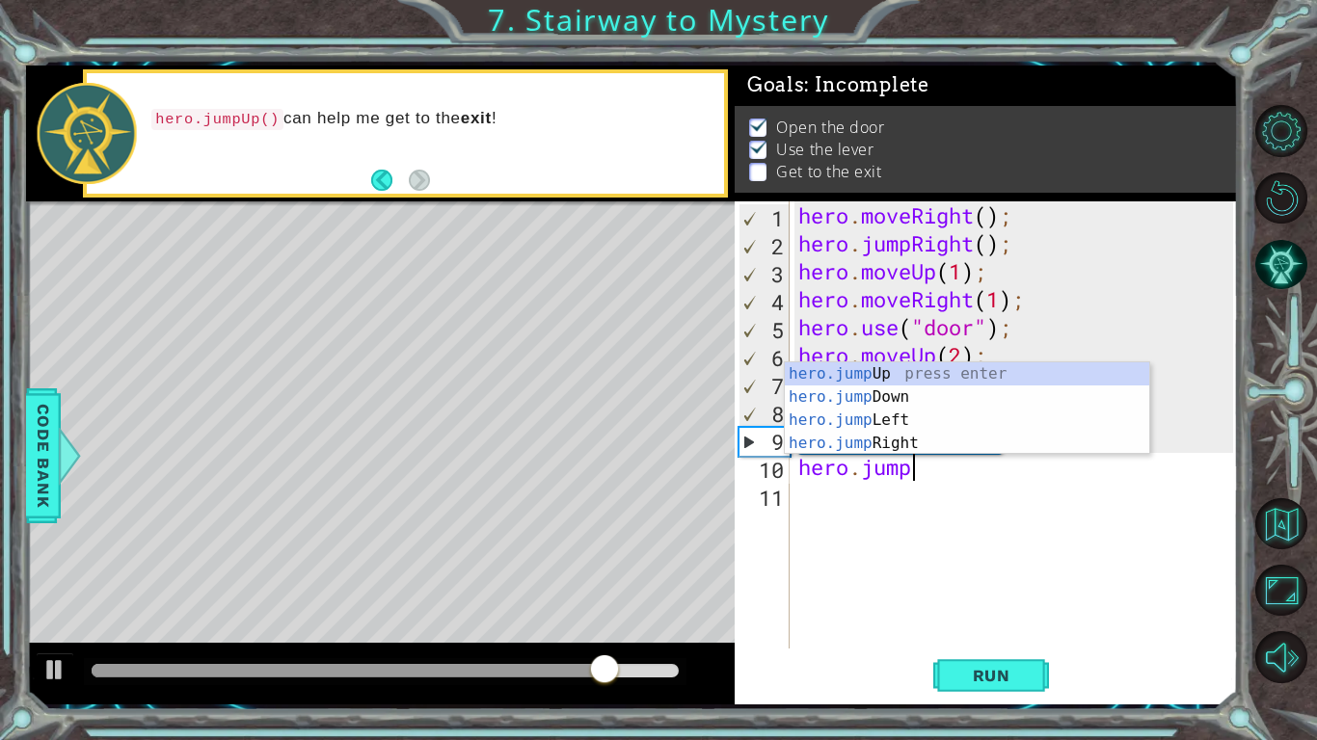
scroll to position [0, 5]
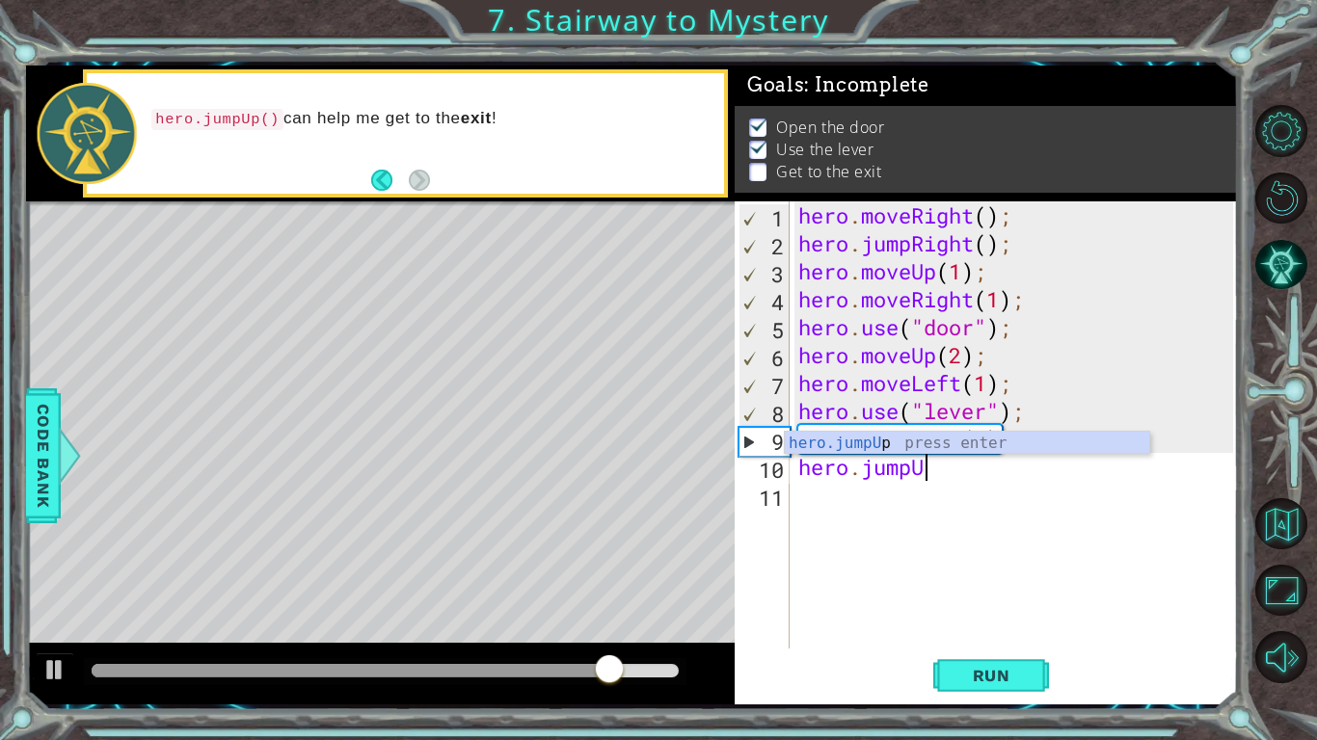
type textarea "hero.jumpUp"
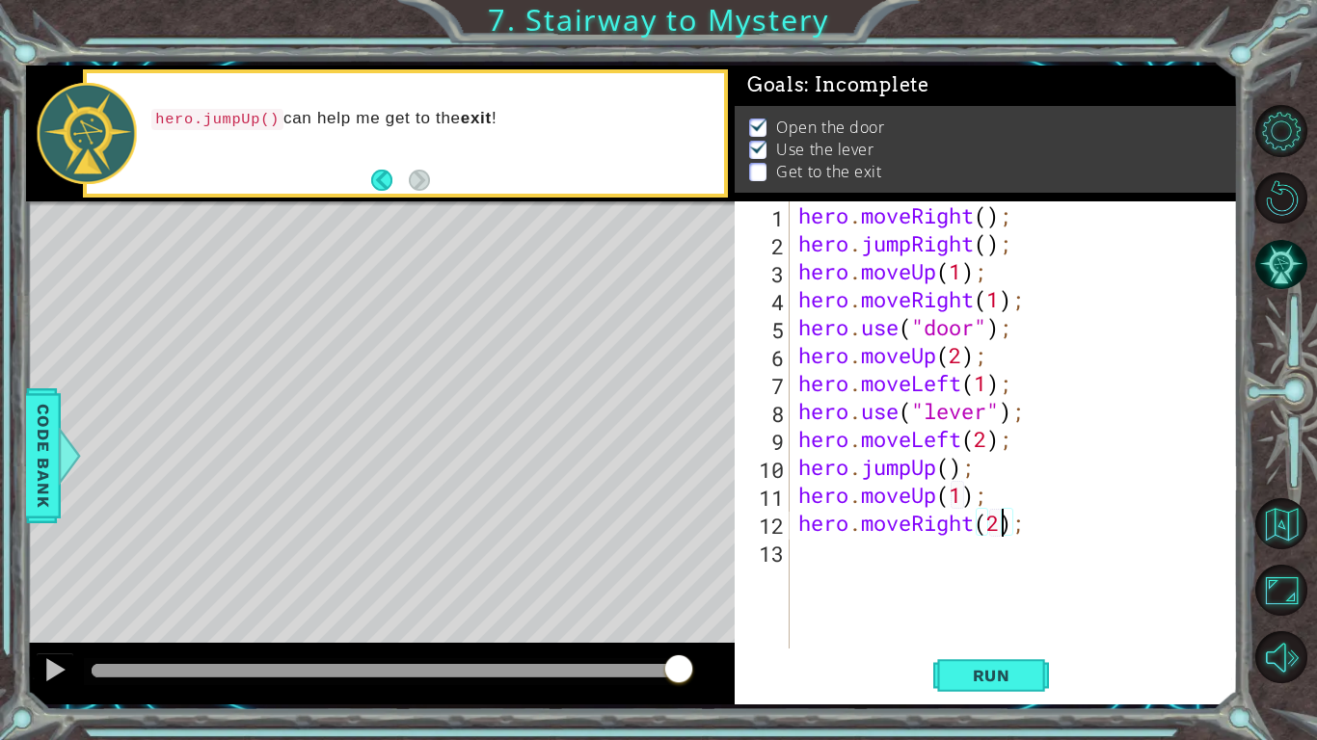
scroll to position [0, 9]
type textarea "hero.moveRight(2);"
click at [964, 623] on div "1 ההההההההההההההההההההההההההההההההההההההההההההההההההההההההההההההההההההההההההההה…" at bounding box center [632, 385] width 1212 height 652
click at [957, 623] on button "Run" at bounding box center [991, 676] width 116 height 50
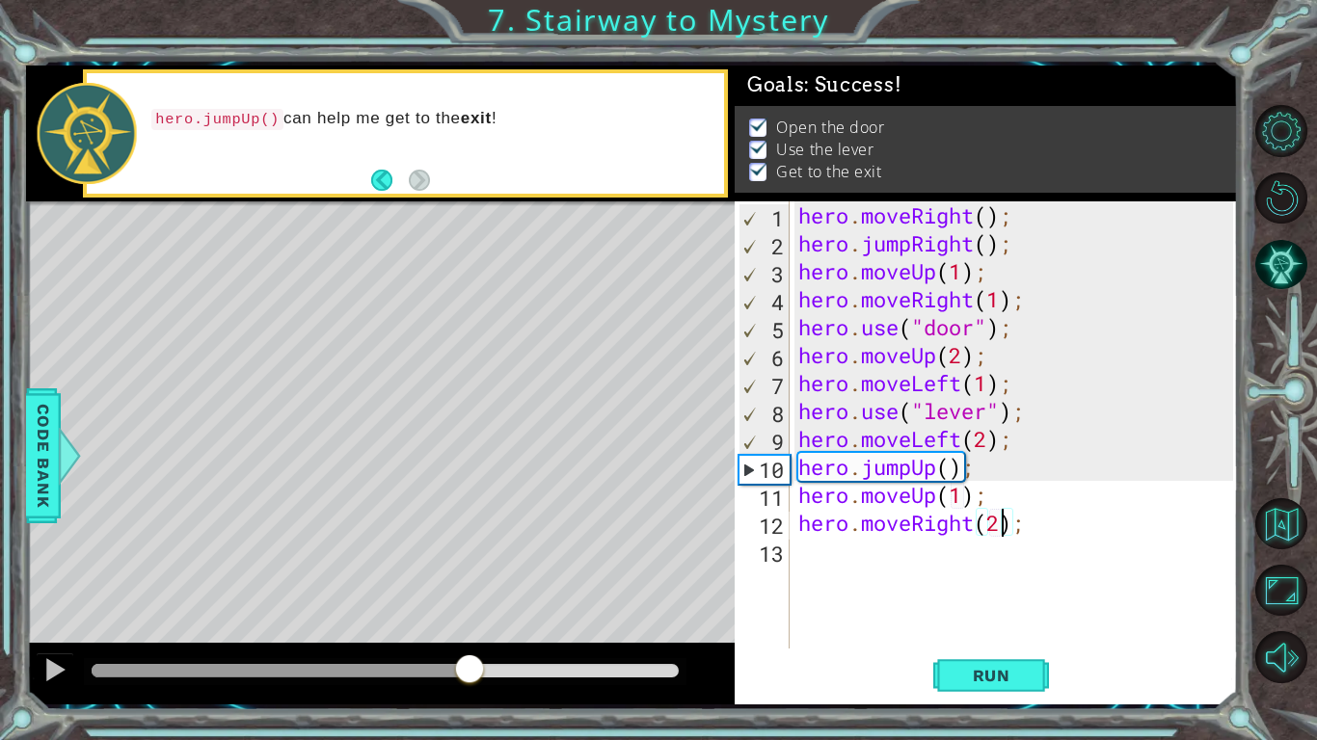
click at [472, 623] on div "methods hero moveDown(steps) moveUp(steps) moveLeft(steps) moveRight(steps) use…" at bounding box center [632, 385] width 1212 height 639
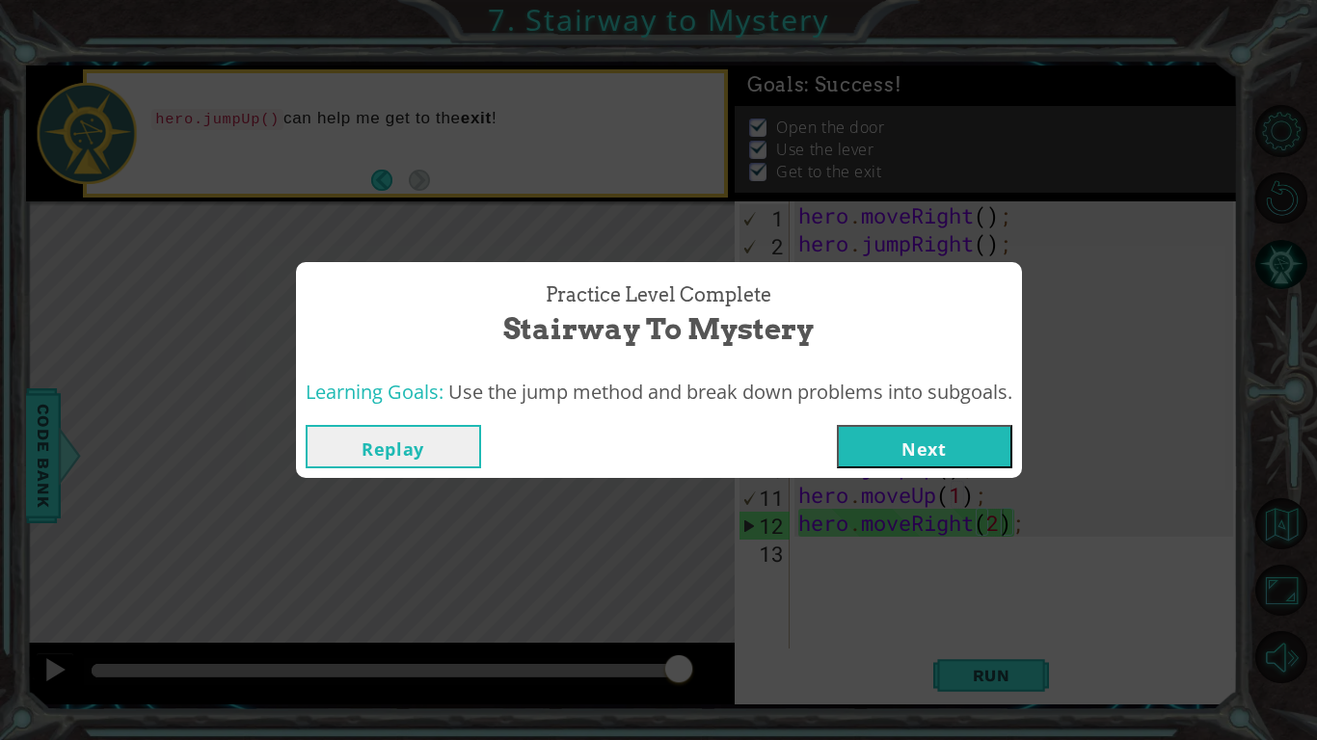
click at [937, 454] on button "Next" at bounding box center [924, 446] width 175 height 43
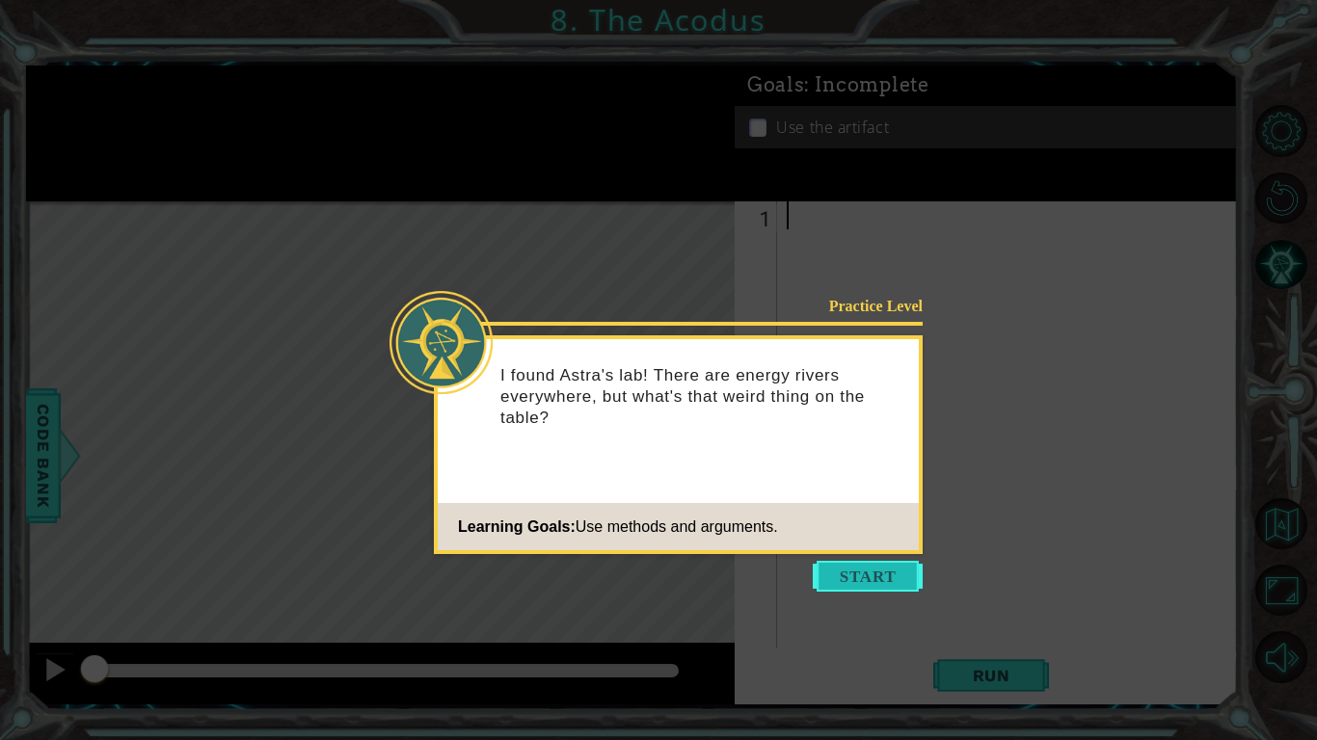
click at [873, 573] on button "Start" at bounding box center [868, 576] width 110 height 31
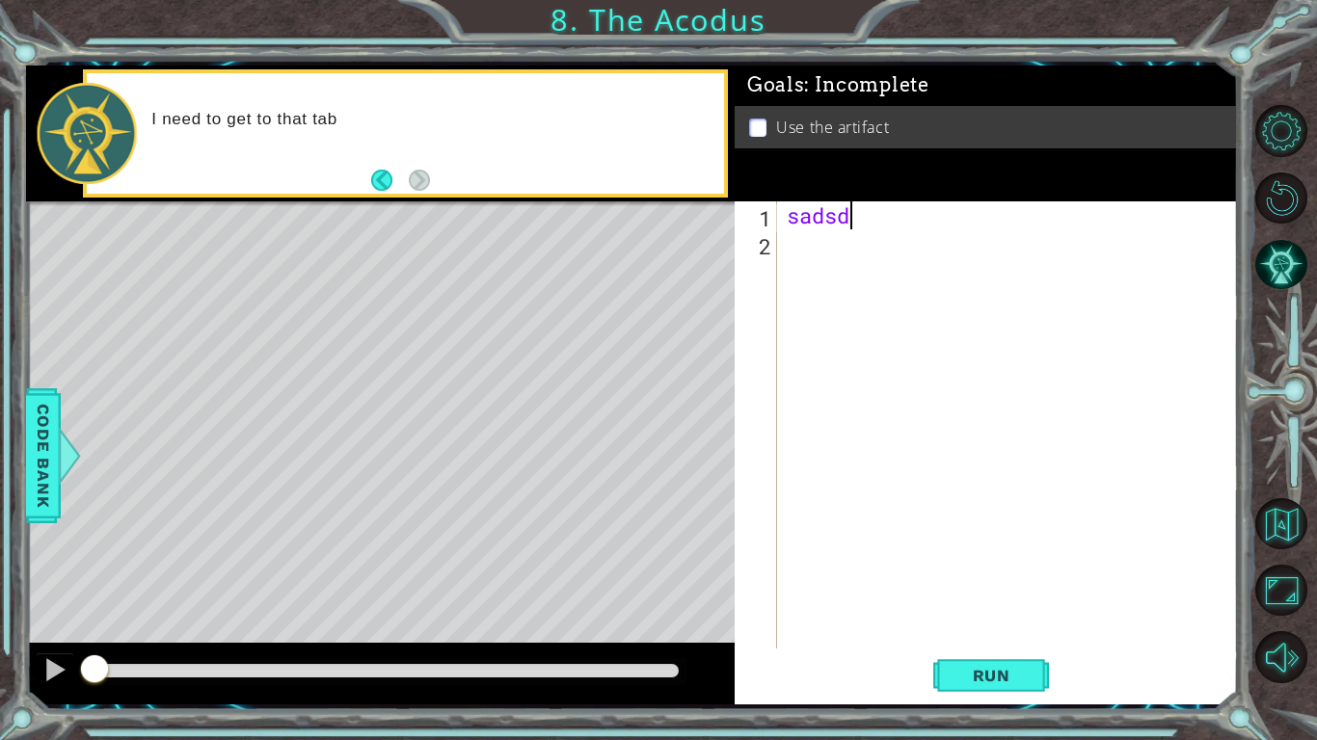
scroll to position [0, 1]
type textarea "s"
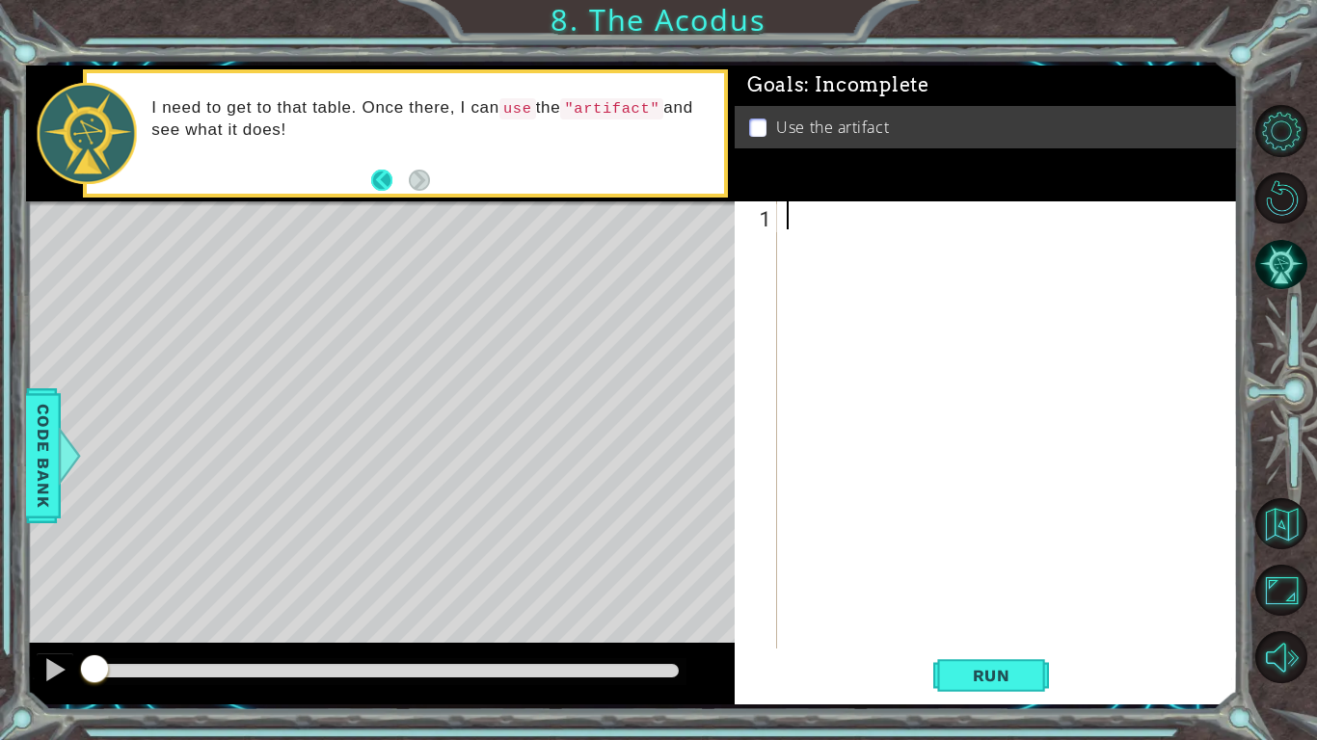
click at [388, 186] on button "Back" at bounding box center [390, 180] width 38 height 21
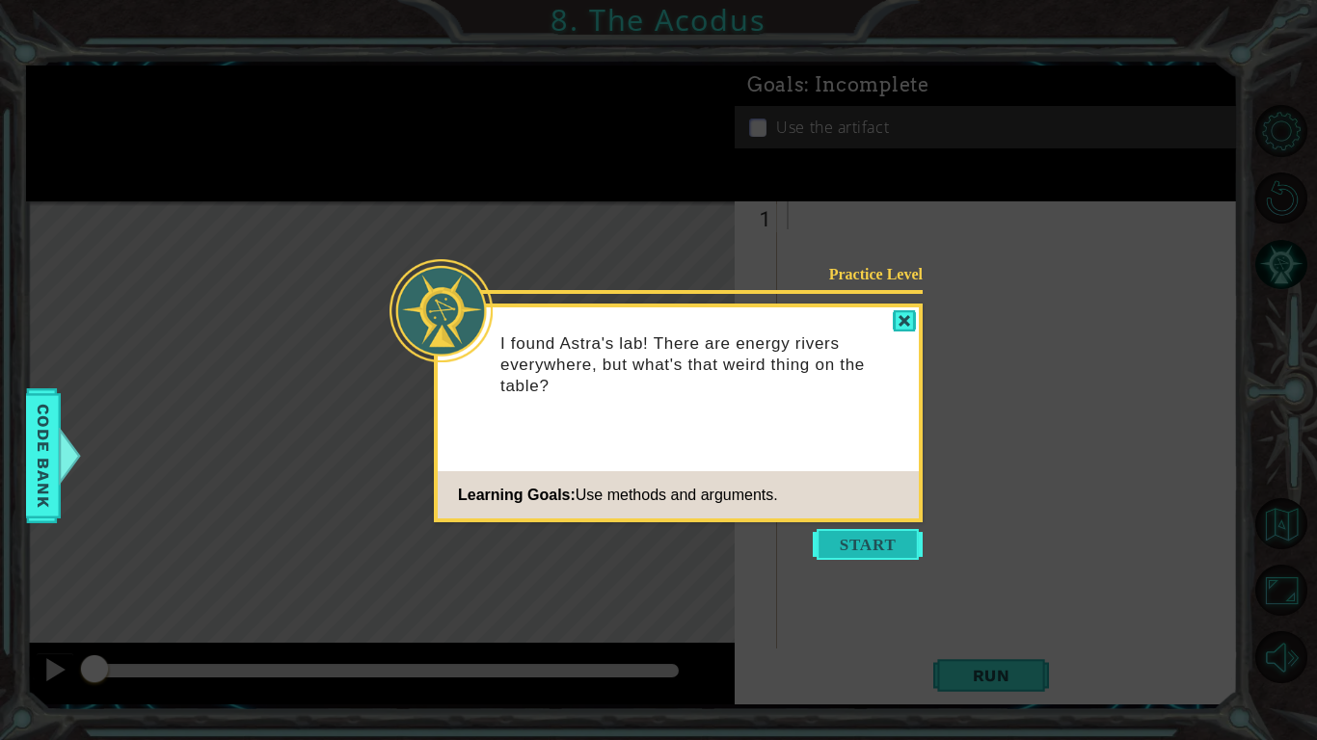
click at [856, 532] on button "Start" at bounding box center [868, 544] width 110 height 31
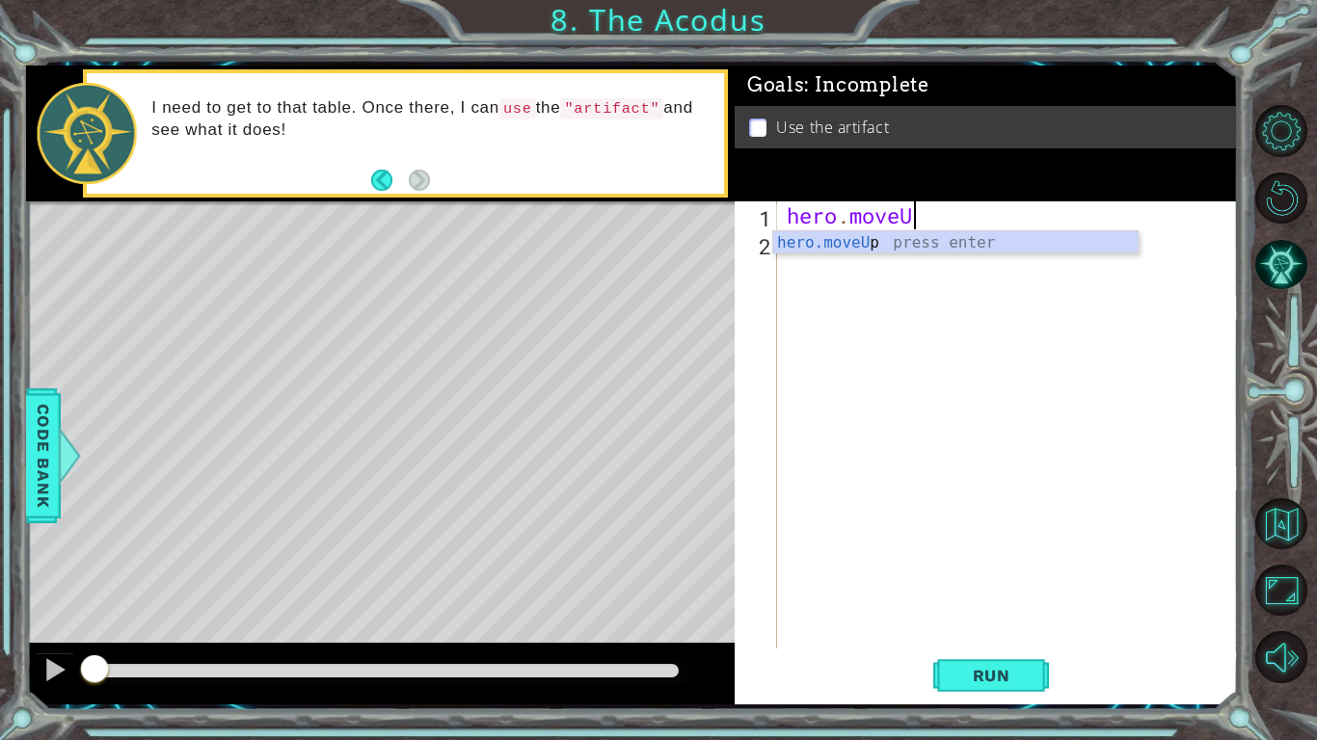
scroll to position [0, 5]
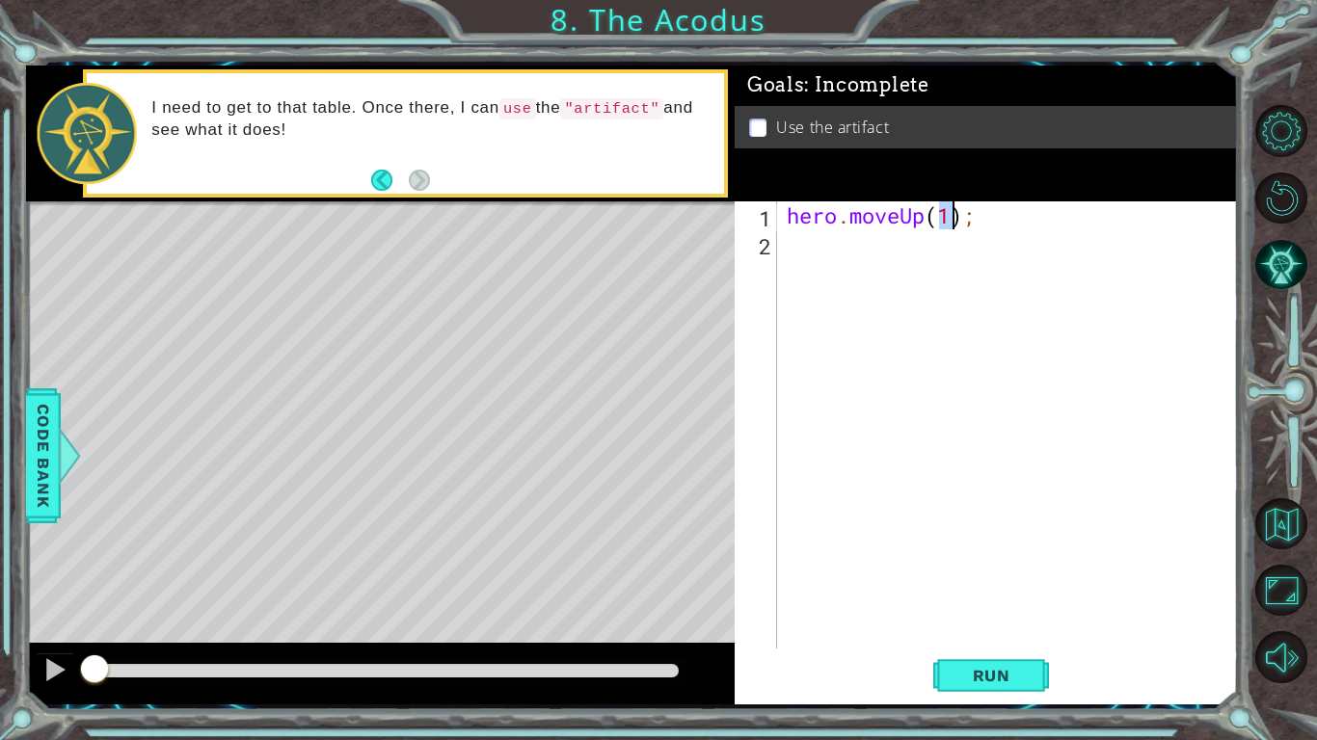
type textarea "hero.moveUp(2);"
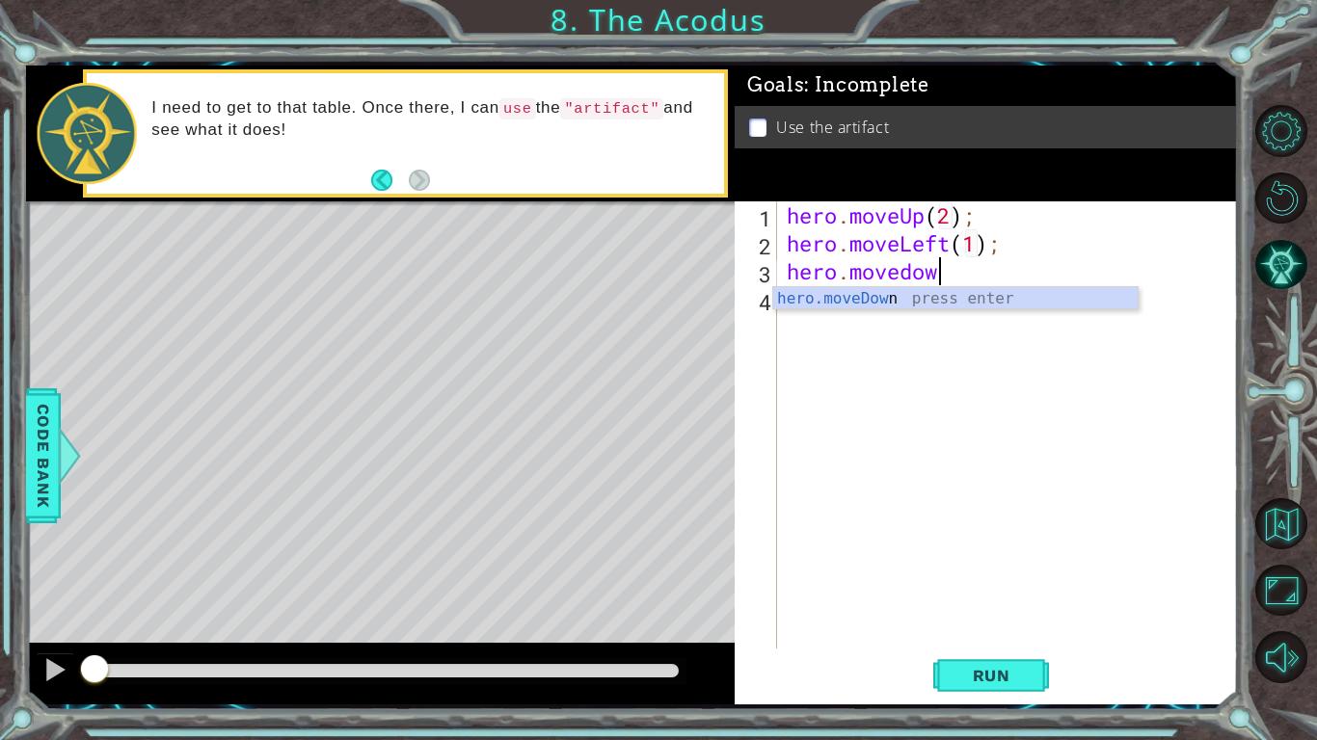
scroll to position [0, 6]
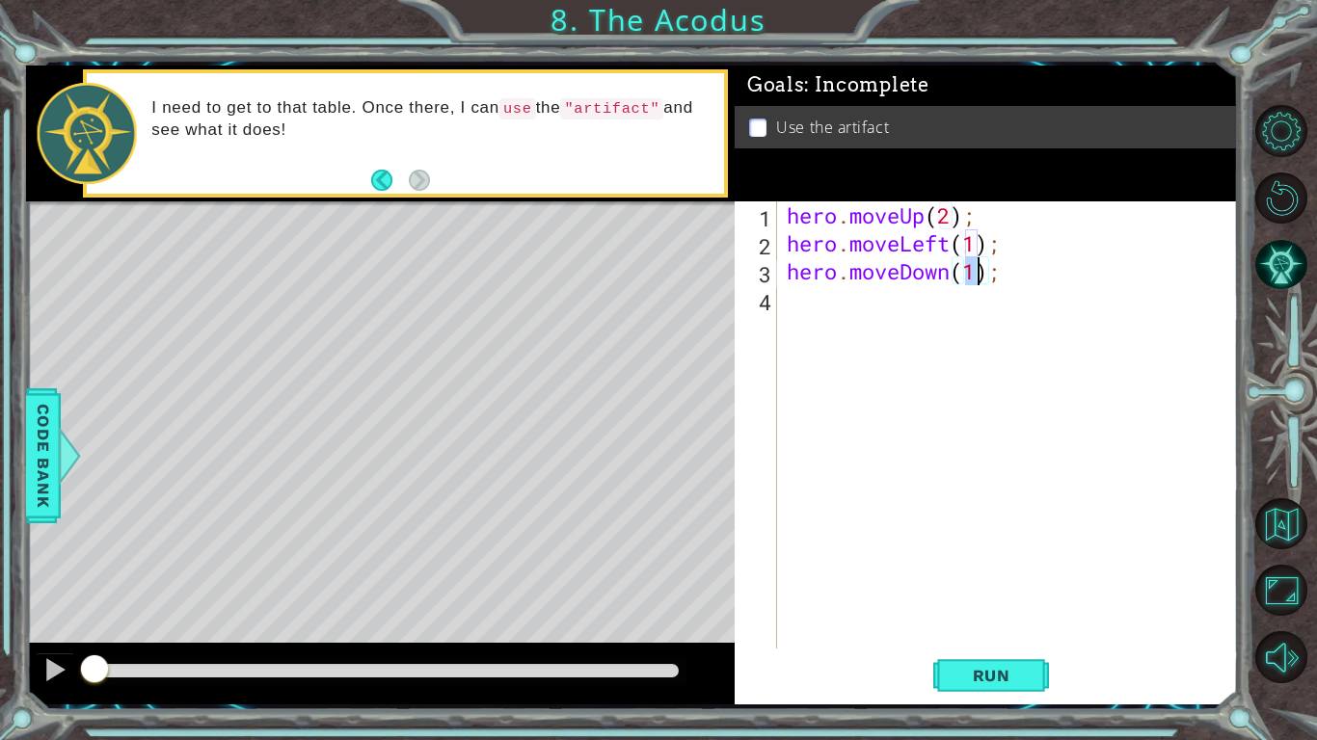
type textarea "hero.moveDown(2);"
click at [989, 623] on span "Run" at bounding box center [991, 675] width 76 height 19
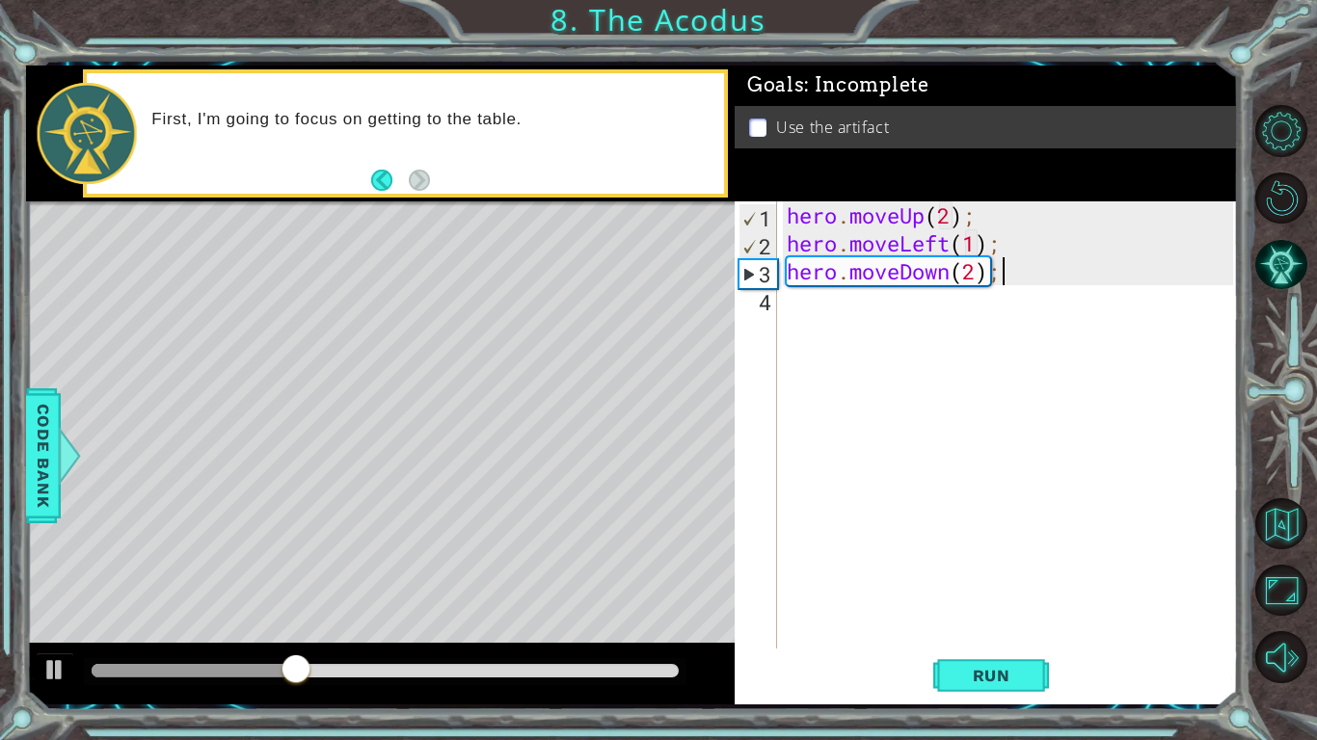
click at [834, 306] on div "hero . moveUp ( 2 ) ; hero . moveLeft ( 1 ) ; hero . moveDown ( 2 ) ;" at bounding box center [1013, 452] width 460 height 503
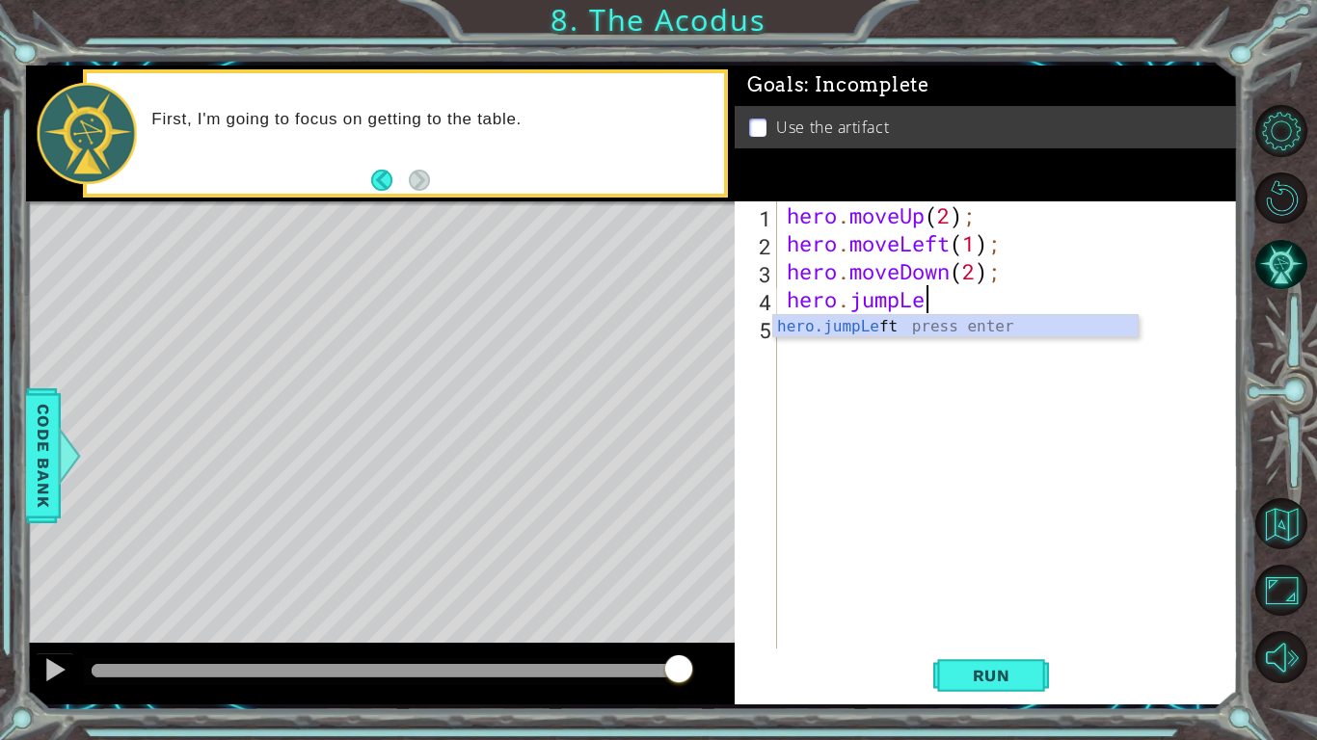
scroll to position [0, 6]
type textarea "hero.jumpLeft"
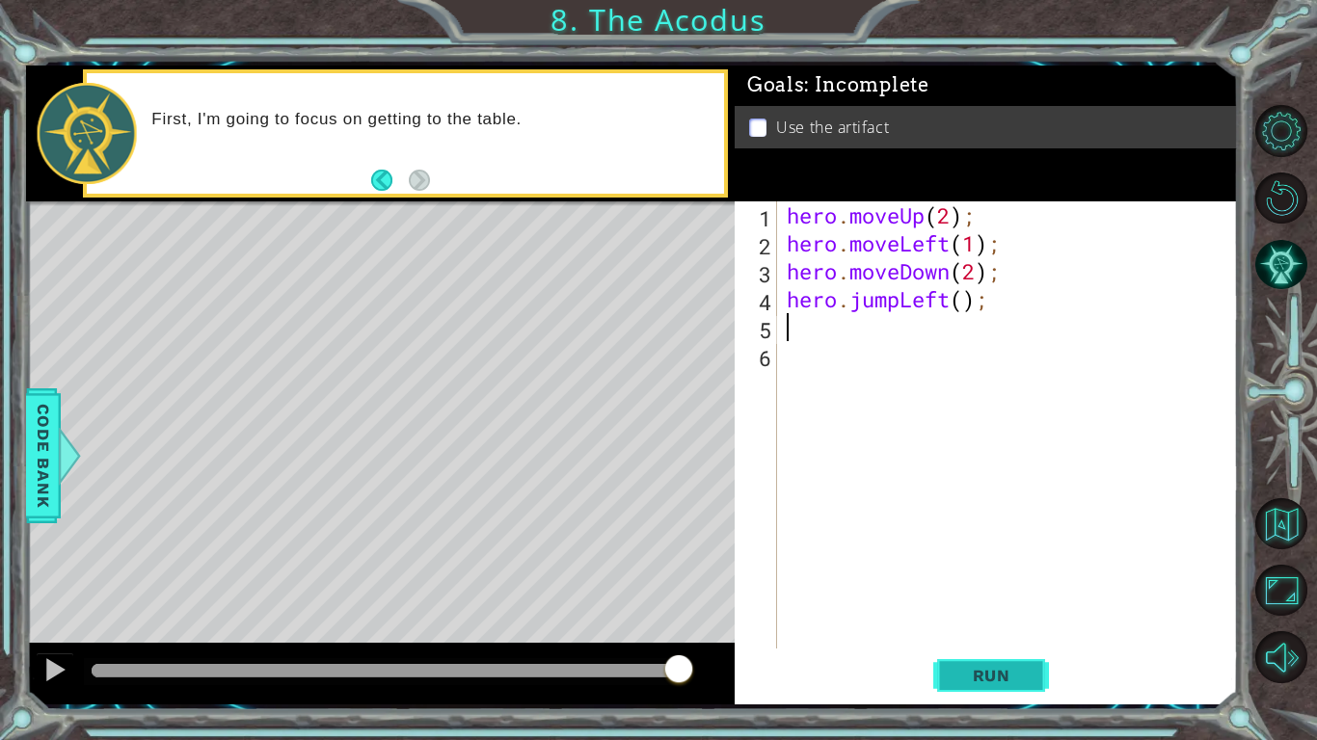
click at [953, 623] on span "Run" at bounding box center [991, 675] width 76 height 19
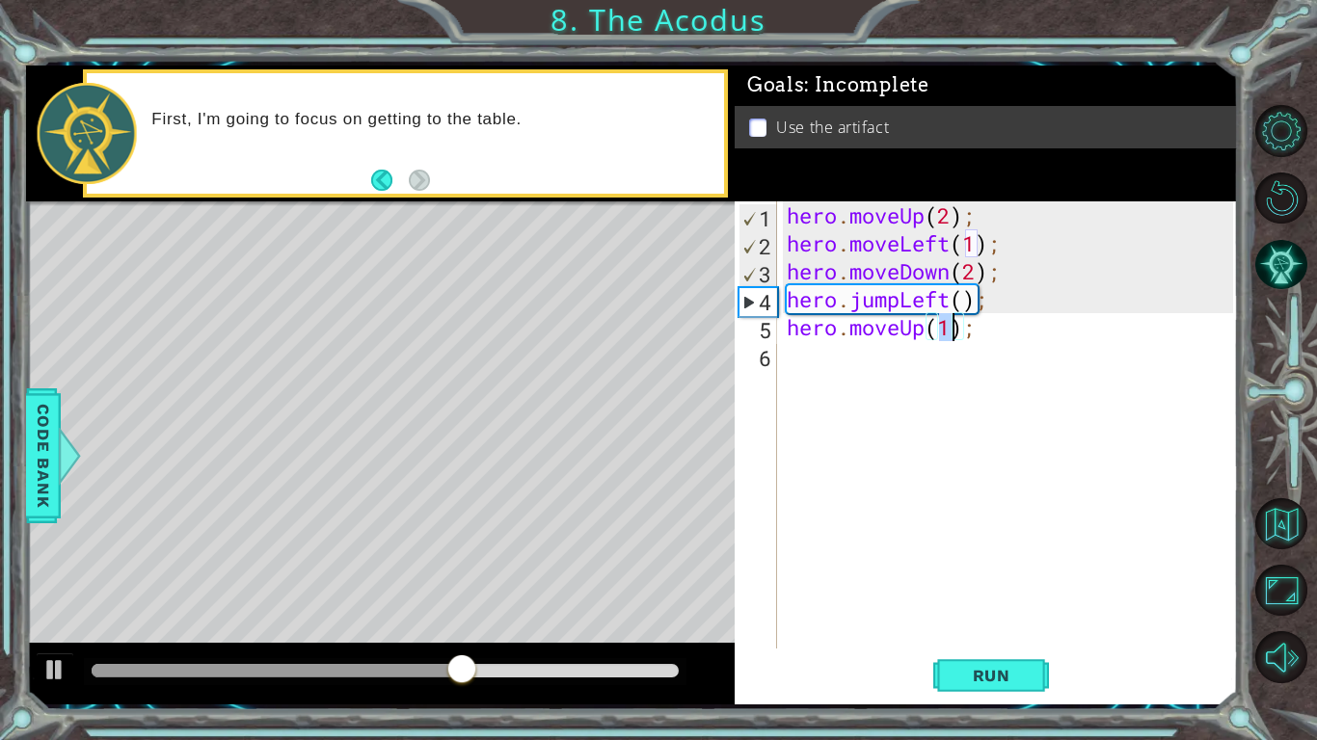
type textarea "hero.moveUp(2);"
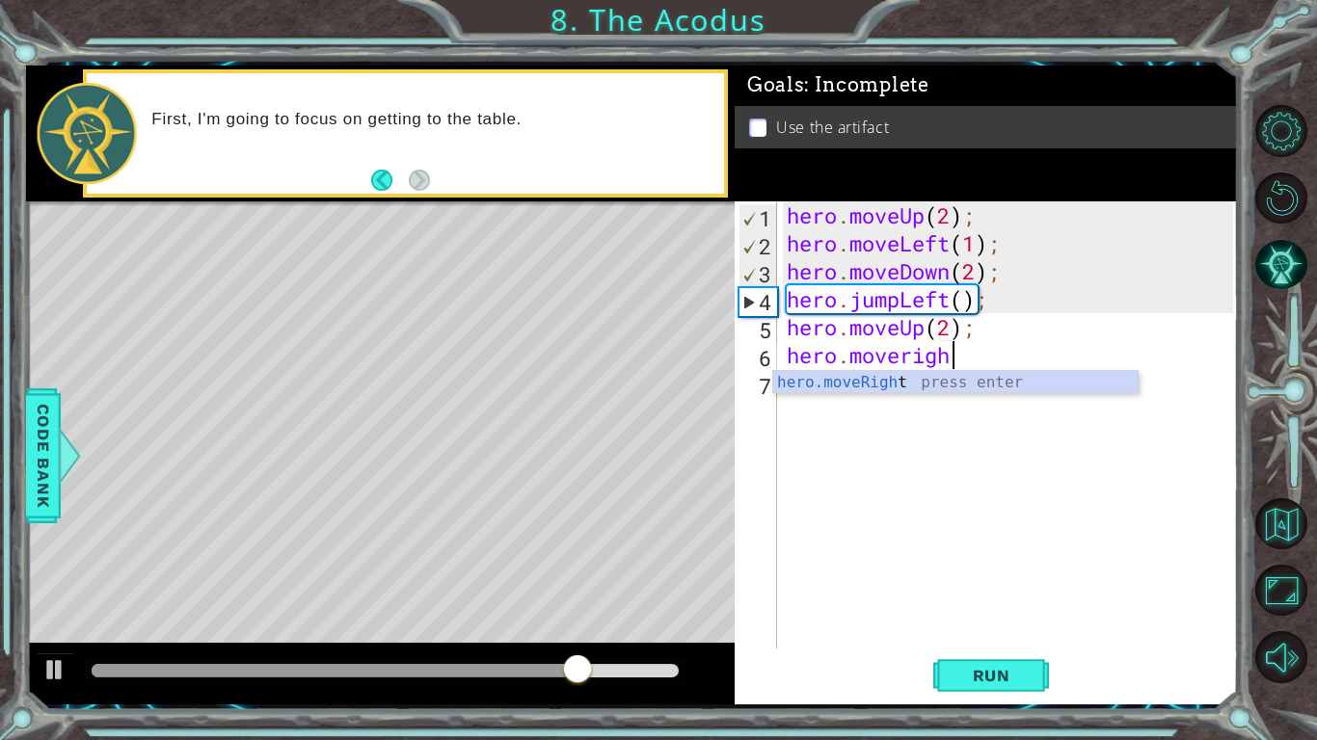
scroll to position [0, 7]
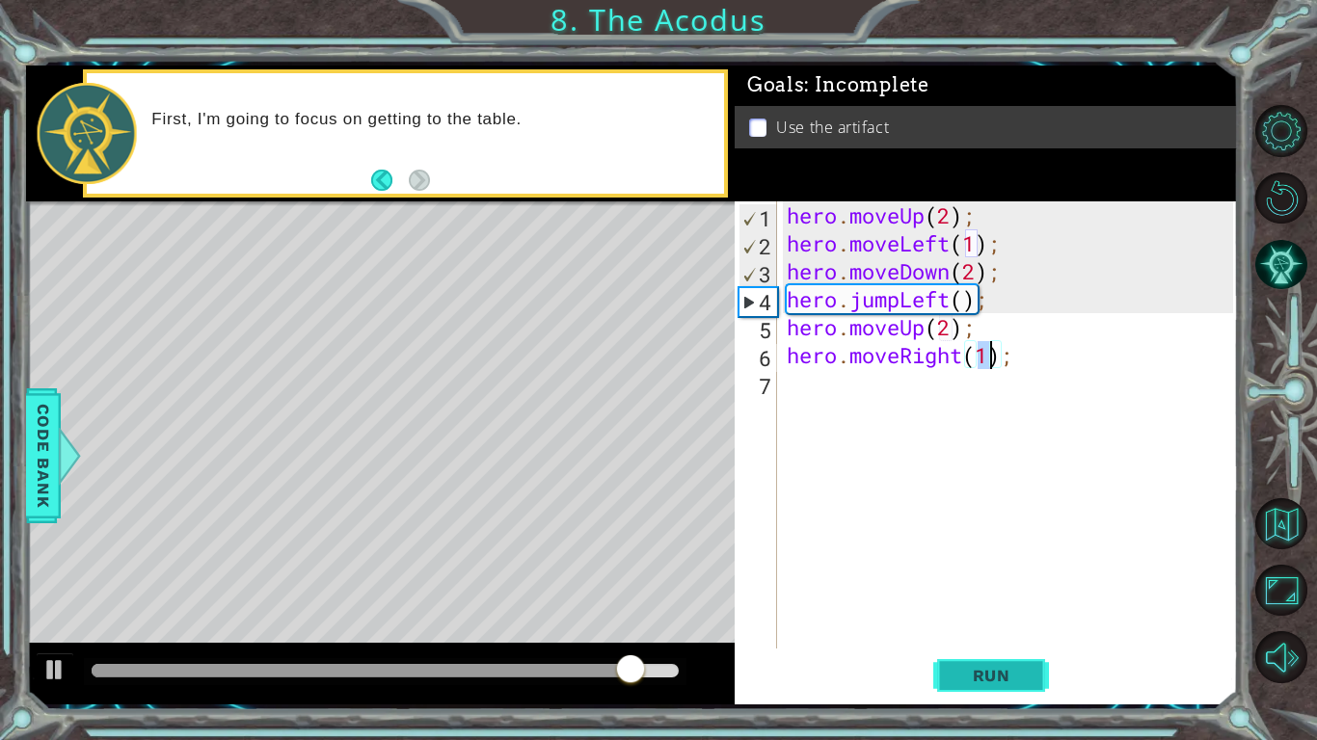
type textarea "hero.moveRight(1);"
click at [970, 623] on button "Run" at bounding box center [991, 676] width 116 height 50
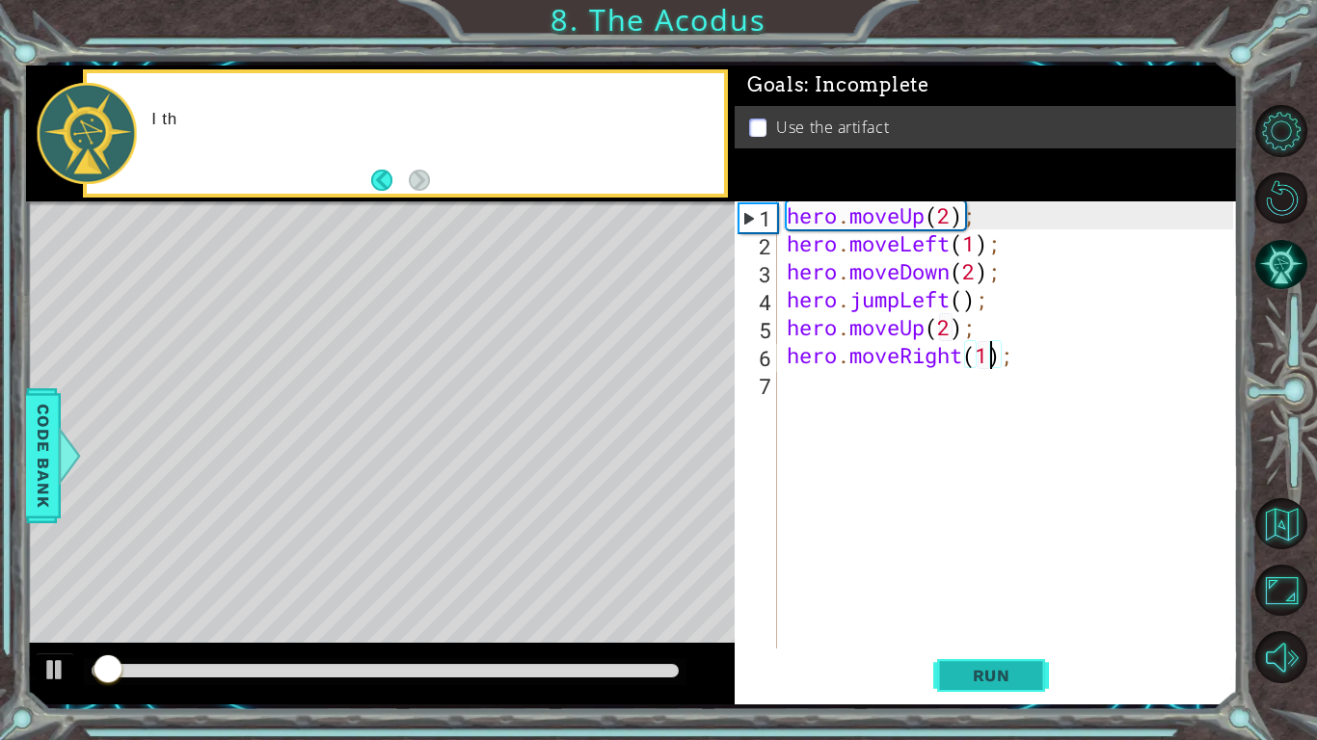
click at [970, 623] on button "Run" at bounding box center [991, 676] width 116 height 50
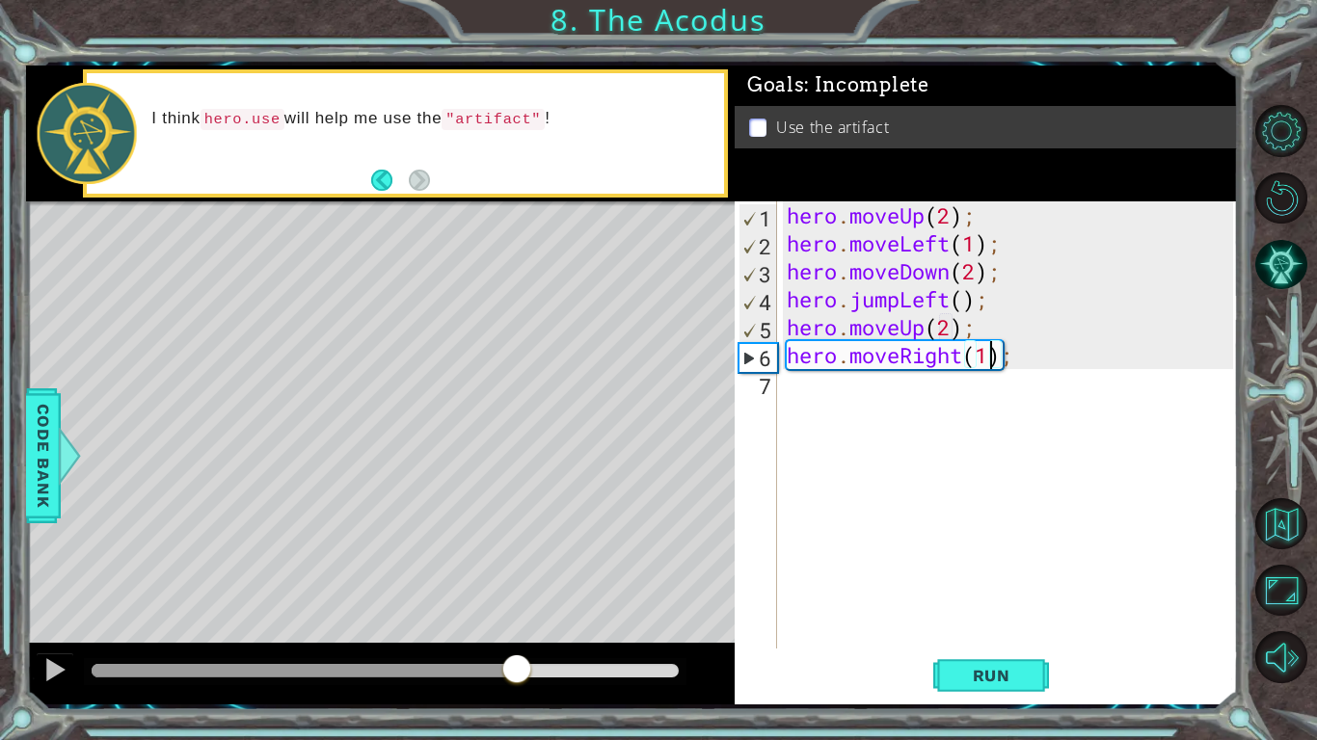
drag, startPoint x: 242, startPoint y: 666, endPoint x: 521, endPoint y: 657, distance: 278.8
click at [521, 623] on div at bounding box center [385, 670] width 587 height 13
click at [816, 400] on div "hero . moveUp ( 2 ) ; hero . moveLeft ( 1 ) ; hero . moveDown ( 2 ) ; hero . ju…" at bounding box center [1013, 452] width 460 height 503
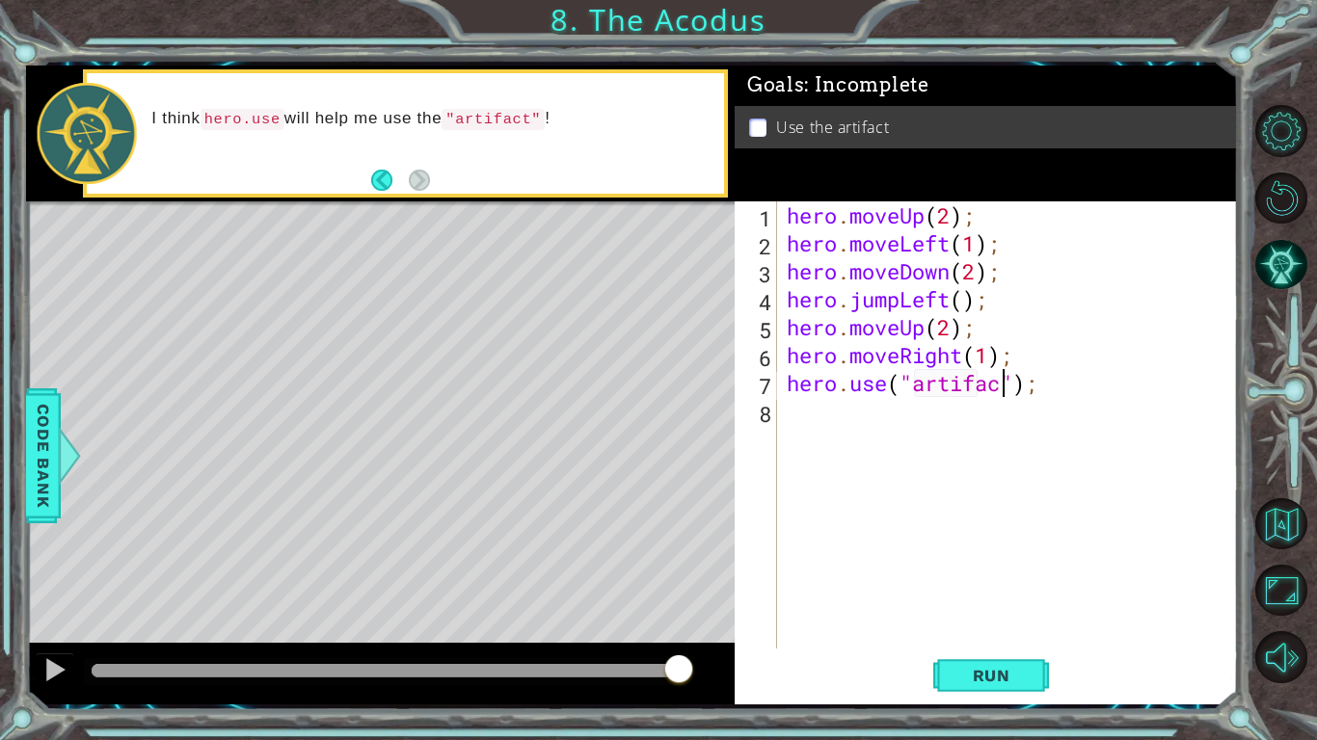
scroll to position [0, 10]
type textarea "hero.use("artifact");"
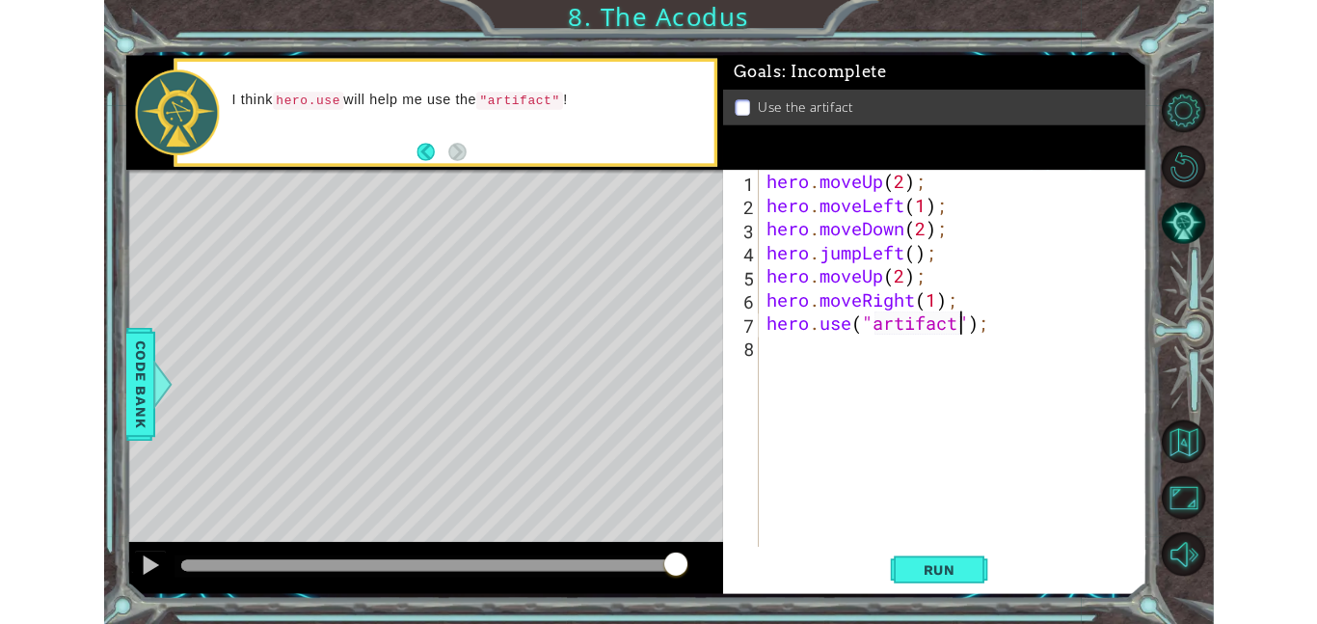
scroll to position [0, 0]
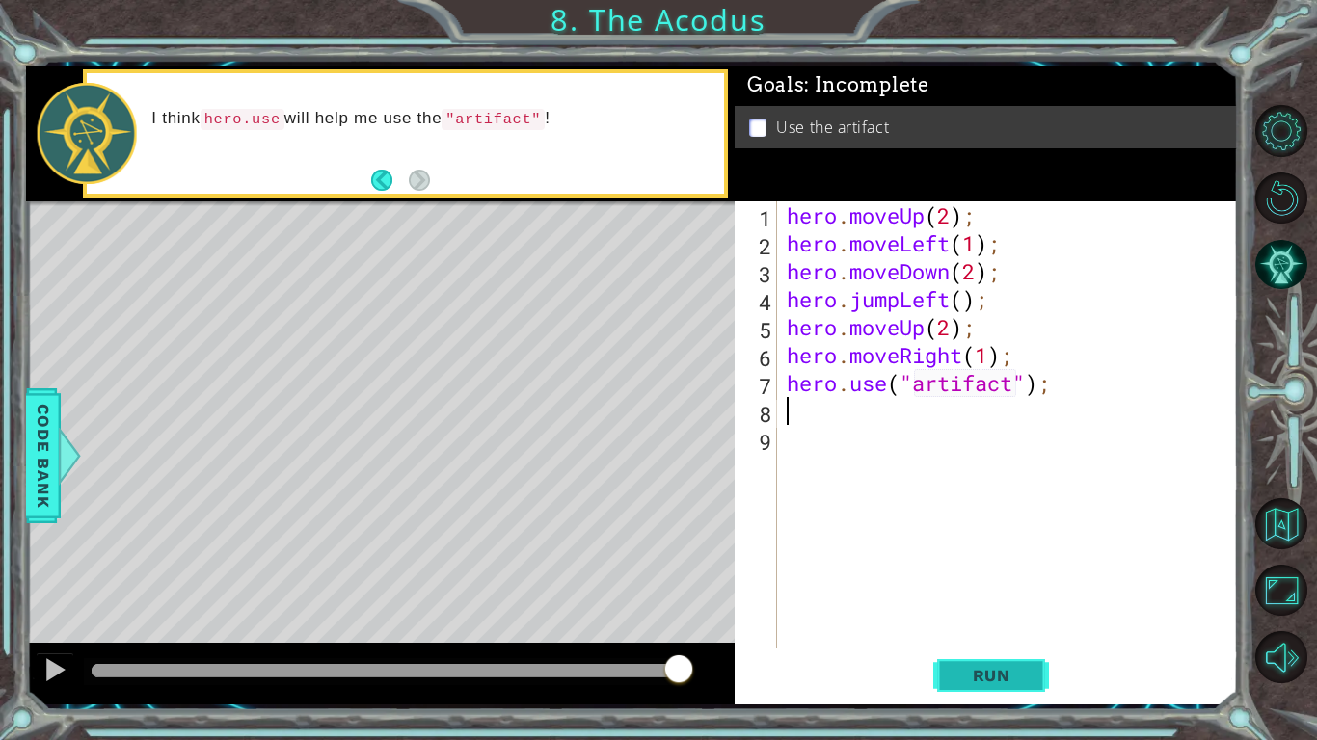
click at [966, 623] on button "Run" at bounding box center [991, 676] width 116 height 50
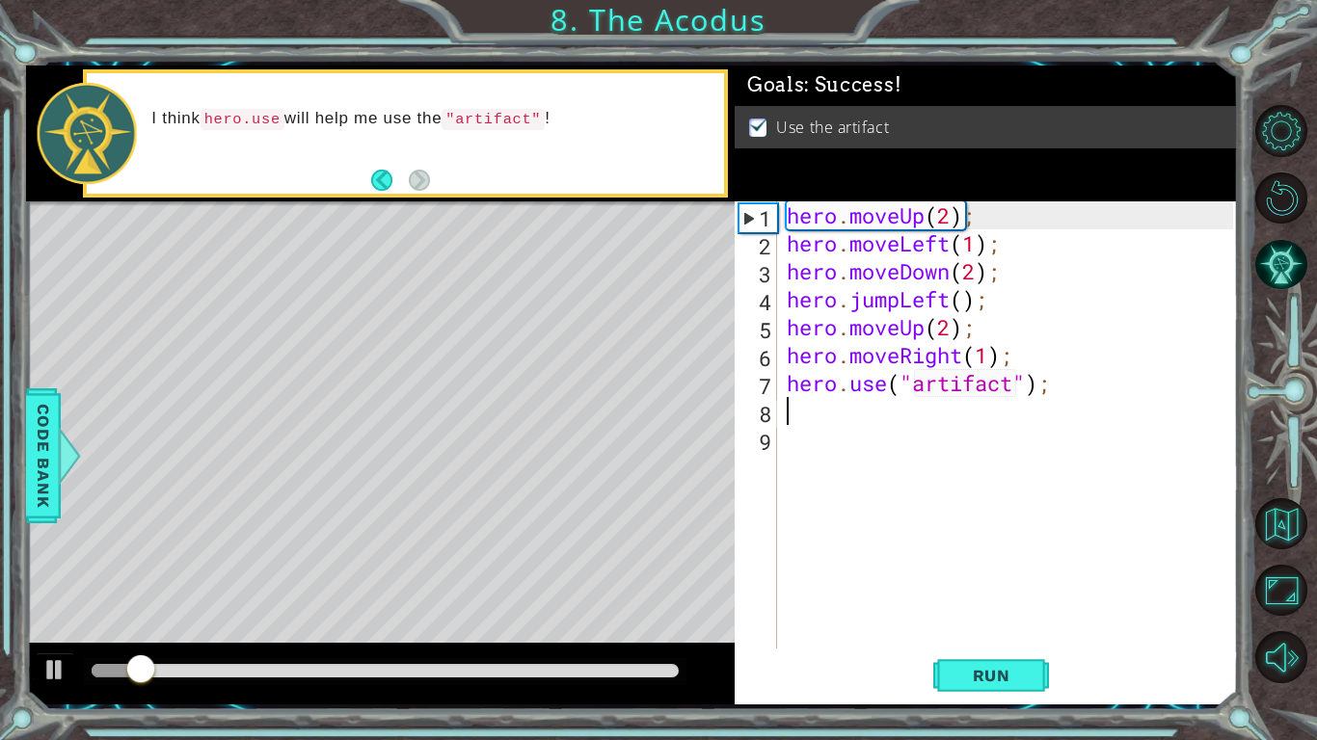
click at [219, 623] on div at bounding box center [380, 674] width 709 height 62
click at [515, 623] on div at bounding box center [385, 670] width 587 height 13
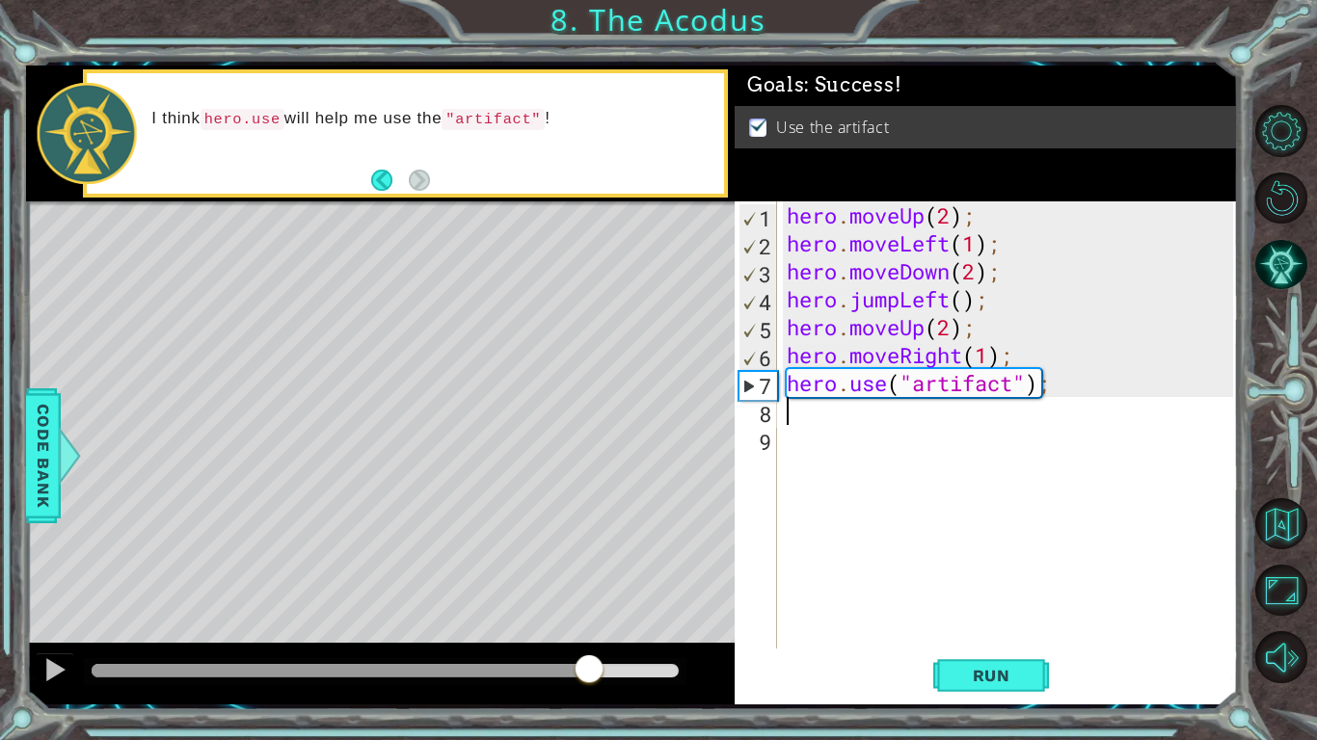
drag, startPoint x: 524, startPoint y: 674, endPoint x: 588, endPoint y: 675, distance: 63.6
click at [588, 623] on div at bounding box center [589, 671] width 35 height 35
click at [592, 623] on div at bounding box center [589, 671] width 35 height 35
drag, startPoint x: 592, startPoint y: 675, endPoint x: 604, endPoint y: 674, distance: 11.6
click at [604, 623] on div at bounding box center [597, 671] width 35 height 35
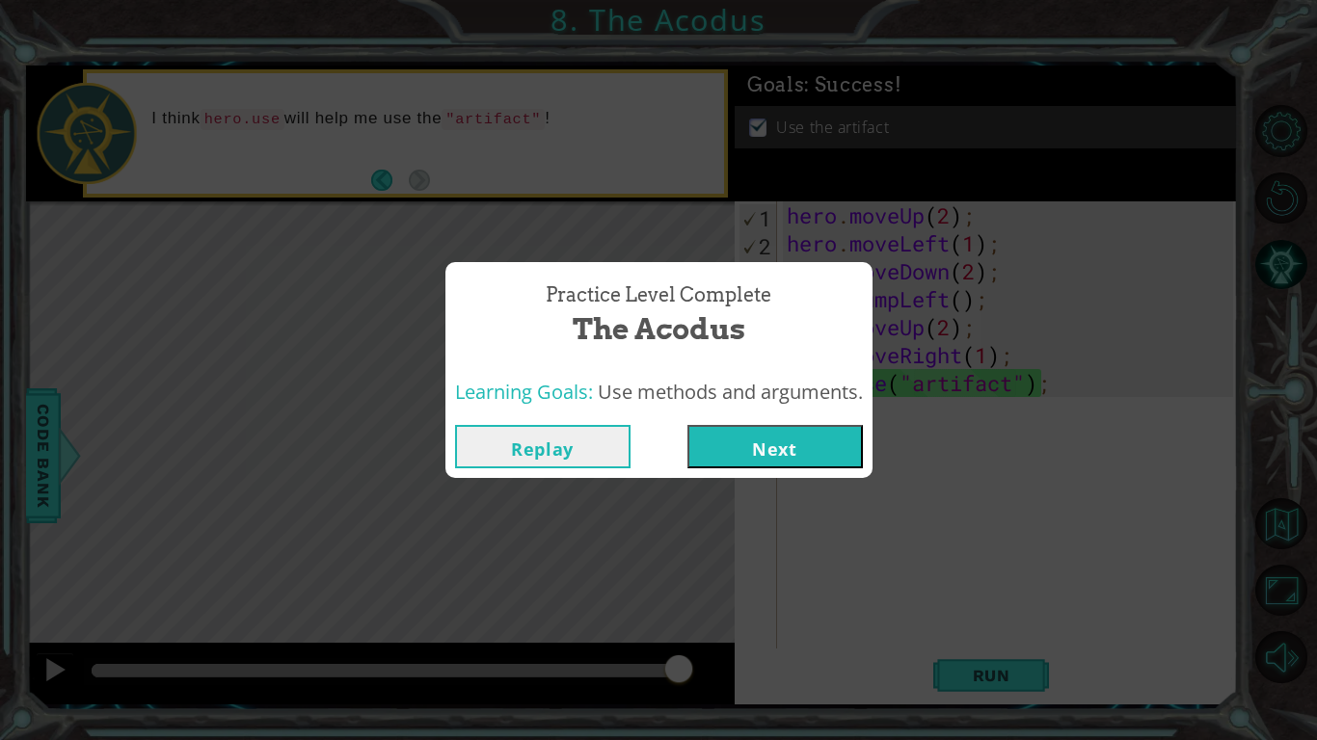
drag, startPoint x: 602, startPoint y: 660, endPoint x: 767, endPoint y: 665, distance: 165.9
click at [767, 623] on body "1 ההההההההההההההההההההההההההההההההההההההההההההההההההההההההההההההההההההההההההההה…" at bounding box center [658, 370] width 1317 height 740
click at [801, 439] on button "Next" at bounding box center [774, 446] width 175 height 43
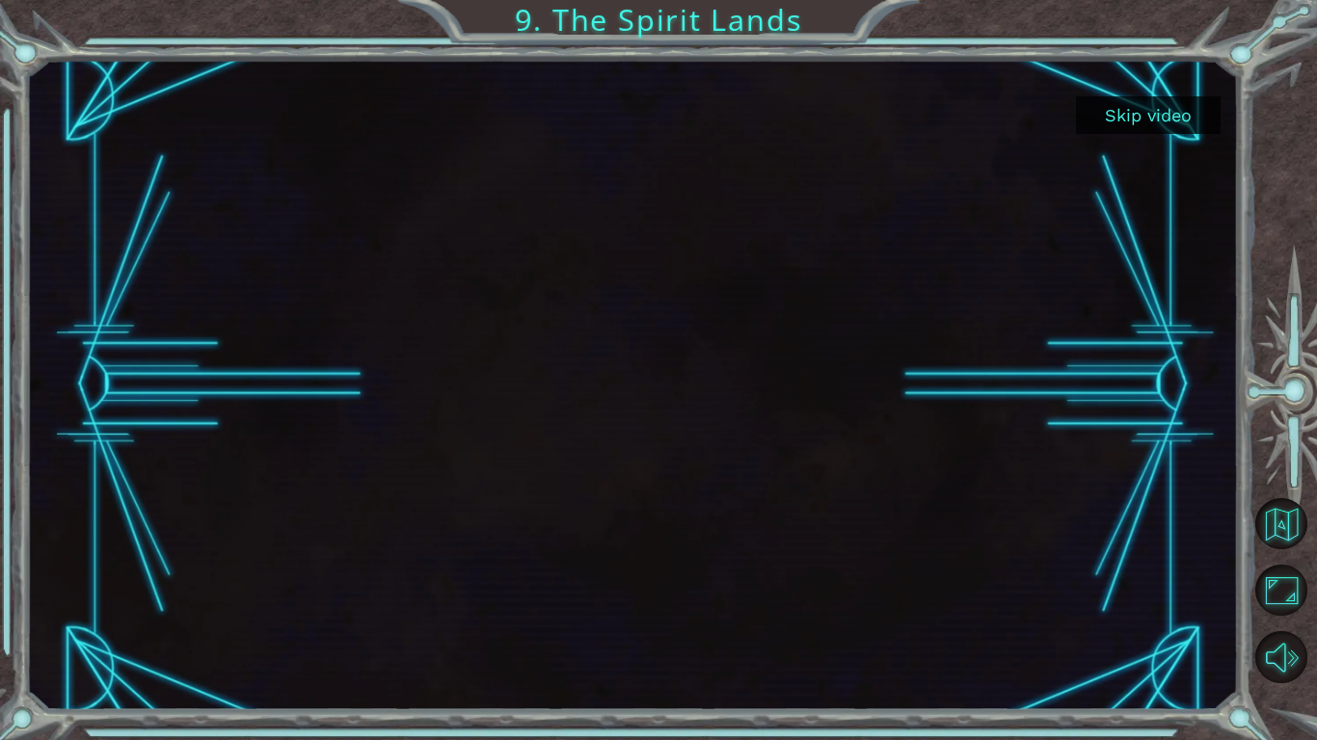
click at [1121, 103] on button "Skip video" at bounding box center [1148, 115] width 145 height 38
